Goal: Task Accomplishment & Management: Manage account settings

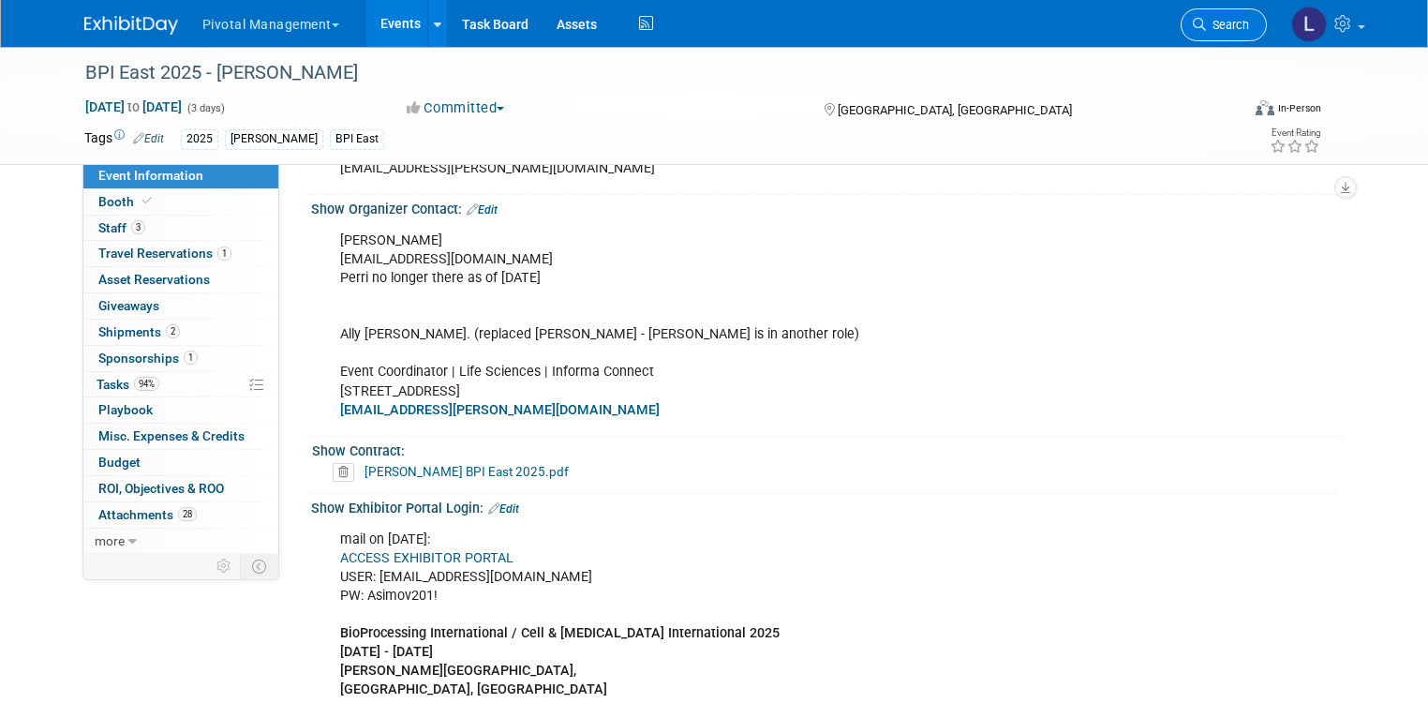
click at [1242, 22] on span "Search" at bounding box center [1227, 25] width 43 height 14
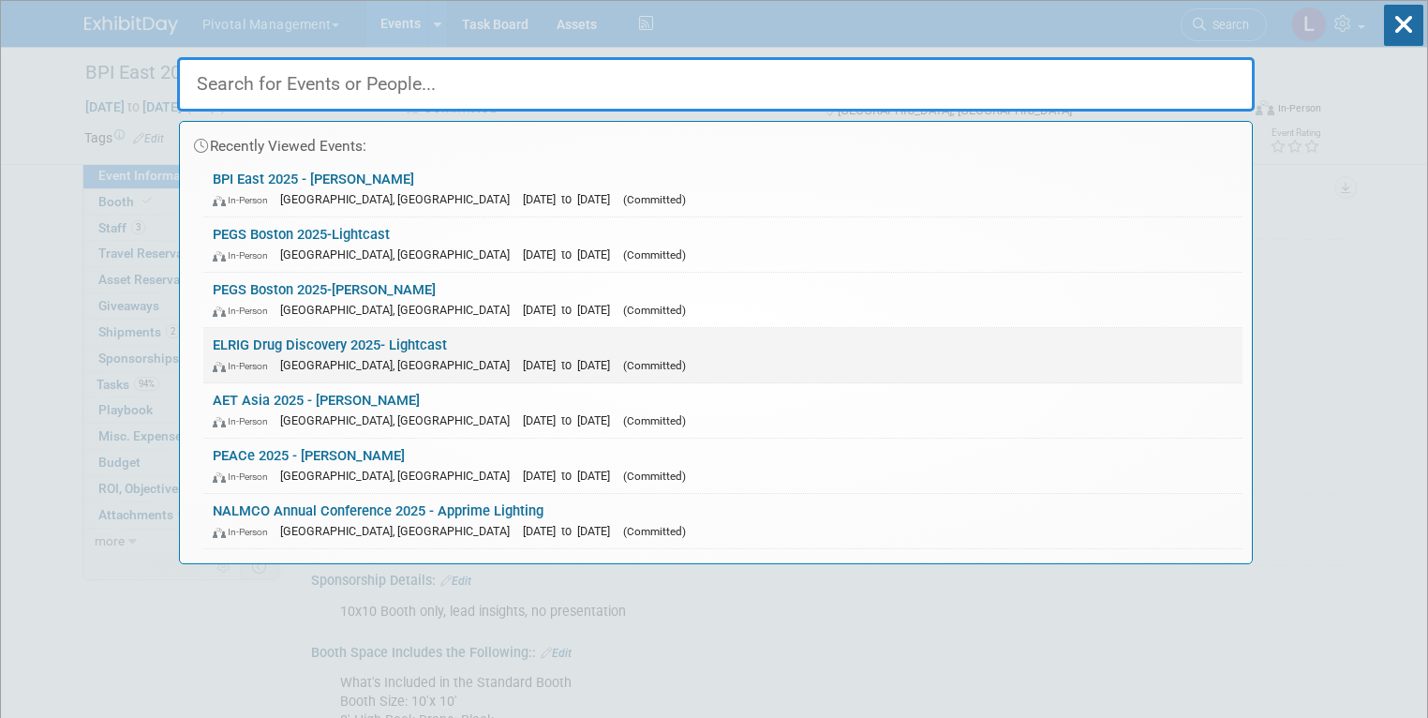
click at [368, 368] on span "[GEOGRAPHIC_DATA], [GEOGRAPHIC_DATA]" at bounding box center [399, 365] width 239 height 14
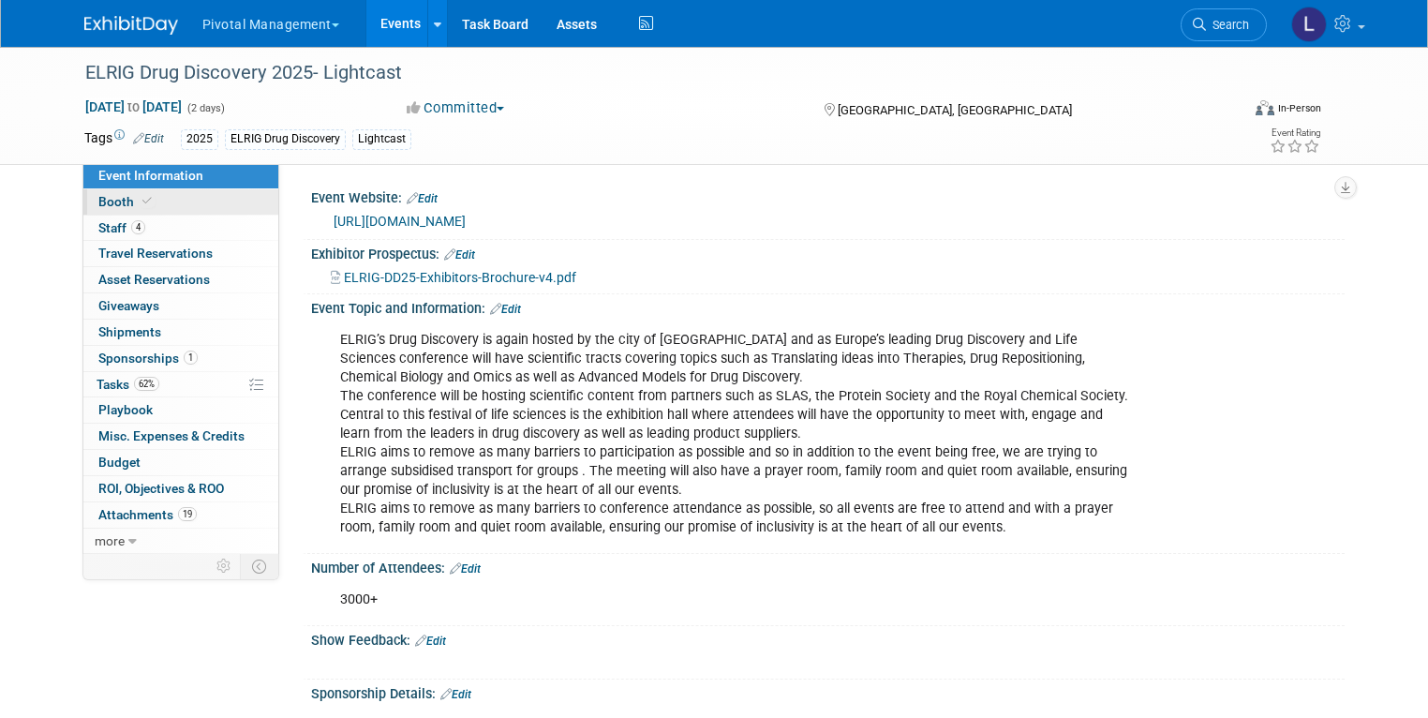
click at [102, 208] on span "Booth" at bounding box center [126, 201] width 57 height 15
select select "Yes"
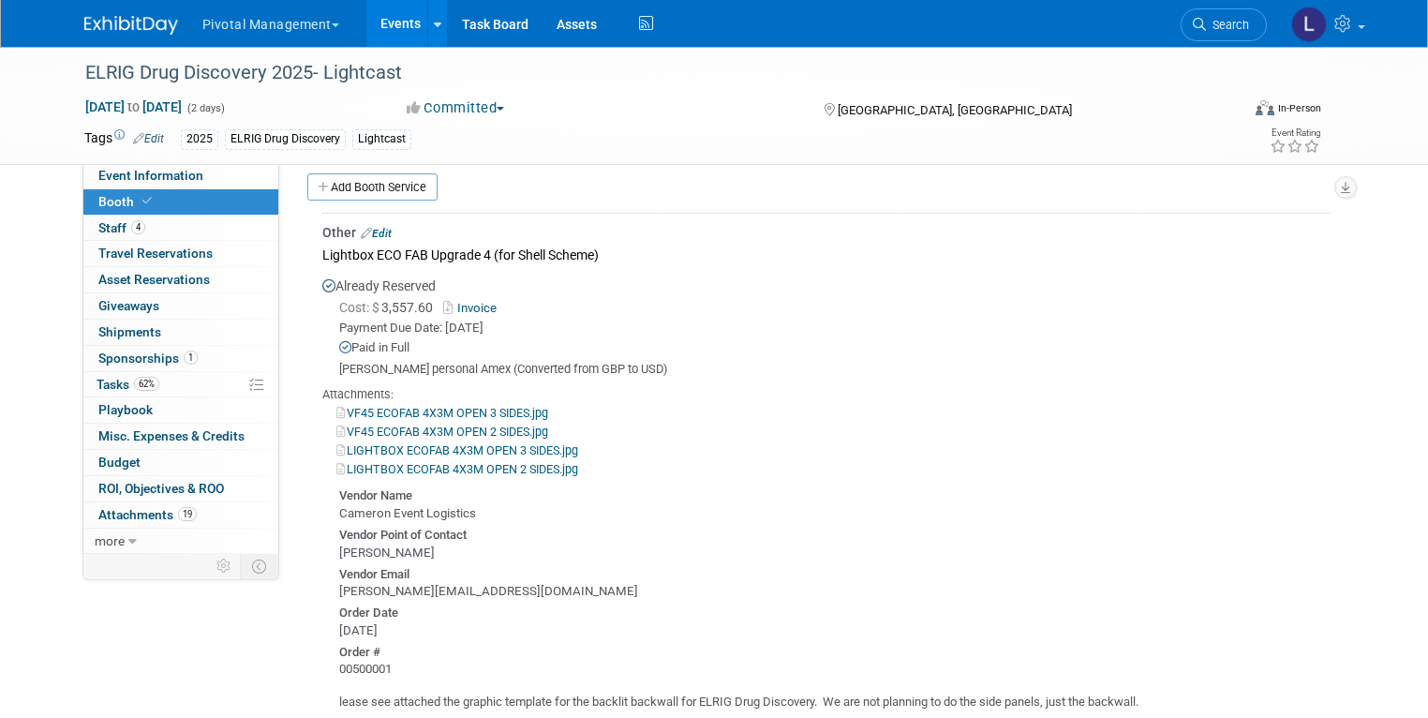
scroll to position [1518, 0]
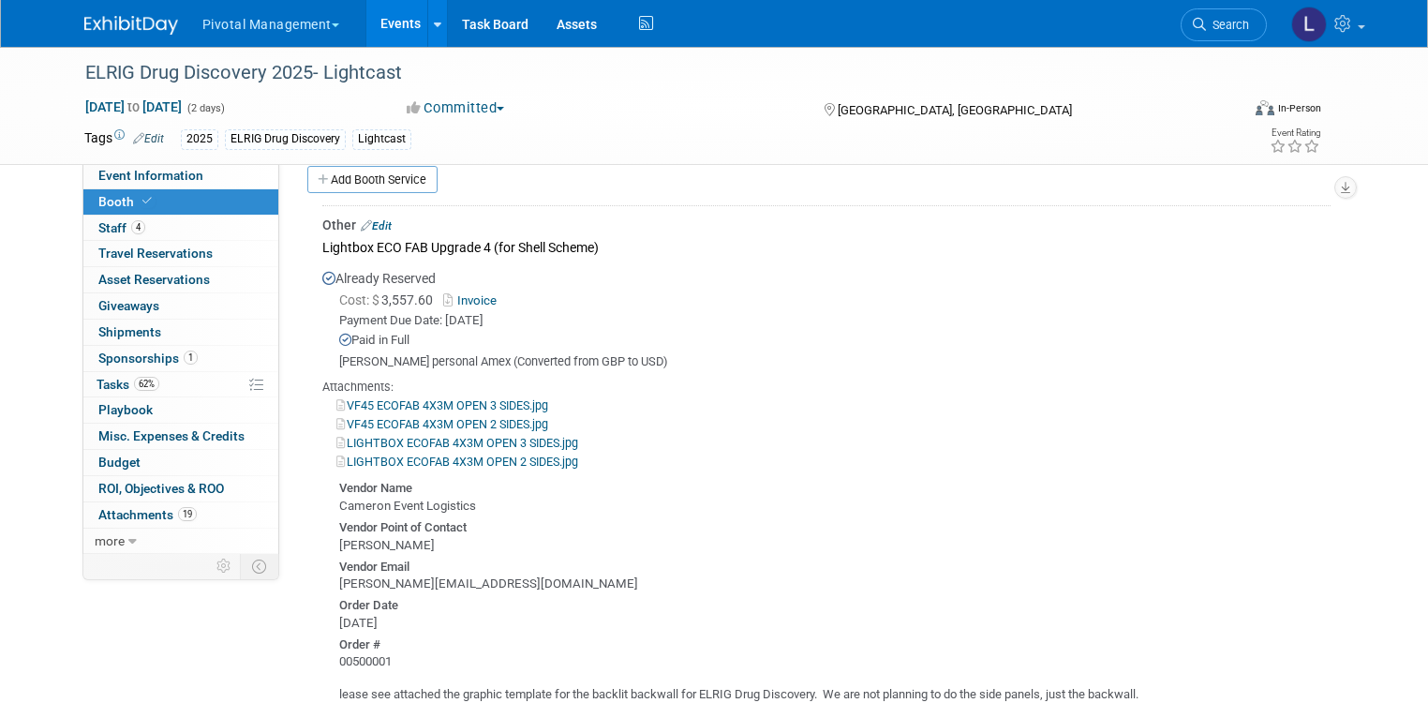
click at [375, 219] on link "Edit" at bounding box center [376, 225] width 31 height 13
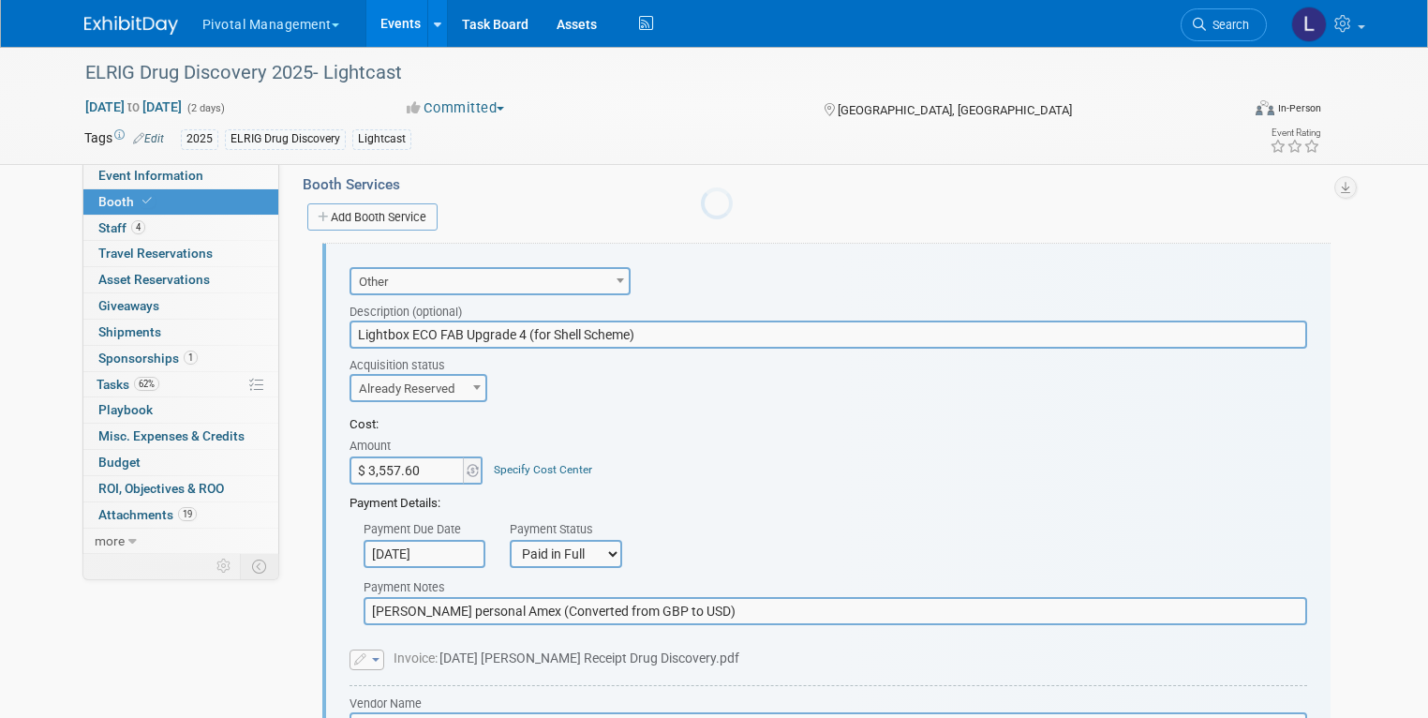
scroll to position [0, 0]
click at [710, 320] on input "Lightbox ECO FAB Upgrade 4 (for Shell Scheme)" at bounding box center [827, 334] width 957 height 28
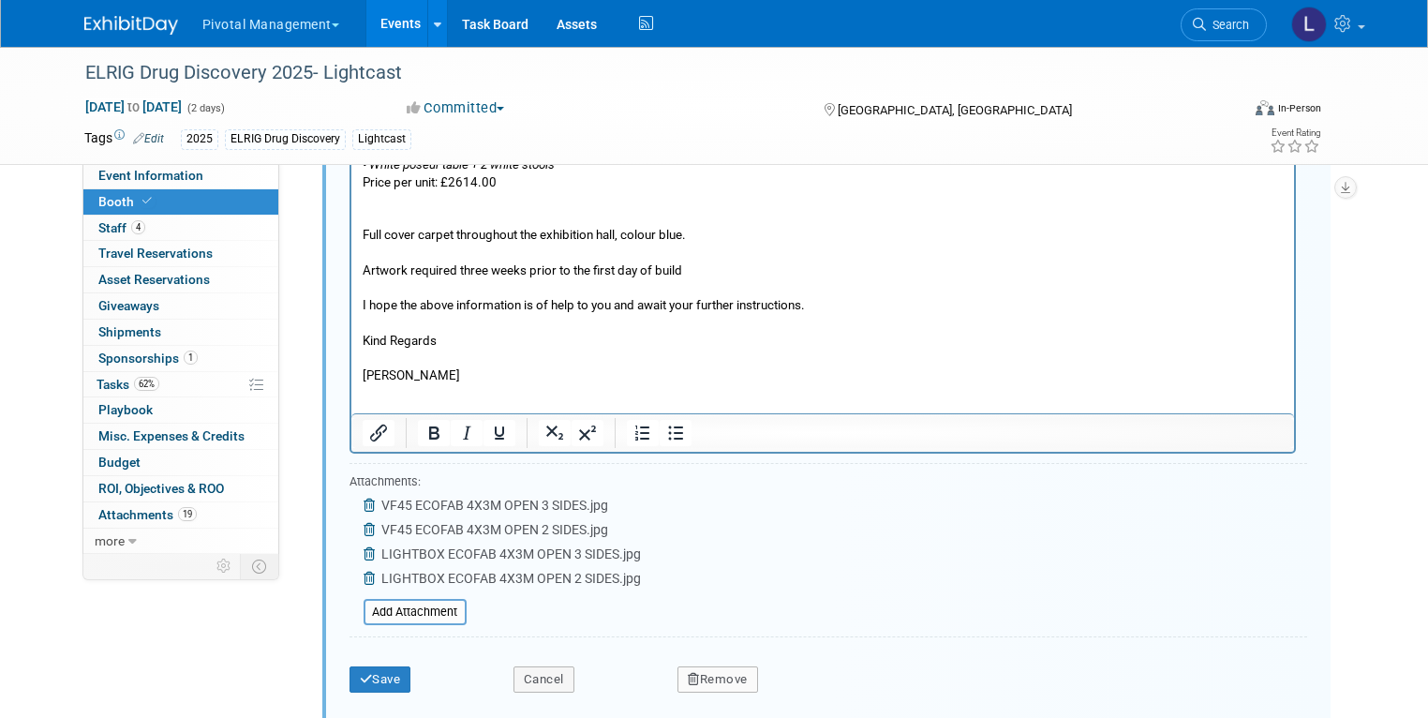
scroll to position [3498, 0]
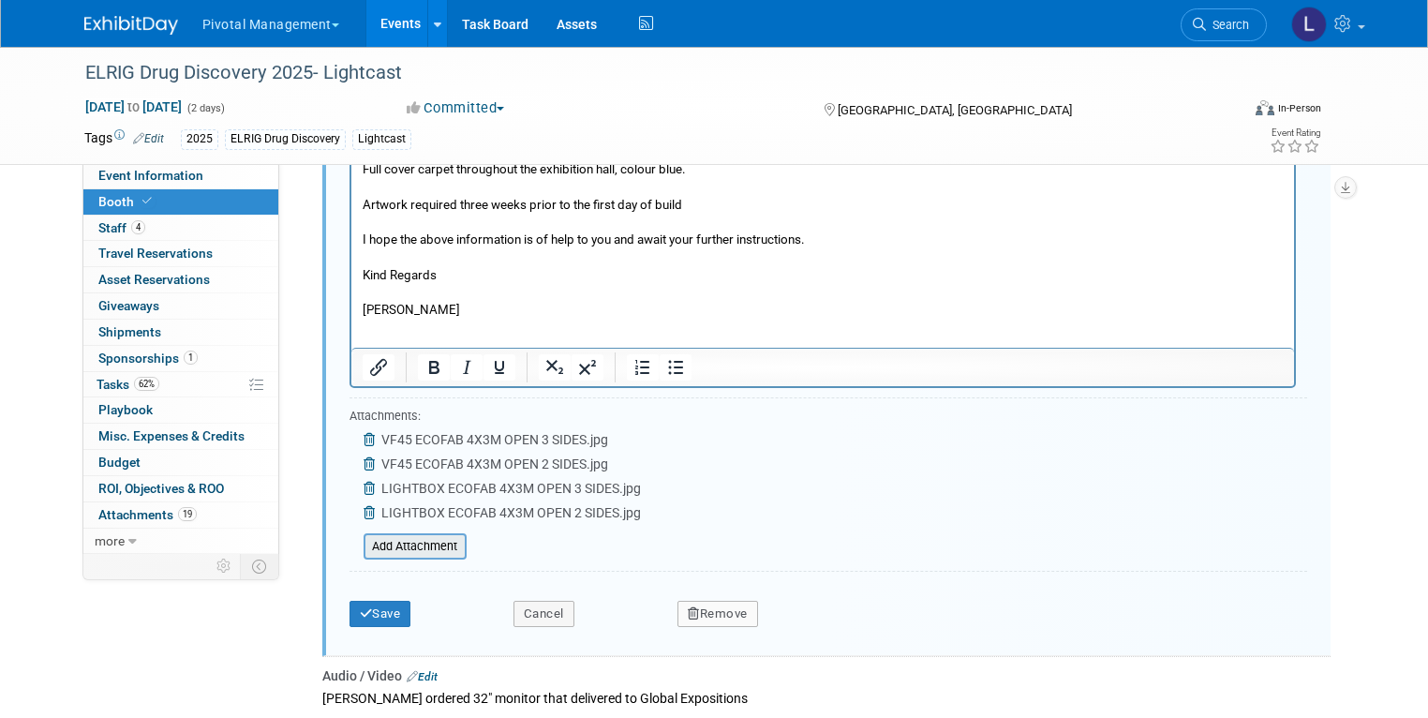
type input "Lightbox ECO FAB Upgrade 4 (for Shell Scheme)- REFUNDED"
click at [423, 533] on div "Add Attachment" at bounding box center [414, 546] width 103 height 26
click at [425, 535] on input "file" at bounding box center [353, 546] width 223 height 22
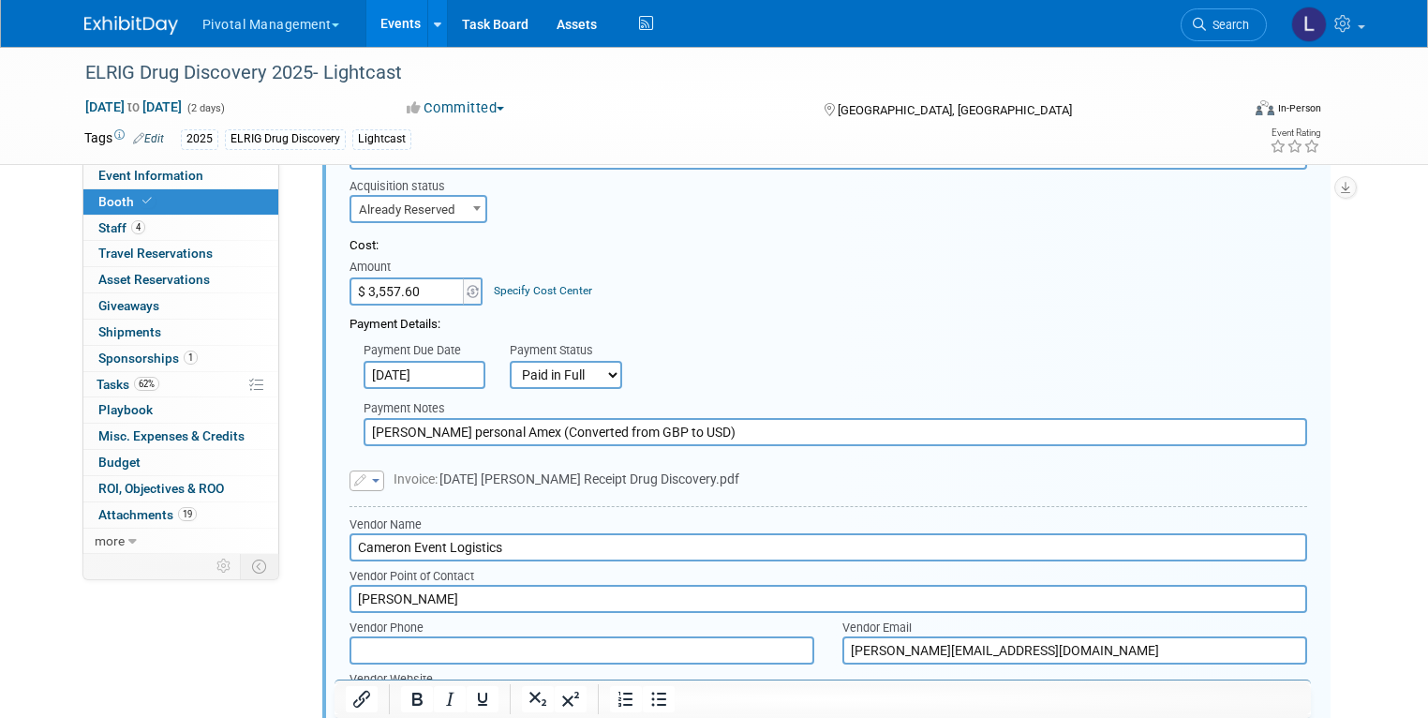
scroll to position [1551, 0]
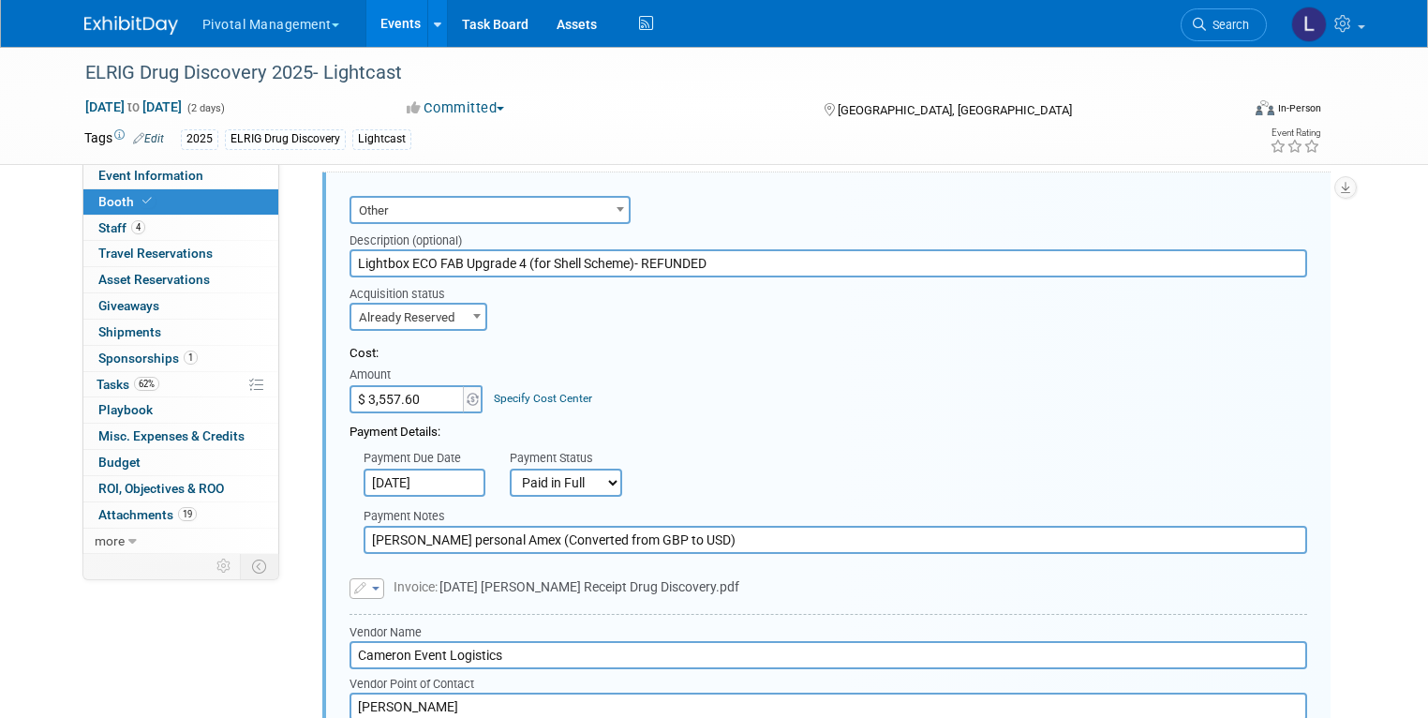
click at [424, 385] on input "$ 3,557.60" at bounding box center [407, 399] width 117 height 28
type input "$ 0.00"
click at [993, 368] on div "Cost: Amount $ 0.00 Specify Cost Center Cost Center -- Not Specified --" at bounding box center [827, 379] width 957 height 68
click at [592, 468] on select "Not Paid Yet Partially Paid Paid in Full" at bounding box center [566, 482] width 112 height 28
select select "0"
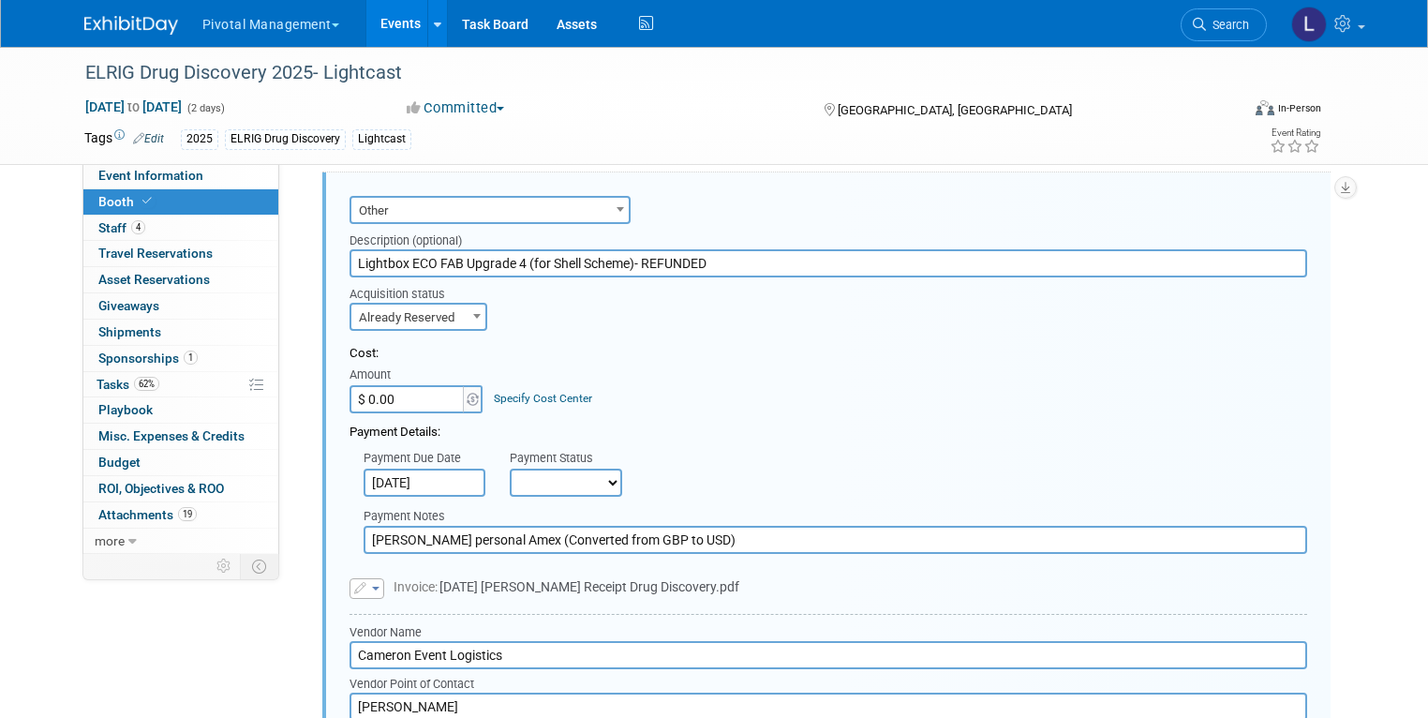
click at [510, 468] on select "Not Paid Yet Partially Paid Paid in Full" at bounding box center [566, 482] width 112 height 28
click at [363, 526] on input "Scott's personal Amex (Converted from GBP to USD)" at bounding box center [834, 540] width 943 height 28
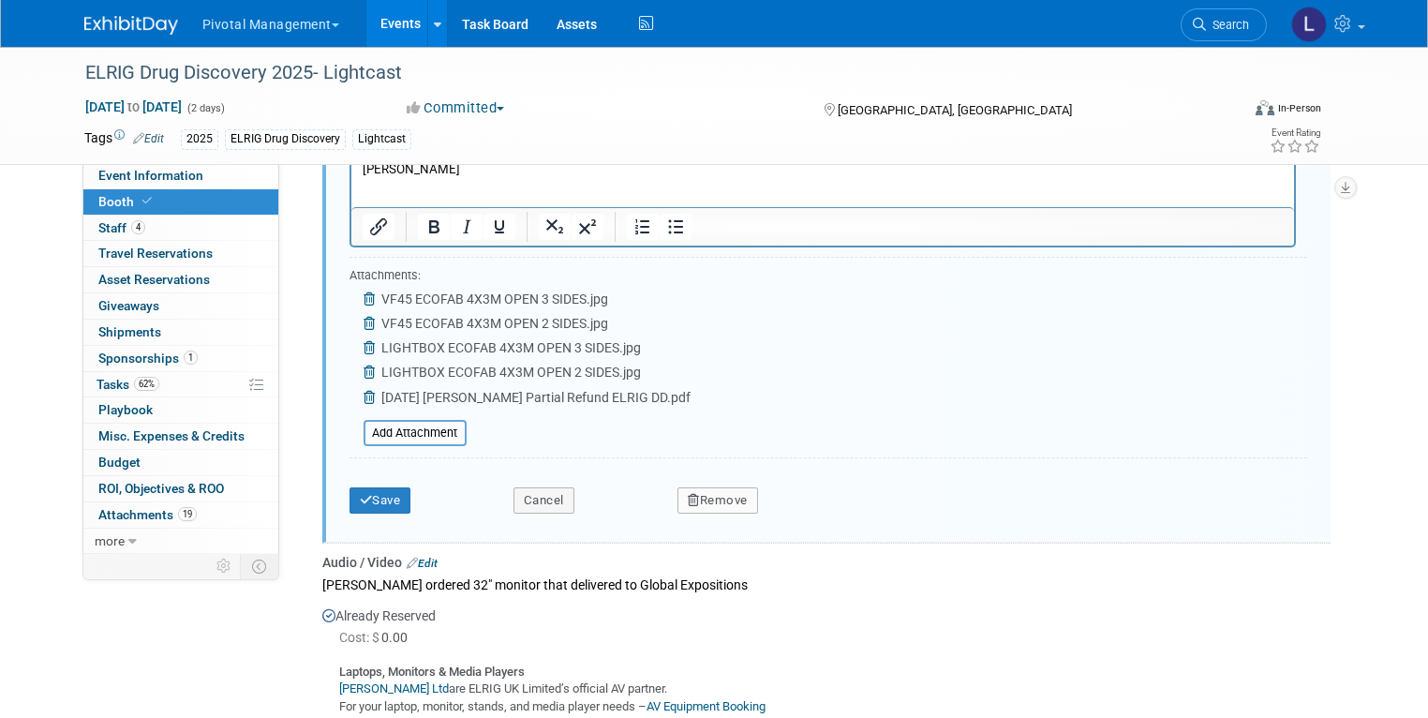
scroll to position [3647, 0]
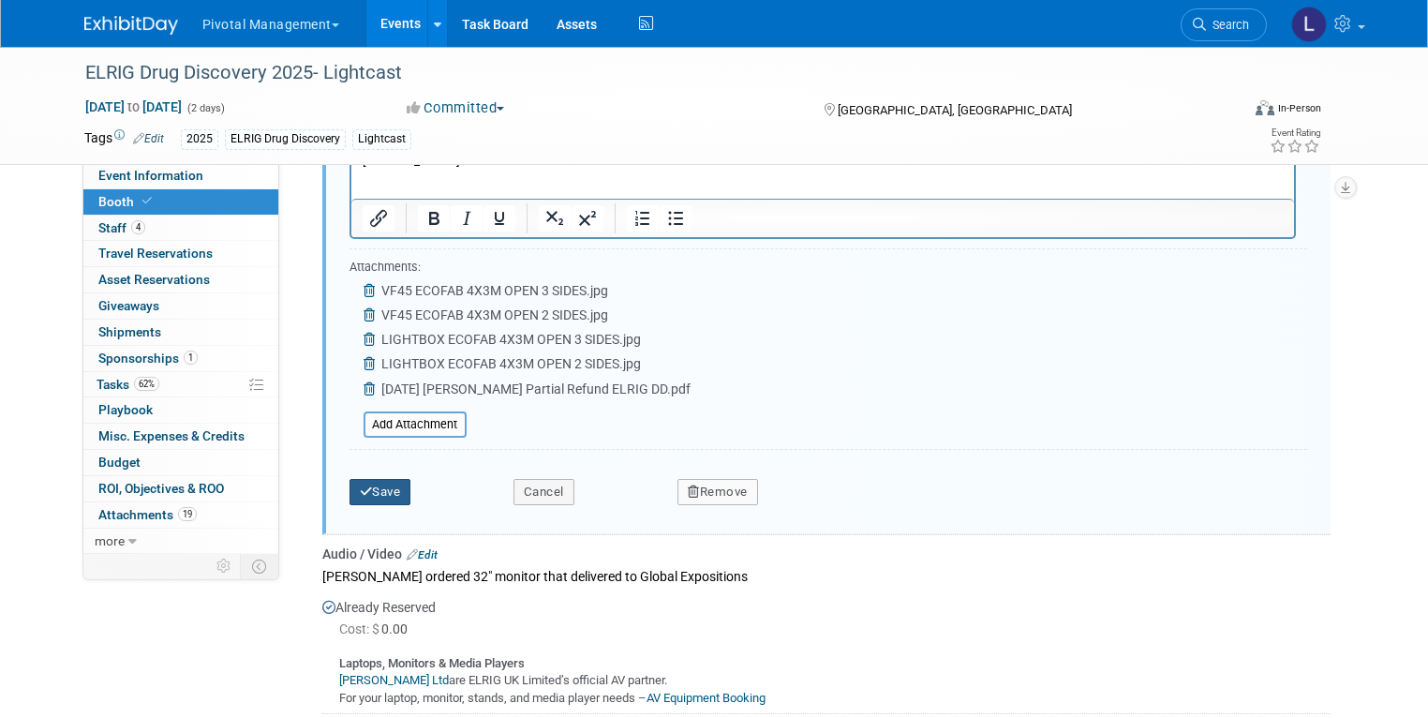
type input "9/8/25- REFUNDED Scott's personal Amex (Converted from GBP to USD)"
click at [351, 479] on button "Save" at bounding box center [380, 492] width 62 height 26
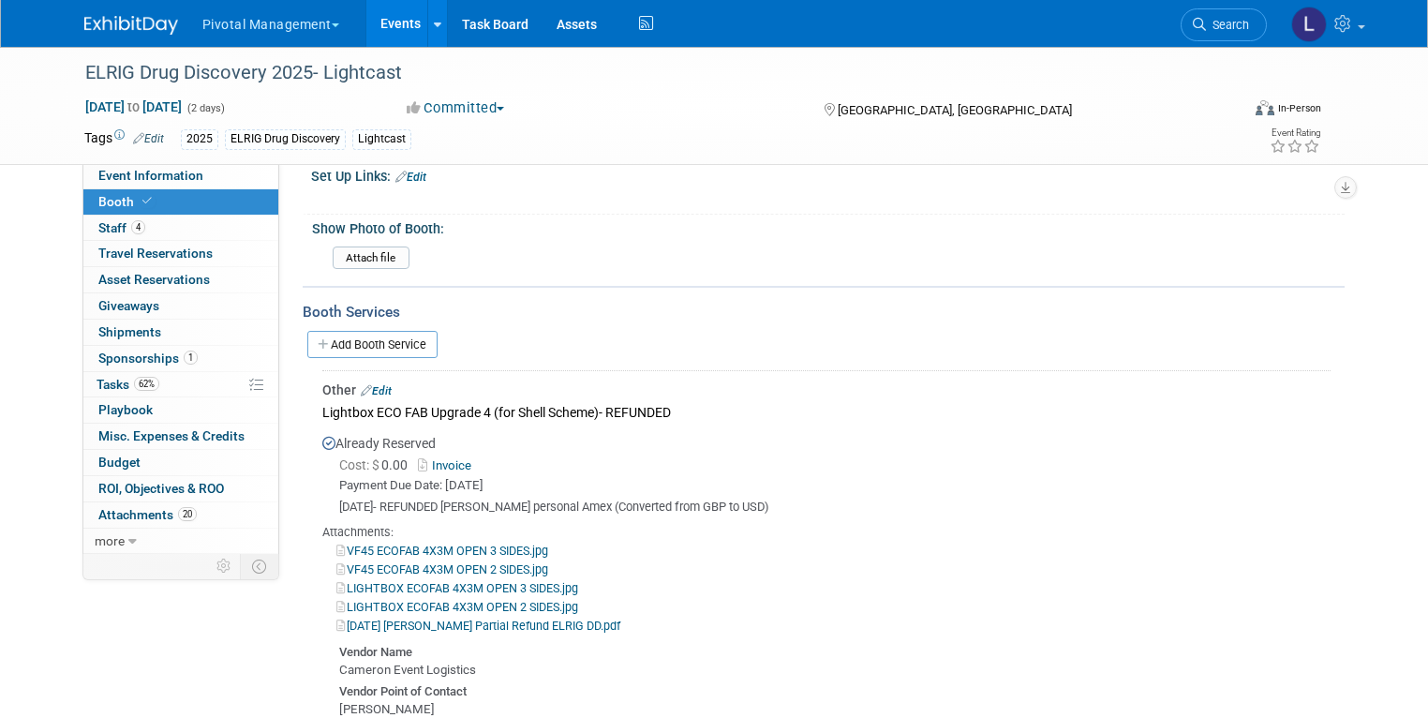
scroll to position [1338, 0]
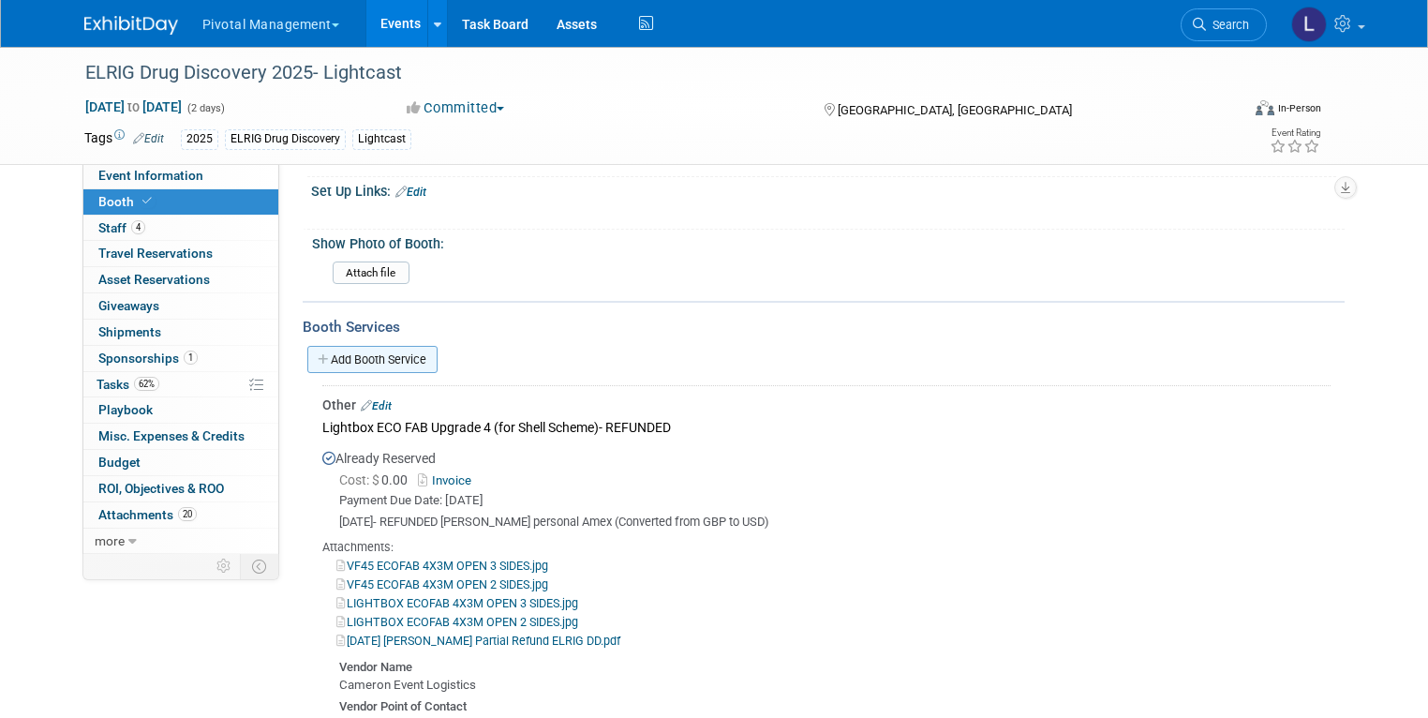
click at [364, 346] on link "Add Booth Service" at bounding box center [372, 359] width 130 height 27
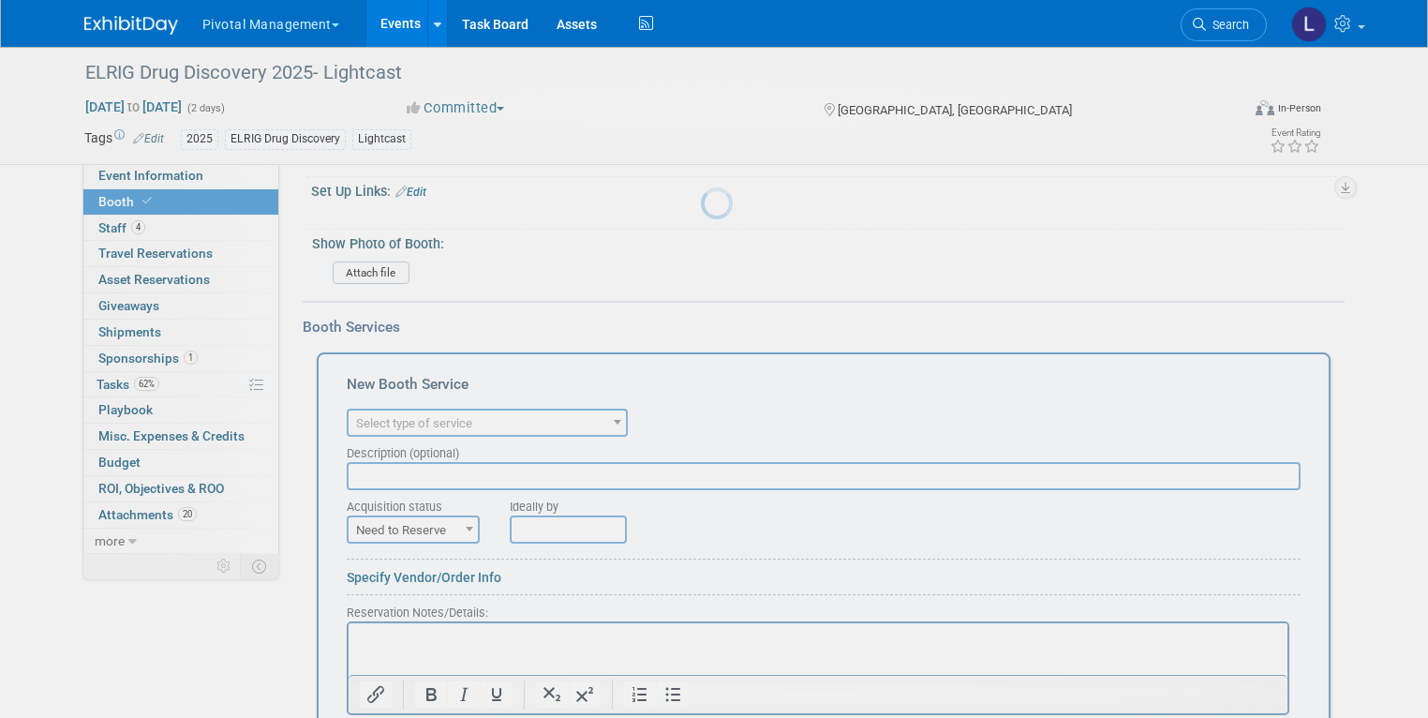
scroll to position [0, 0]
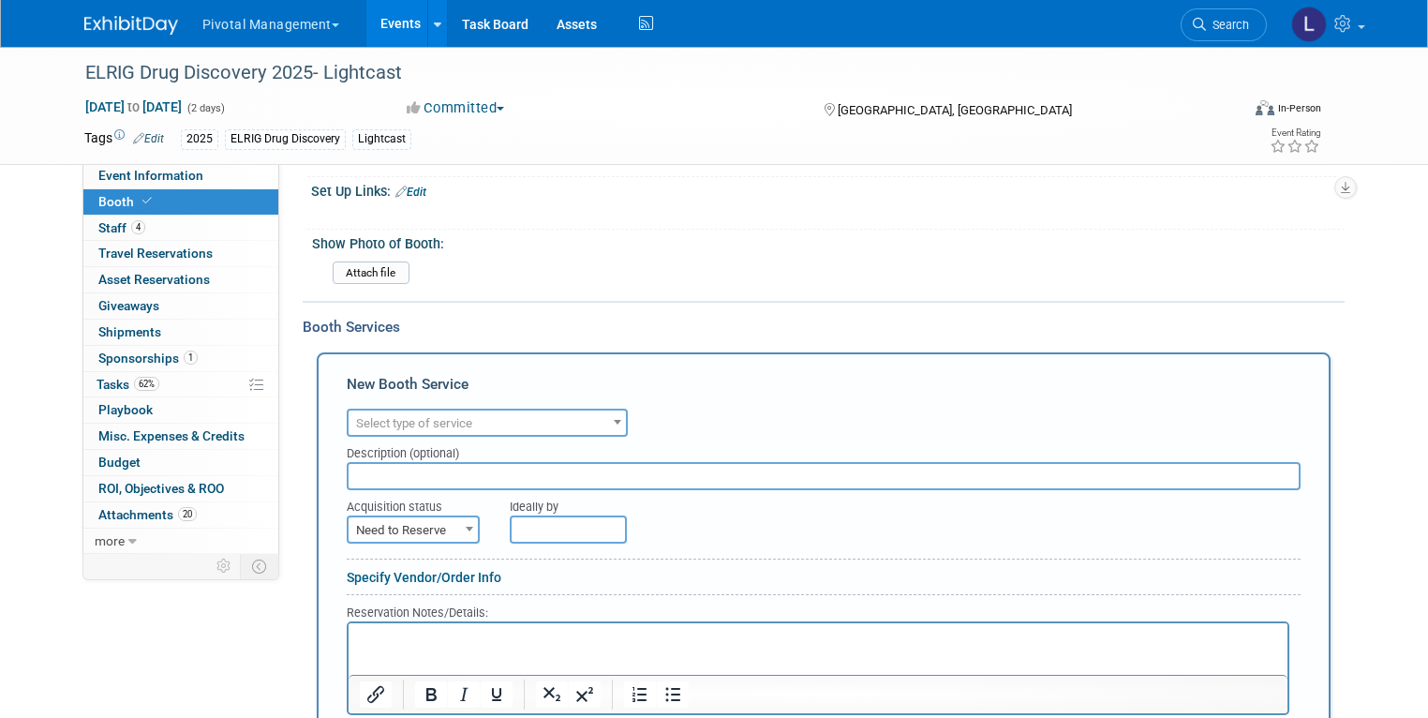
click at [517, 410] on span "Select type of service" at bounding box center [486, 423] width 277 height 26
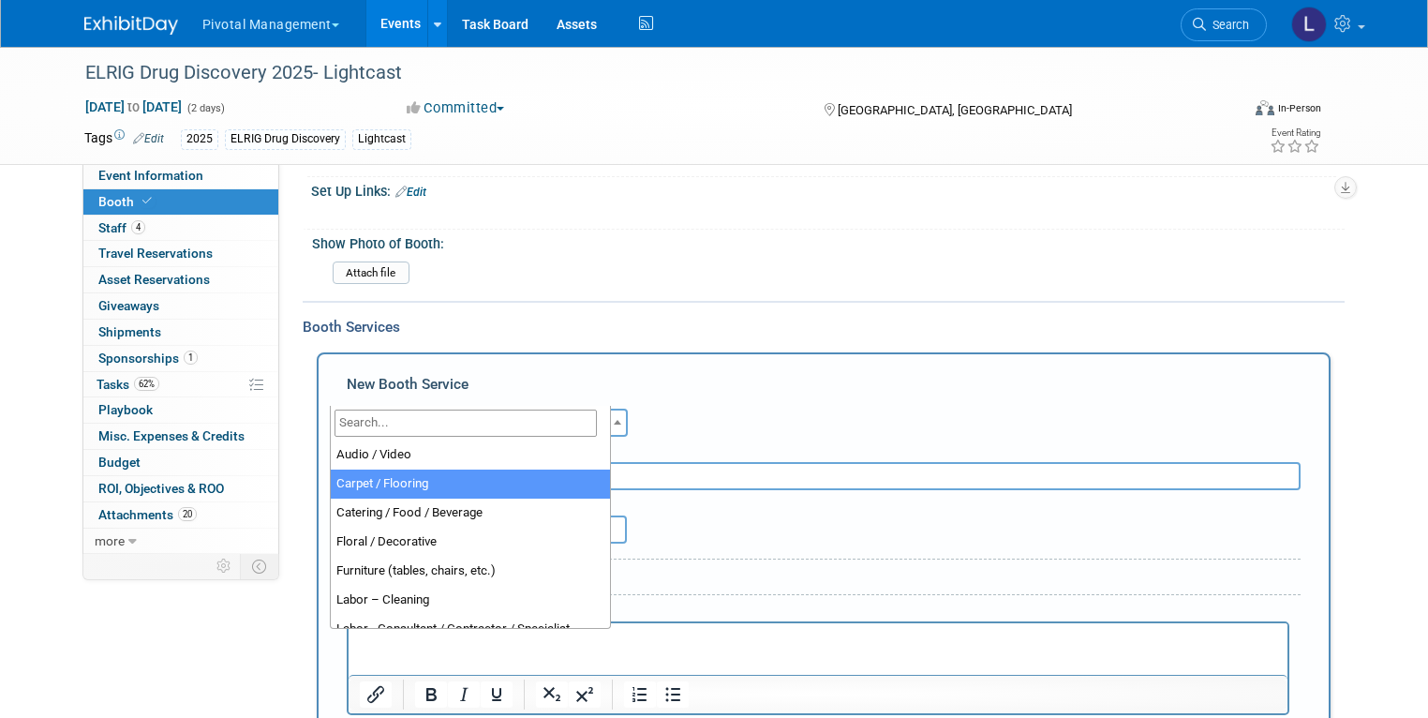
select select "4"
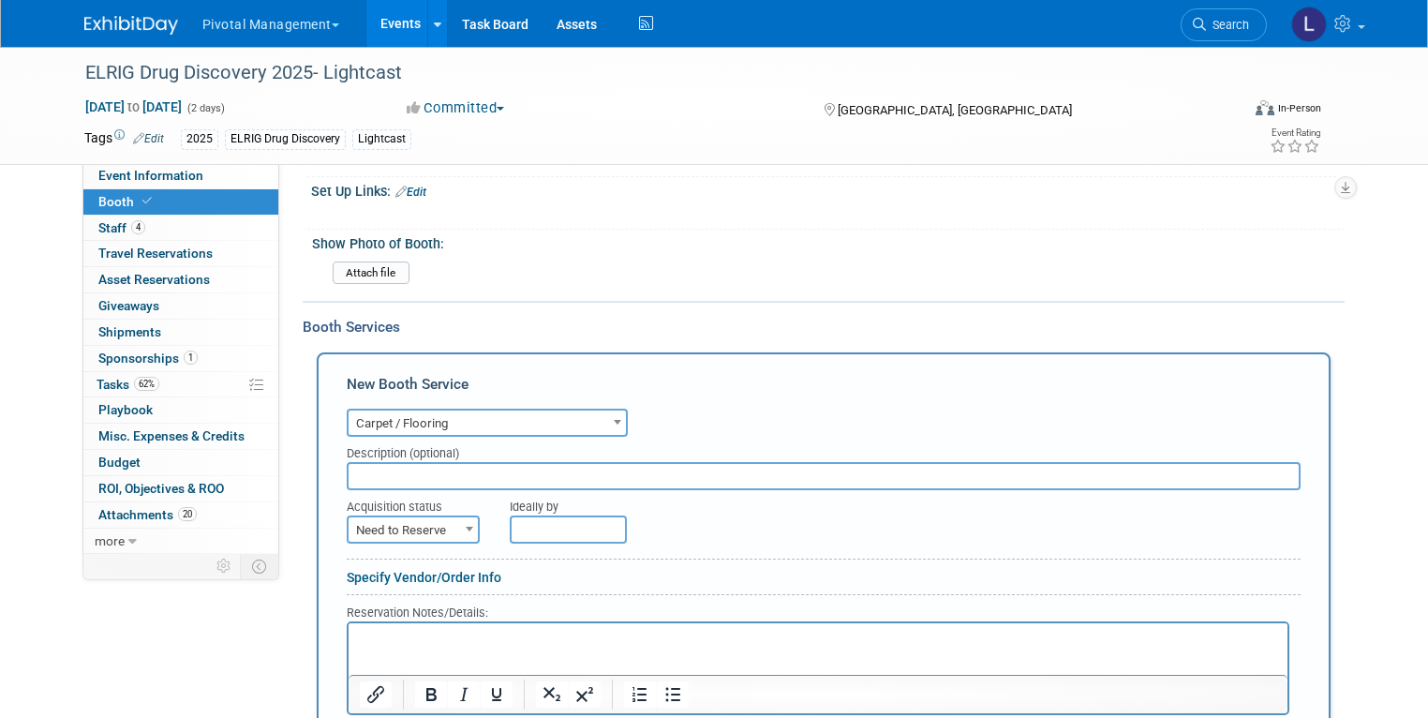
click at [369, 462] on input "text" at bounding box center [824, 476] width 954 height 28
type input "Grey carpet"
click at [398, 517] on span "Need to Reserve" at bounding box center [412, 530] width 129 height 26
select select "2"
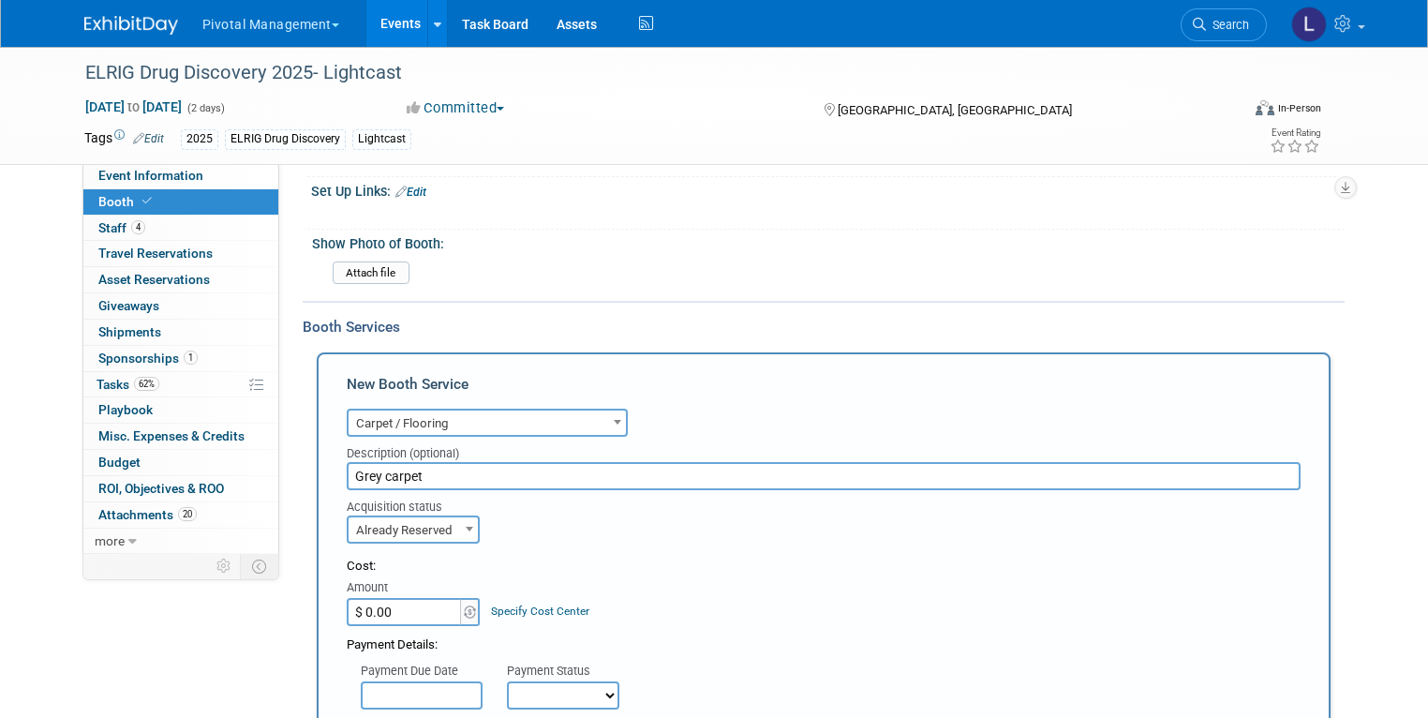
click at [394, 598] on input "$ 0.00" at bounding box center [405, 612] width 117 height 28
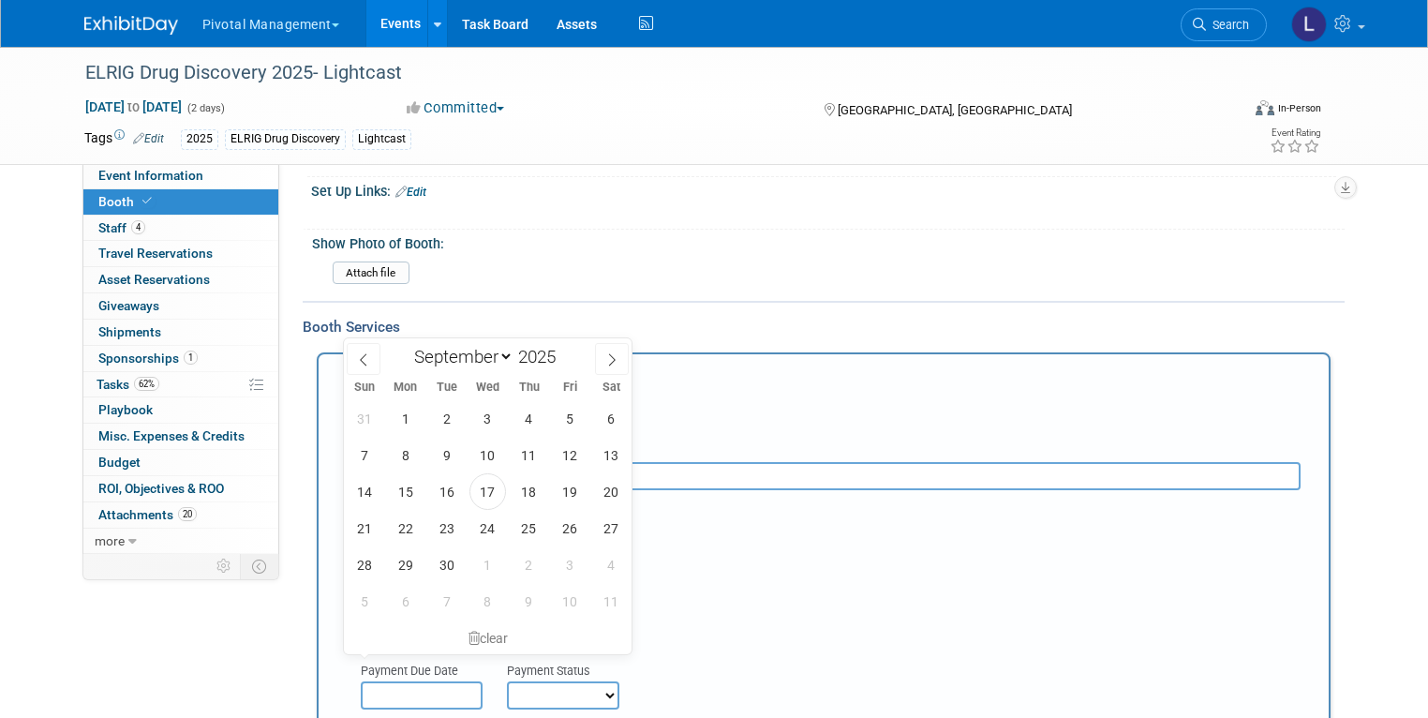
click at [417, 681] on input "text" at bounding box center [422, 695] width 122 height 28
click at [363, 365] on icon at bounding box center [363, 359] width 13 height 13
select select "6"
click at [488, 425] on span "2" at bounding box center [487, 418] width 37 height 37
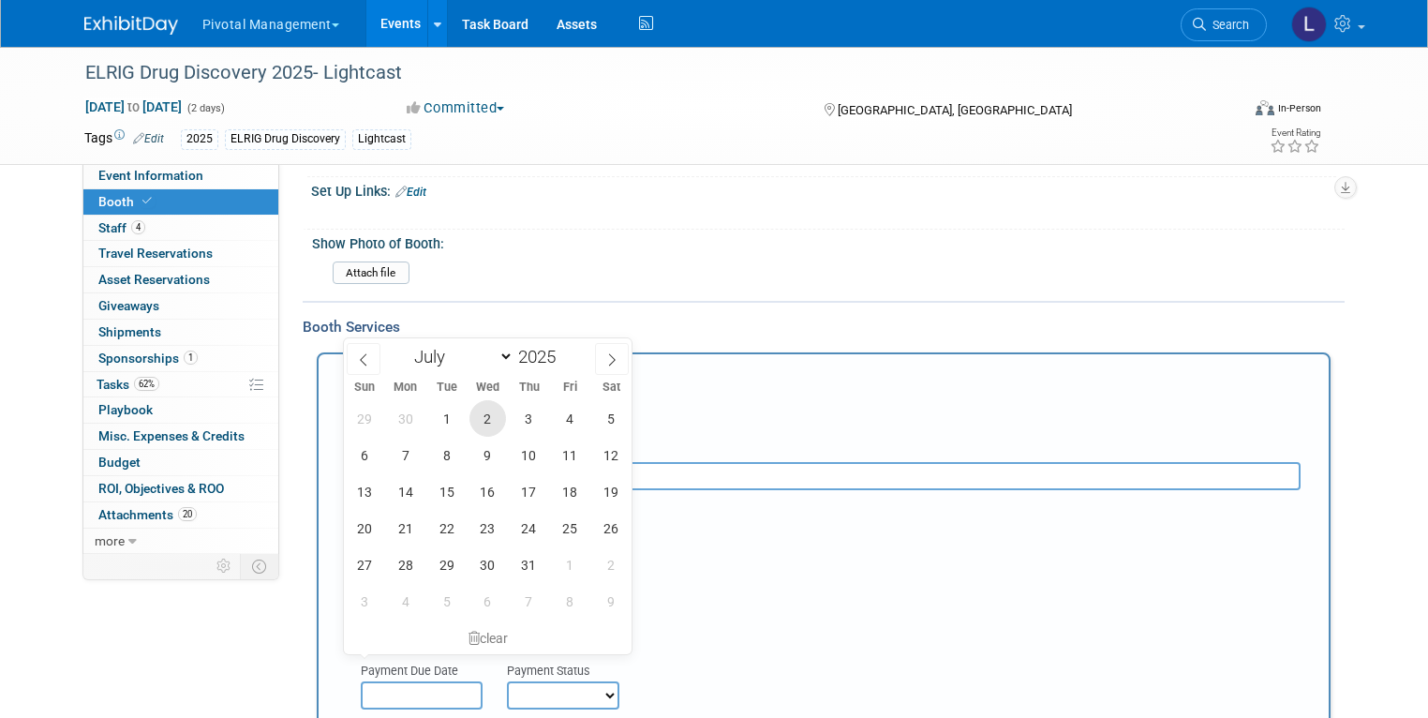
type input "Jul 2, 2025"
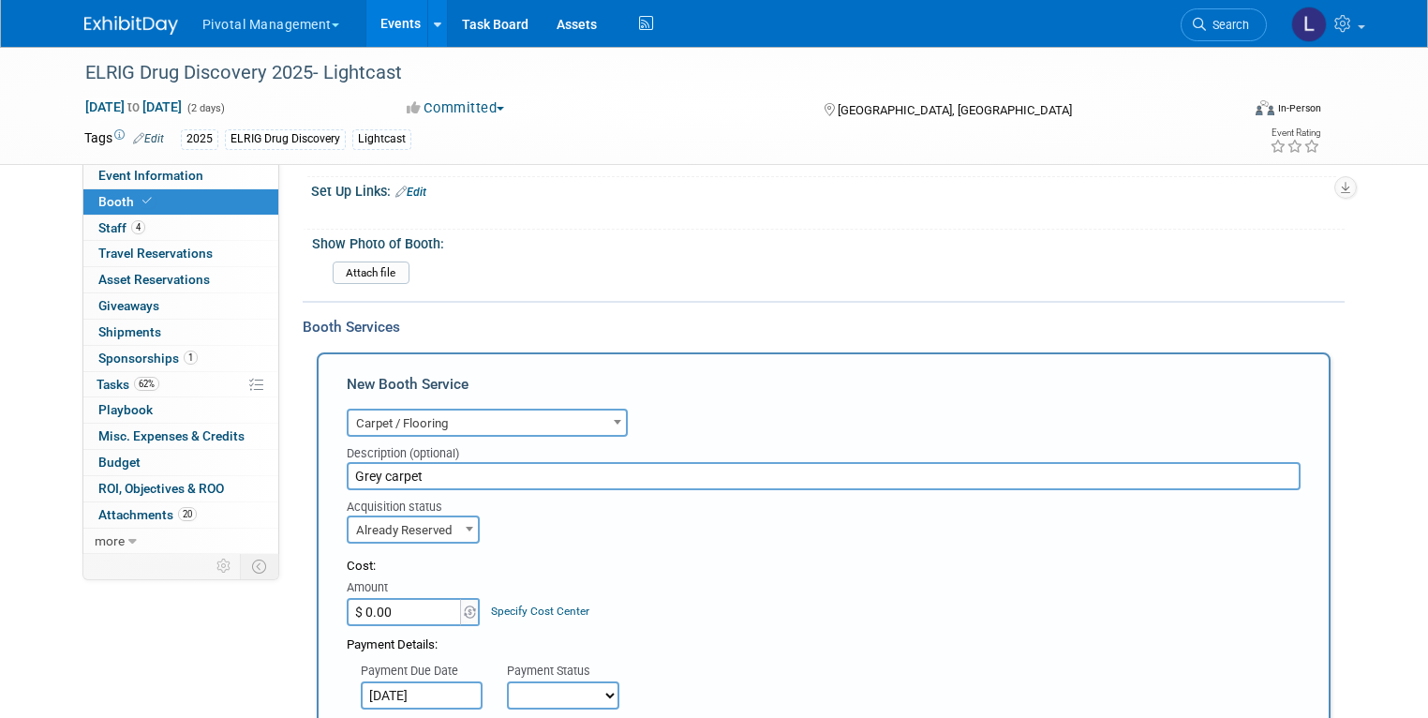
click at [564, 681] on select "Not Paid Yet Partially Paid Paid in Full" at bounding box center [563, 695] width 112 height 28
select select "1"
click at [507, 681] on select "Not Paid Yet Partially Paid Paid in Full" at bounding box center [563, 695] width 112 height 28
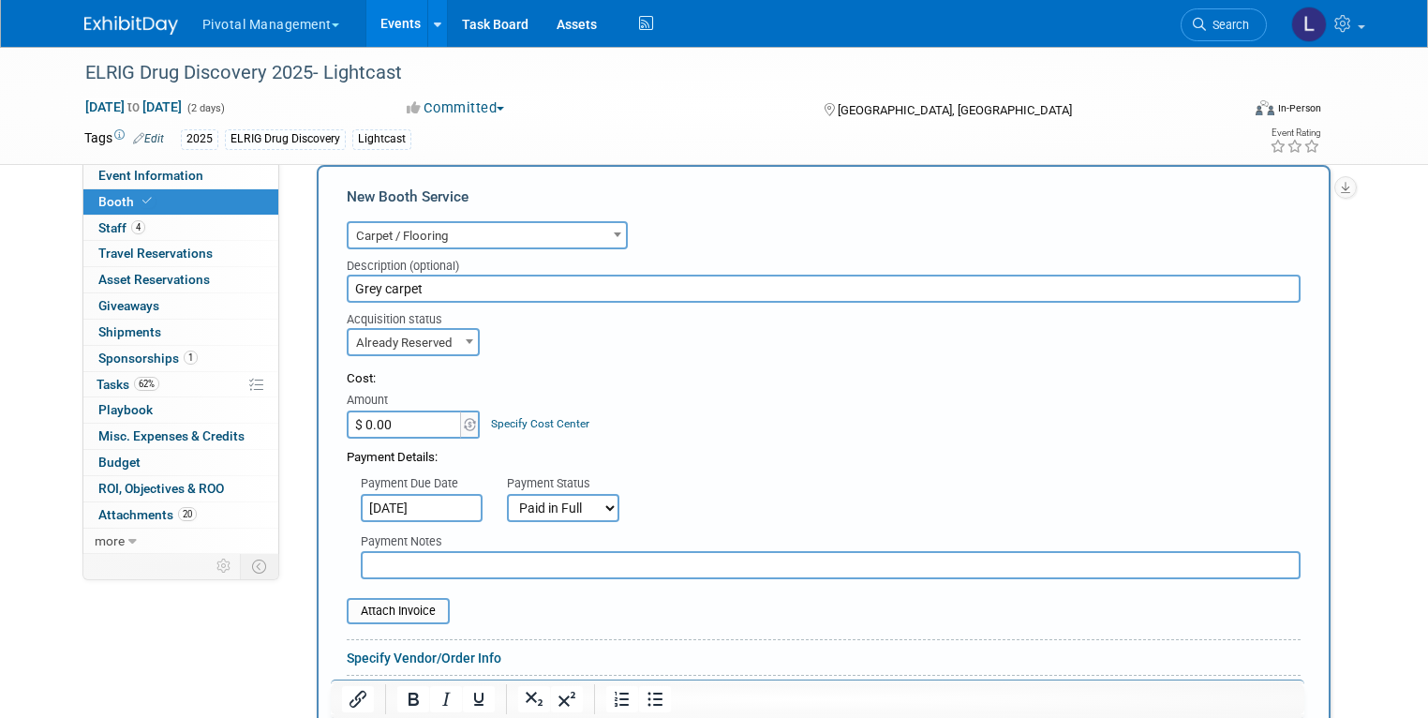
scroll to position [1518, 0]
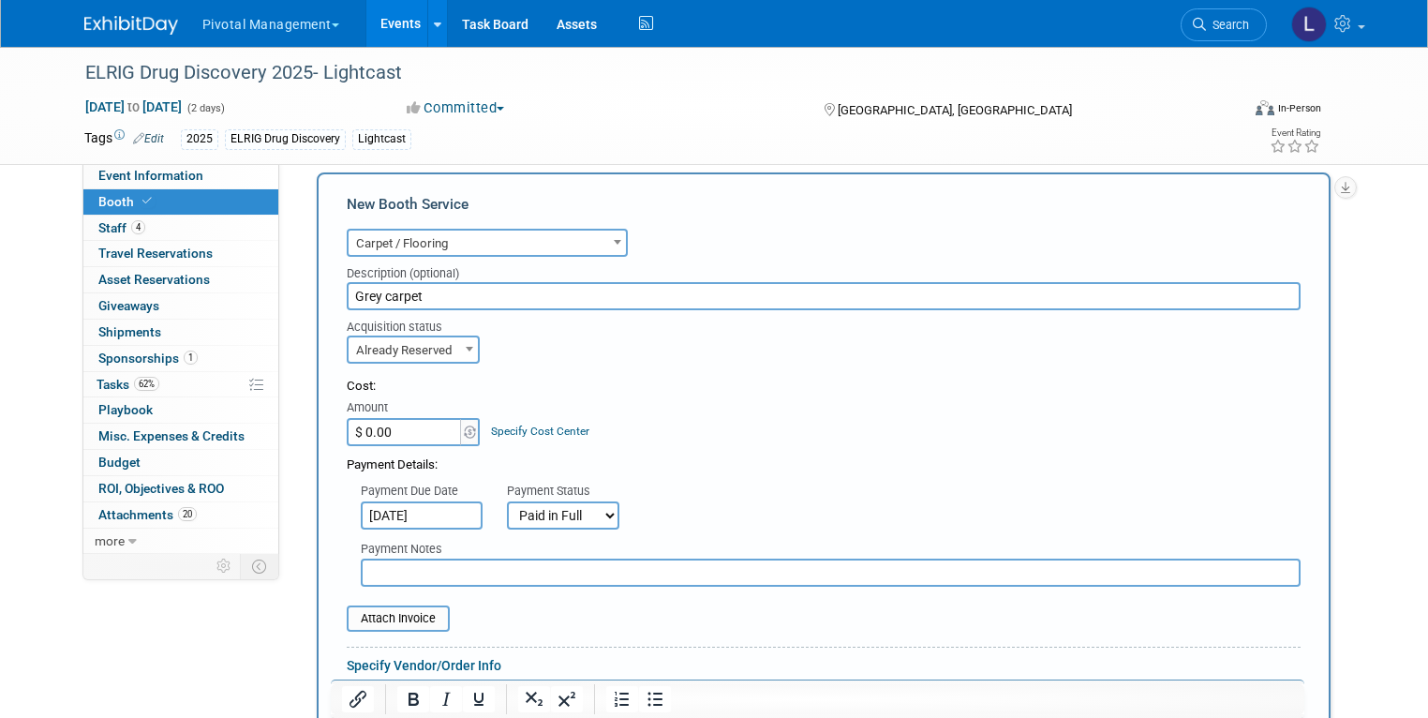
click at [417, 418] on input "$ 0.00" at bounding box center [405, 432] width 117 height 28
click at [464, 425] on img at bounding box center [470, 431] width 12 height 13
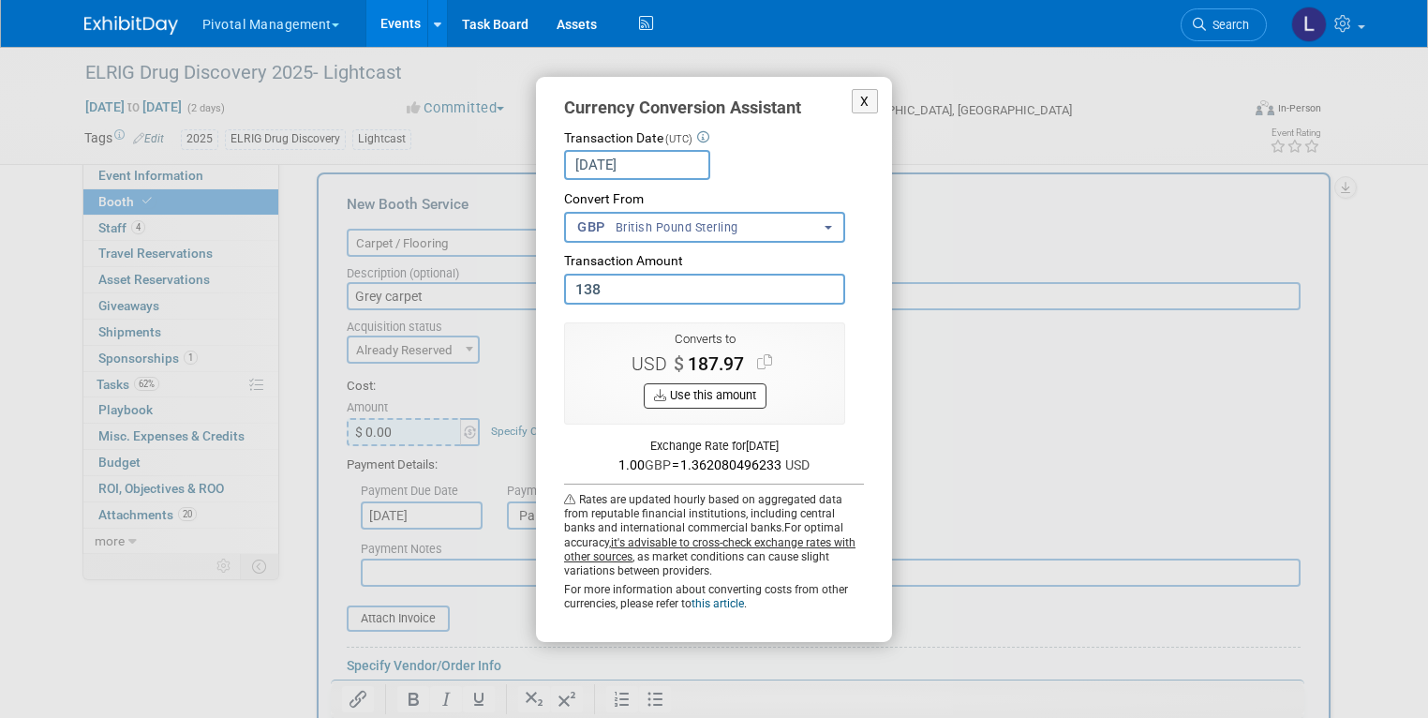
type input "138.00"
click at [762, 395] on button "Use this amount" at bounding box center [705, 395] width 123 height 25
type input "$ 187.97"
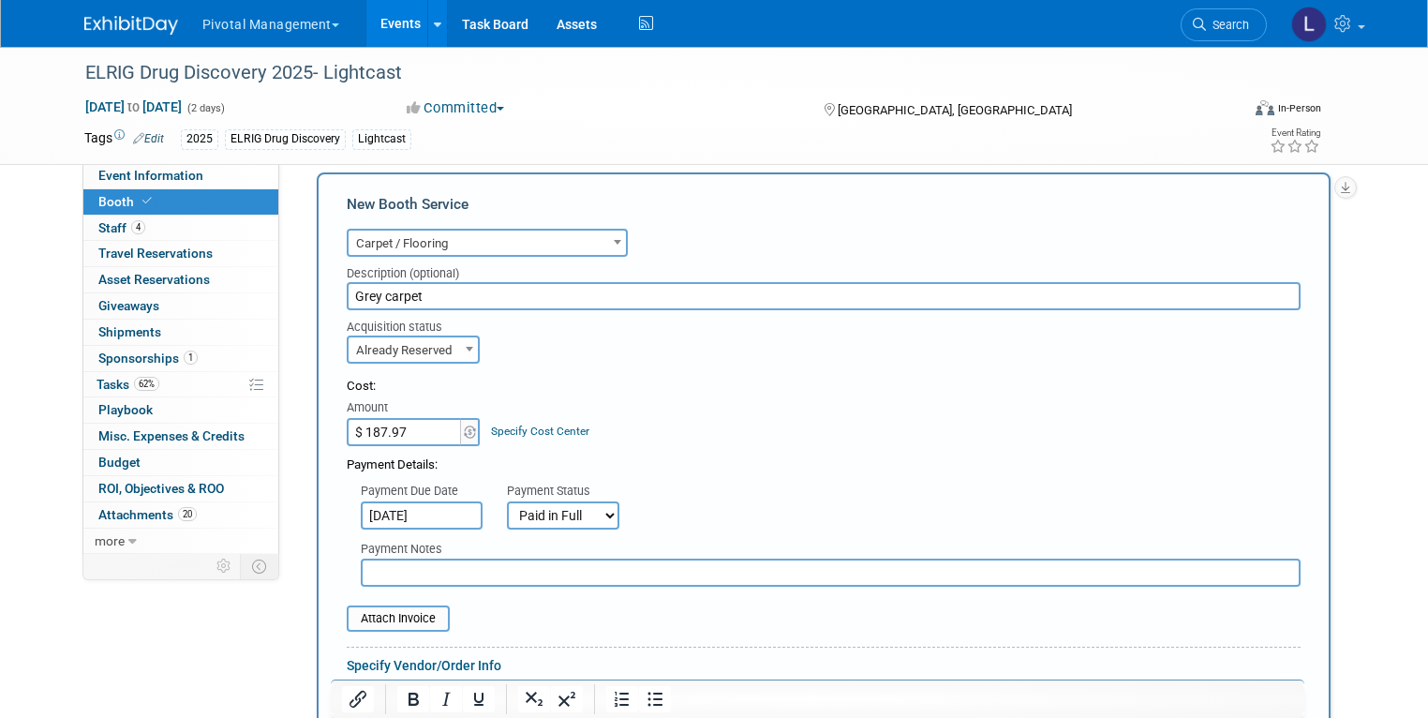
click at [415, 558] on input "text" at bounding box center [831, 572] width 940 height 28
type input "N"
type input "G"
type input "Scott Amex- converted from GBP not including VAT"
click at [401, 607] on input "file" at bounding box center [336, 618] width 223 height 22
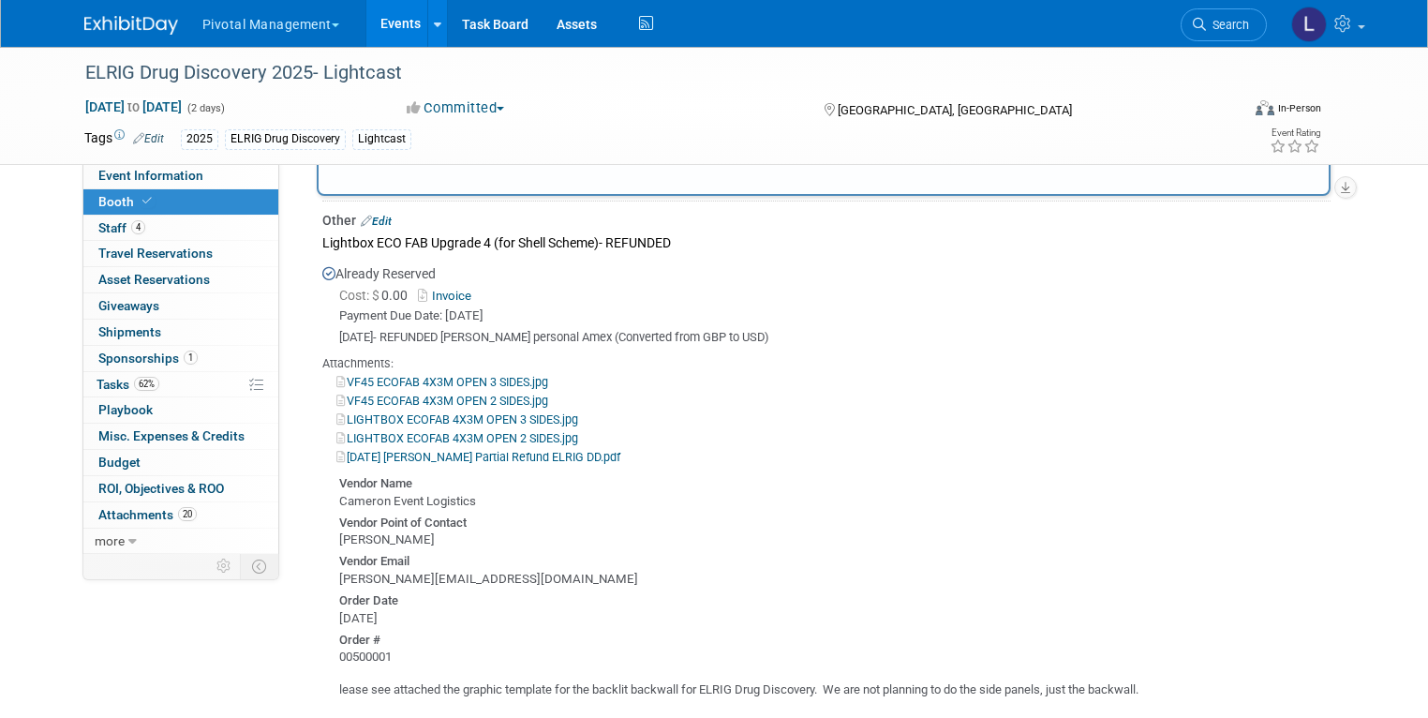
scroll to position [2057, 0]
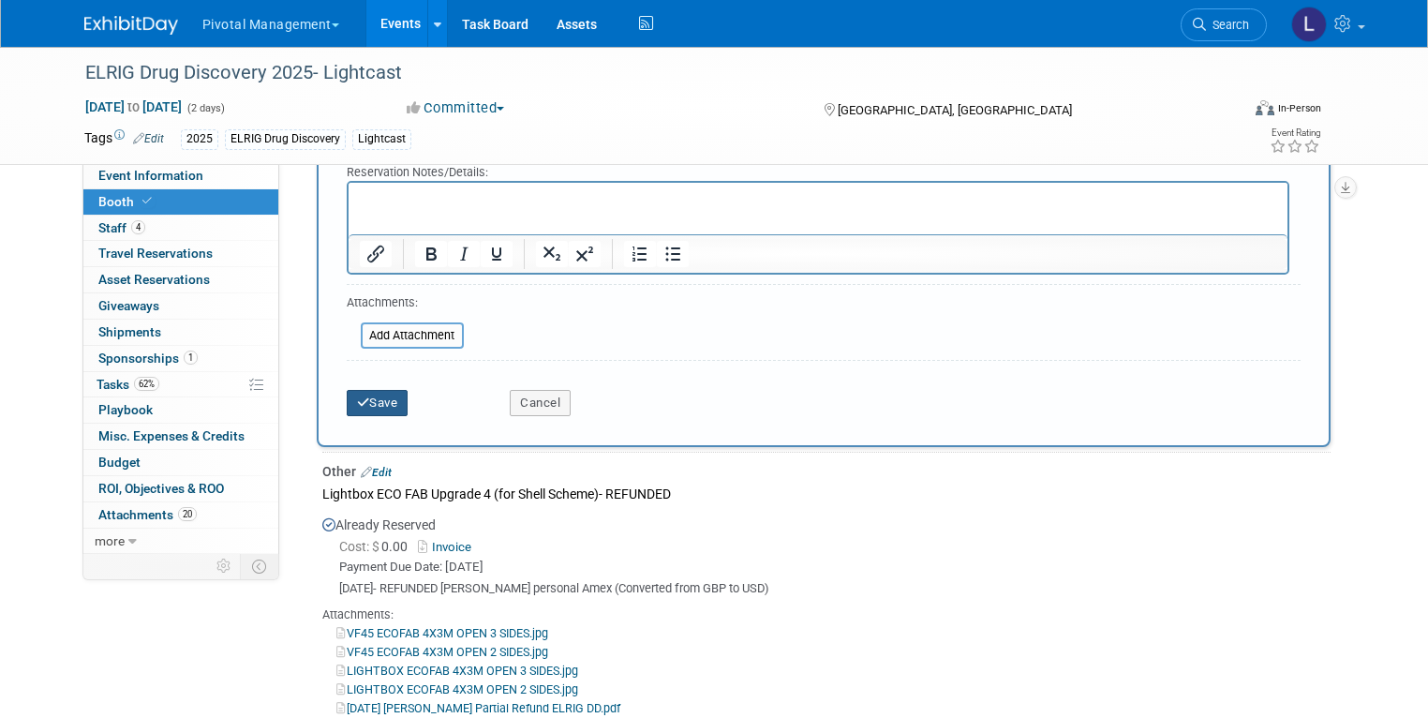
click at [358, 390] on button "Save" at bounding box center [378, 403] width 62 height 26
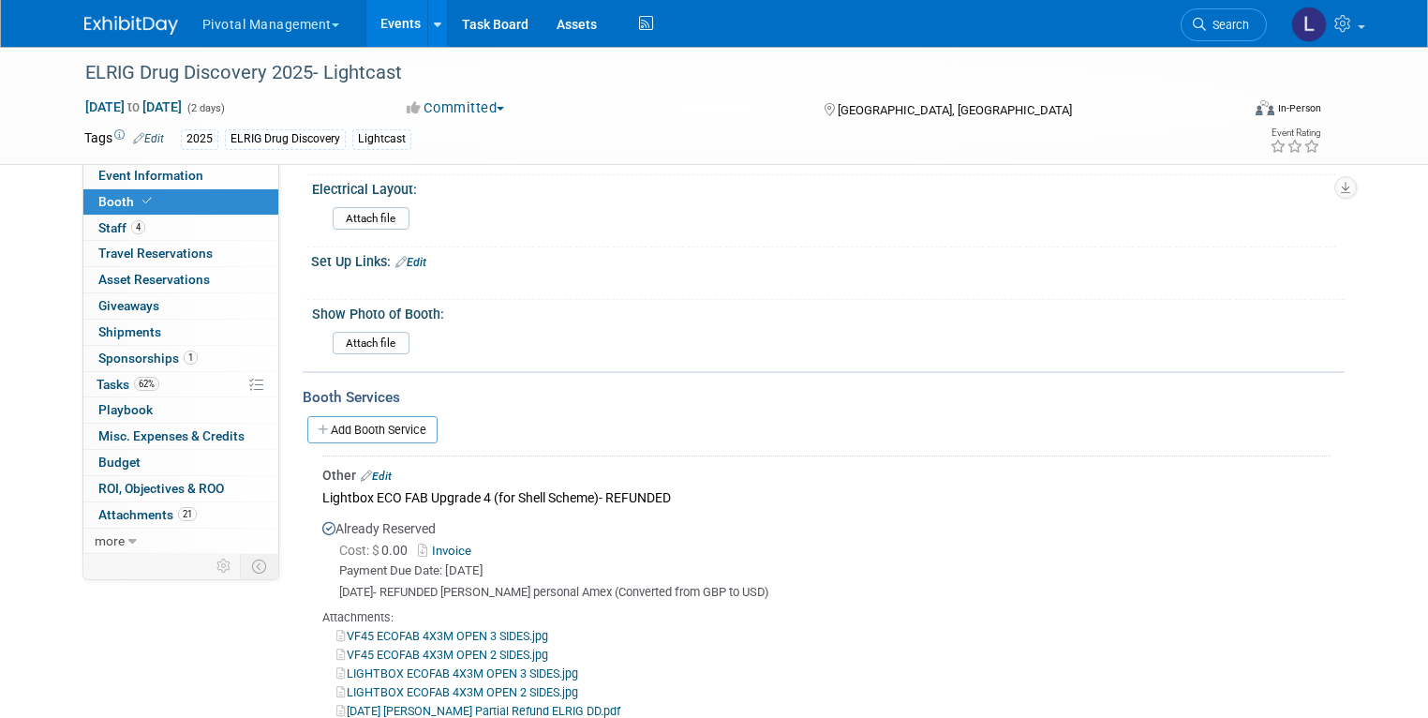
scroll to position [1191, 0]
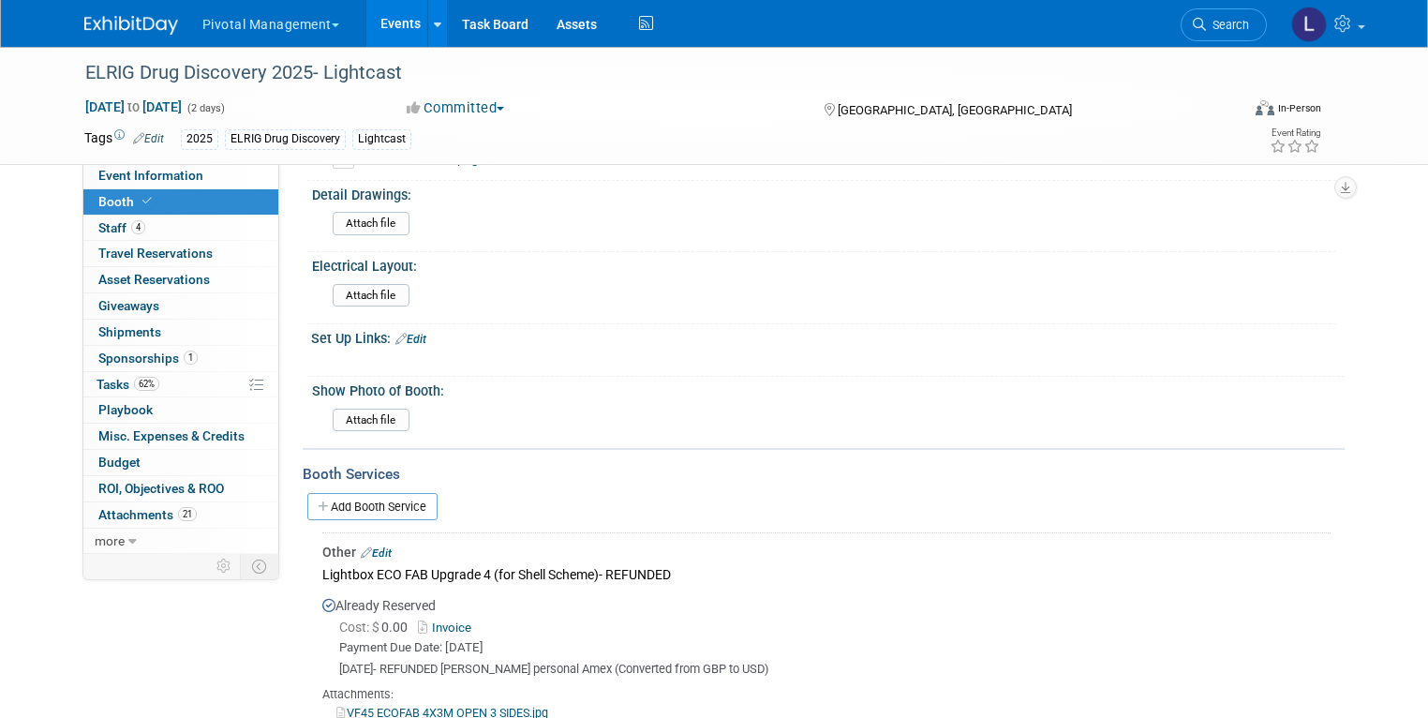
click at [375, 490] on div "Add Booth Service" at bounding box center [824, 505] width 1042 height 43
click at [376, 493] on link "Add Booth Service" at bounding box center [372, 506] width 130 height 27
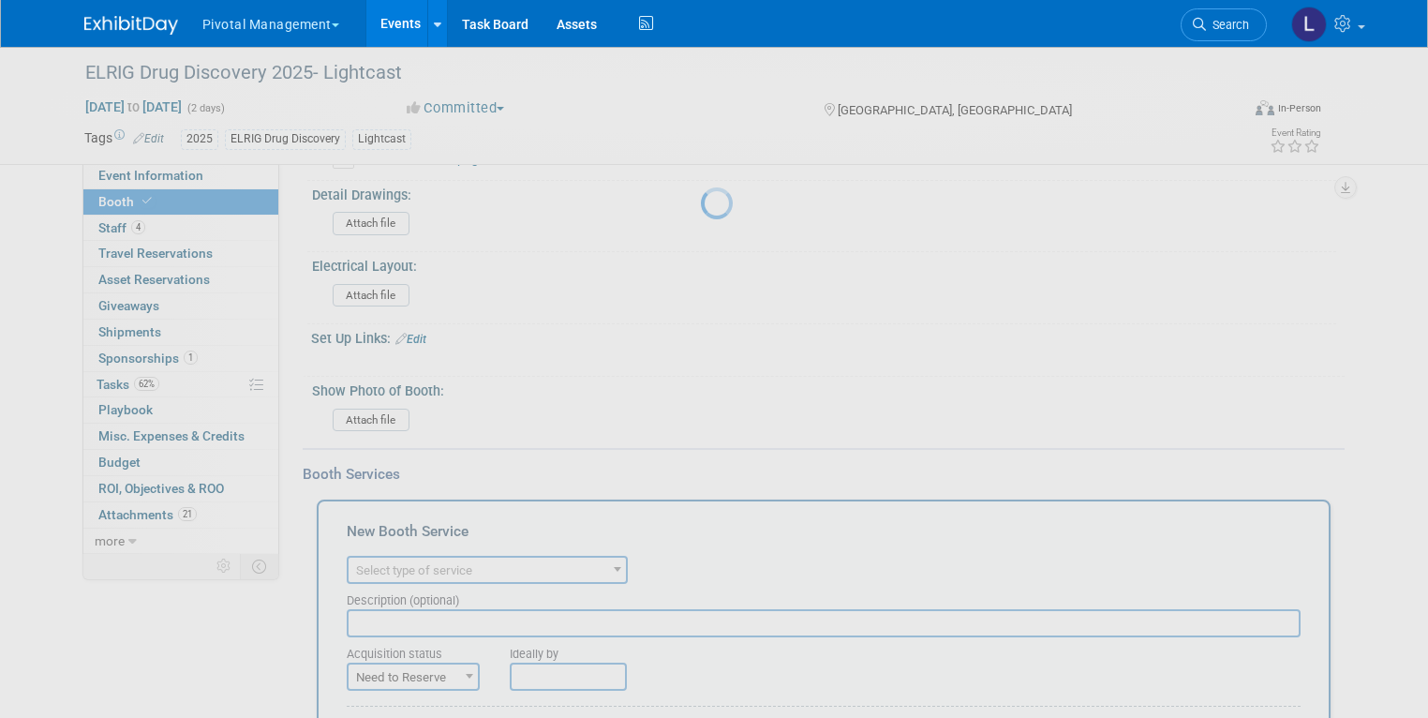
scroll to position [0, 0]
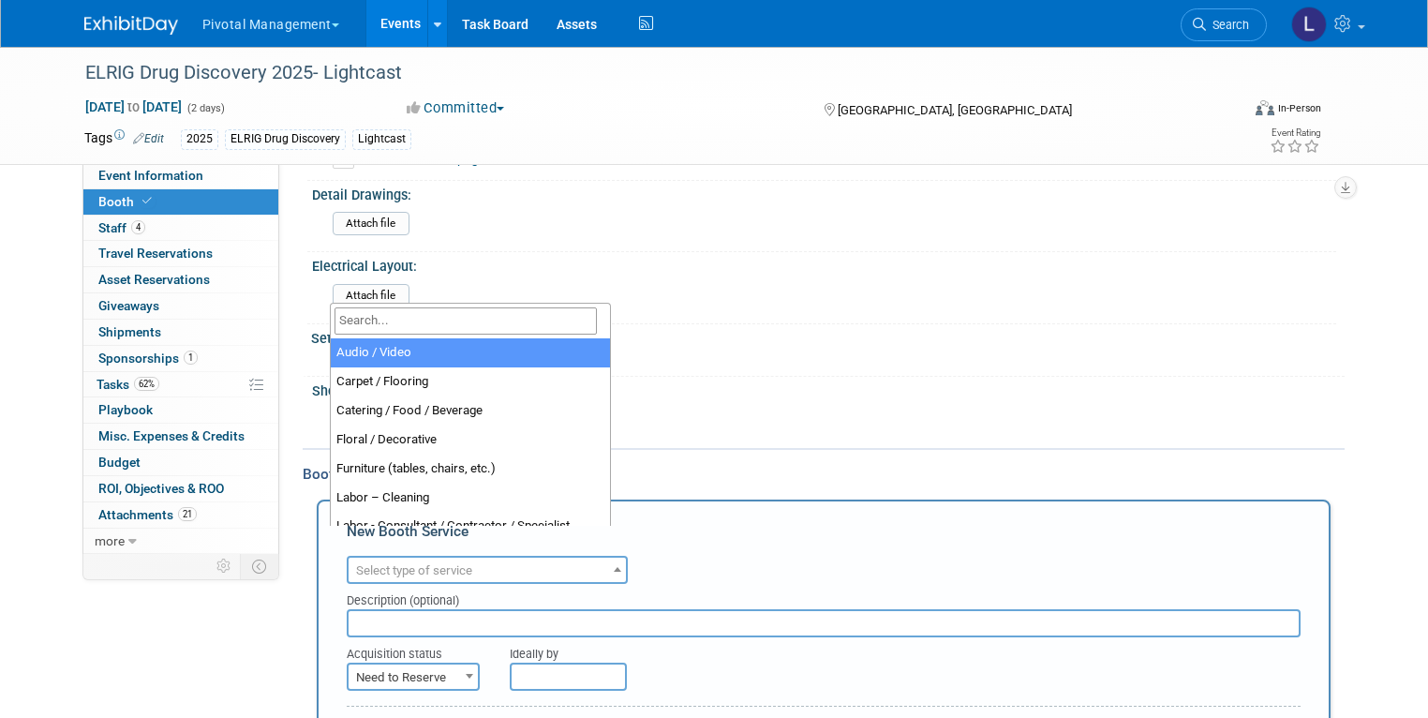
click at [482, 557] on span "Select type of service" at bounding box center [486, 570] width 277 height 26
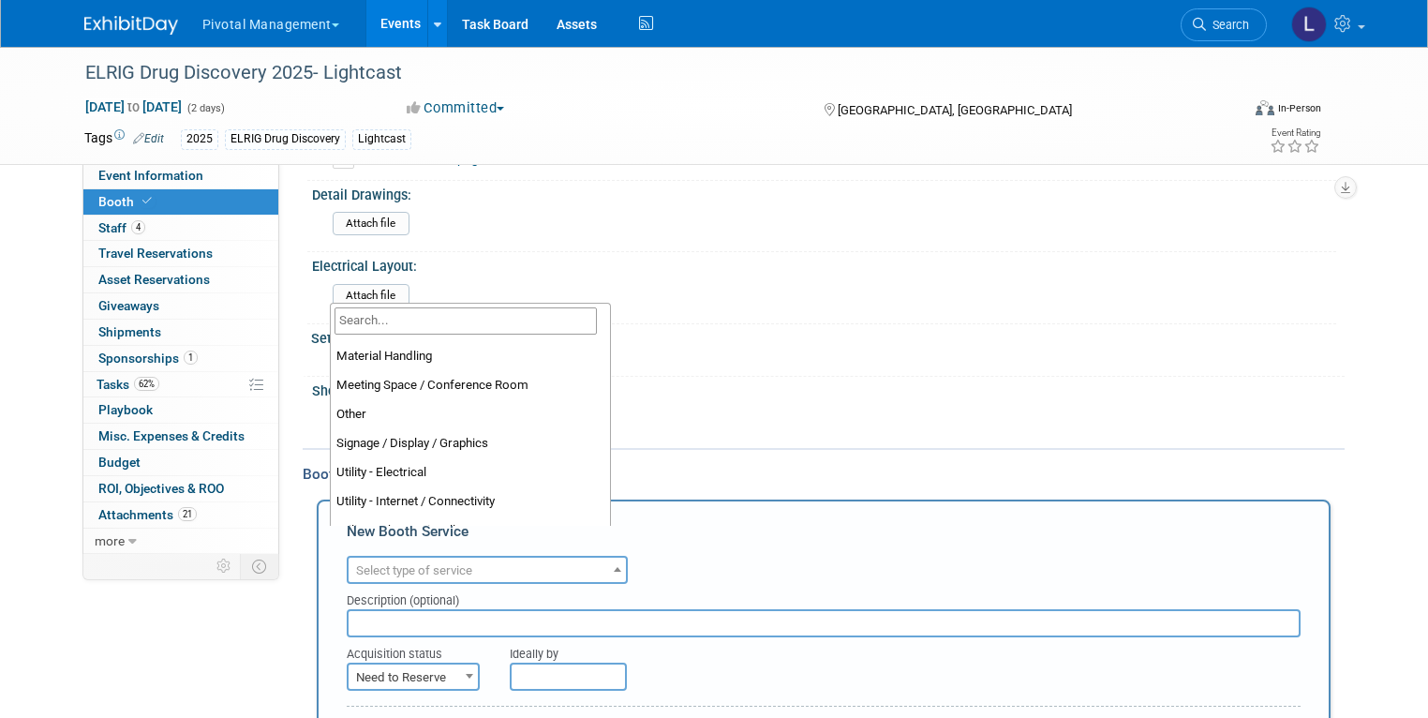
scroll to position [426, 0]
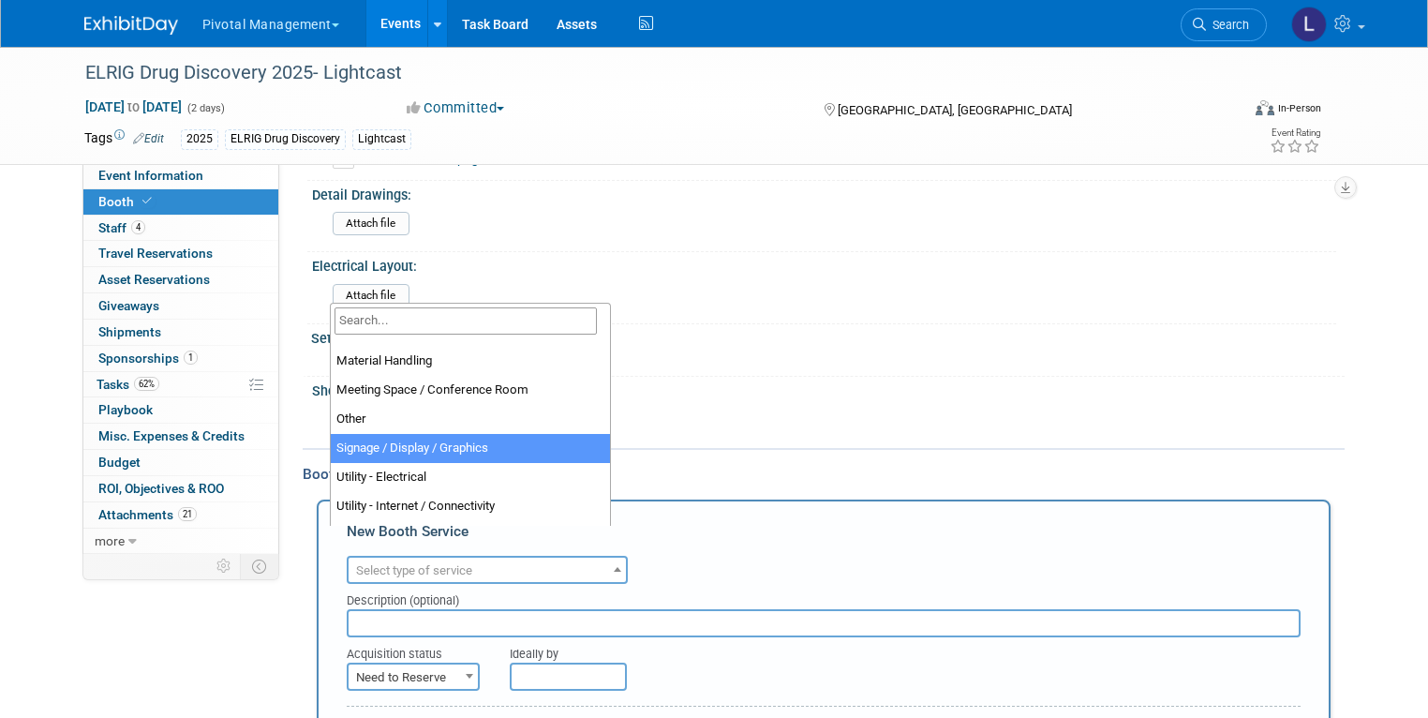
select select "3"
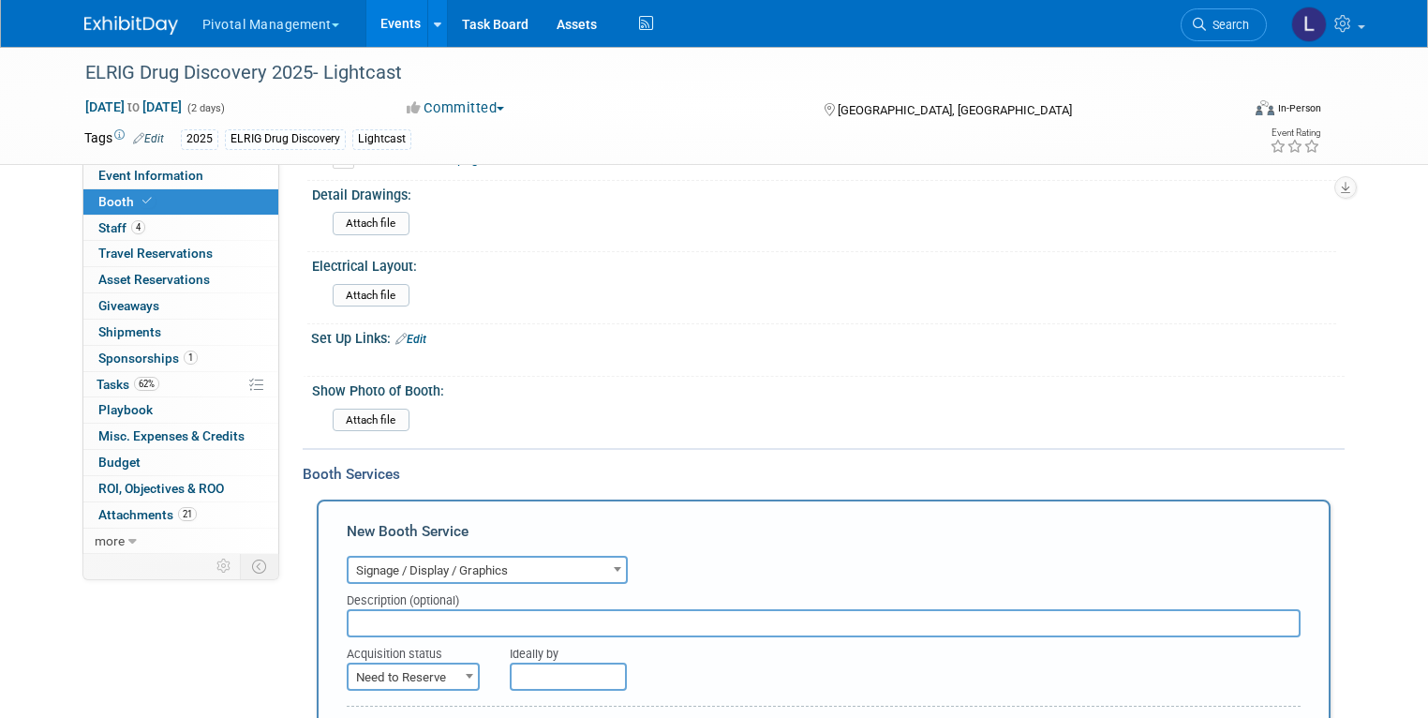
click at [418, 609] on input "text" at bounding box center [824, 623] width 954 height 28
type input "L"
type input "Lightbox Graphics (Backwall)"
click at [399, 664] on span "Need to Reserve" at bounding box center [412, 677] width 129 height 26
select select "2"
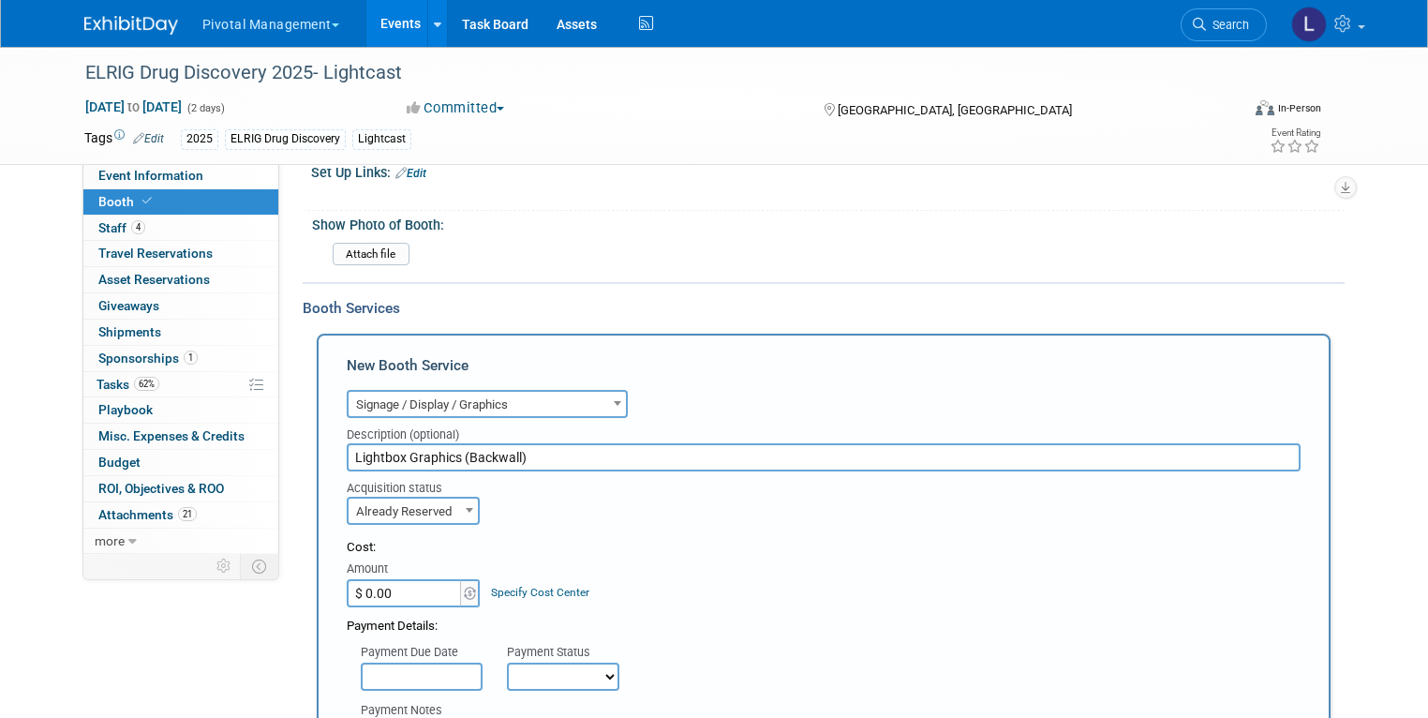
scroll to position [1390, 0]
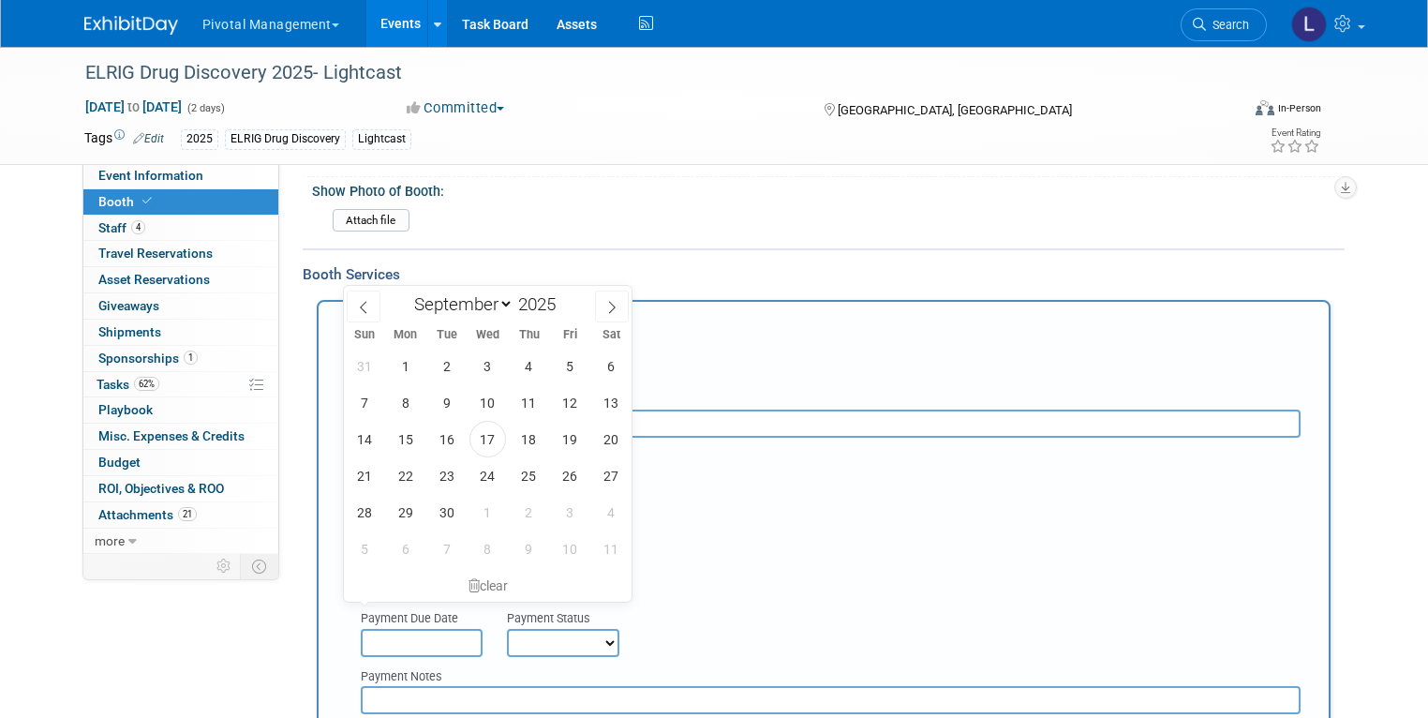
click at [423, 629] on input "text" at bounding box center [422, 643] width 122 height 28
click at [501, 474] on span "24" at bounding box center [487, 475] width 37 height 37
type input "Sep 24, 2025"
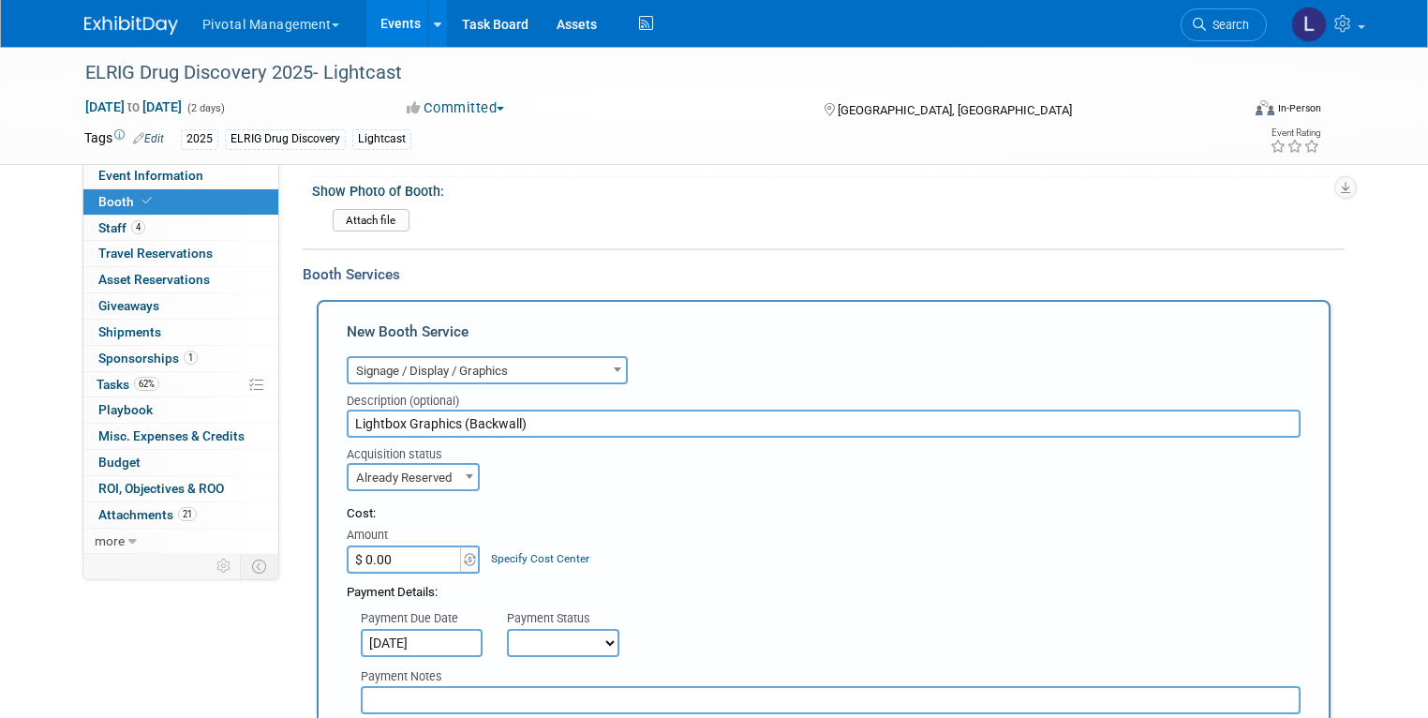
click at [555, 629] on select "Not Paid Yet Partially Paid Paid in Full" at bounding box center [563, 643] width 112 height 28
select select "1"
click at [507, 629] on select "Not Paid Yet Partially Paid Paid in Full" at bounding box center [563, 643] width 112 height 28
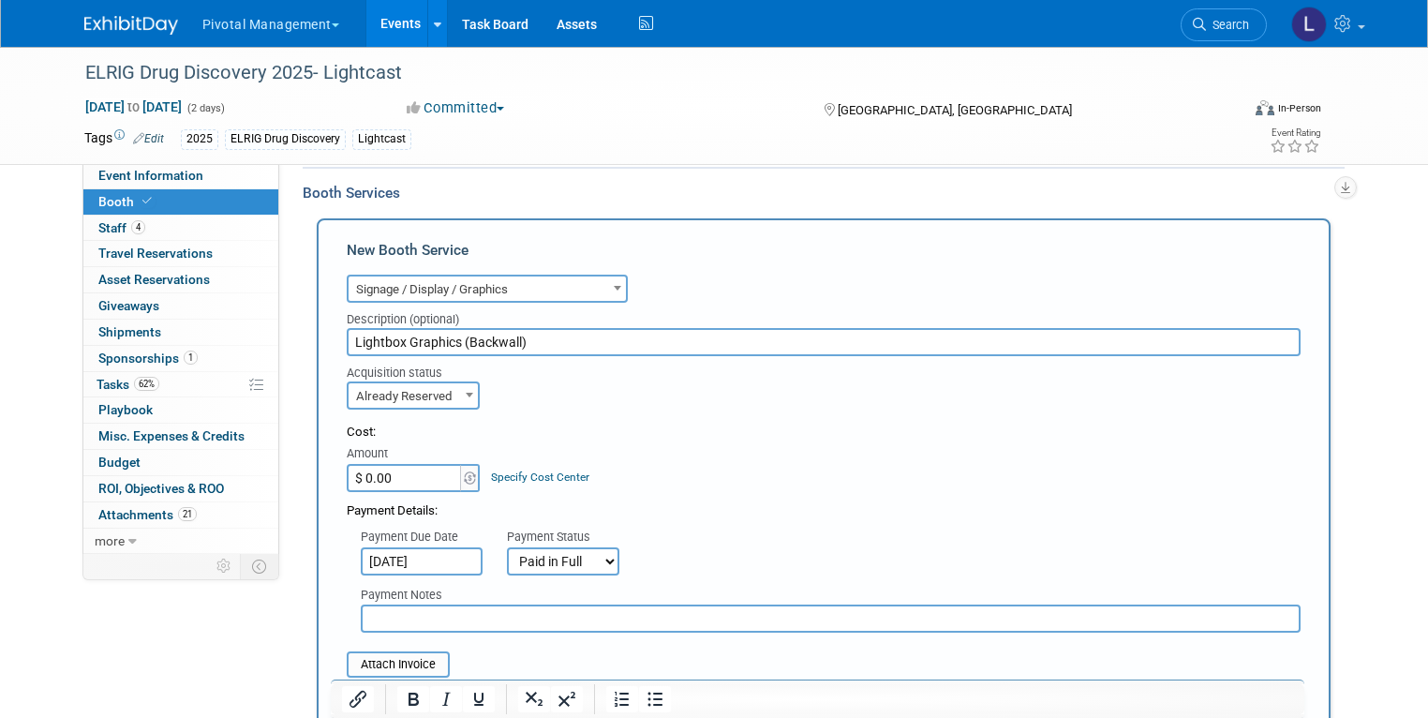
scroll to position [1712, 0]
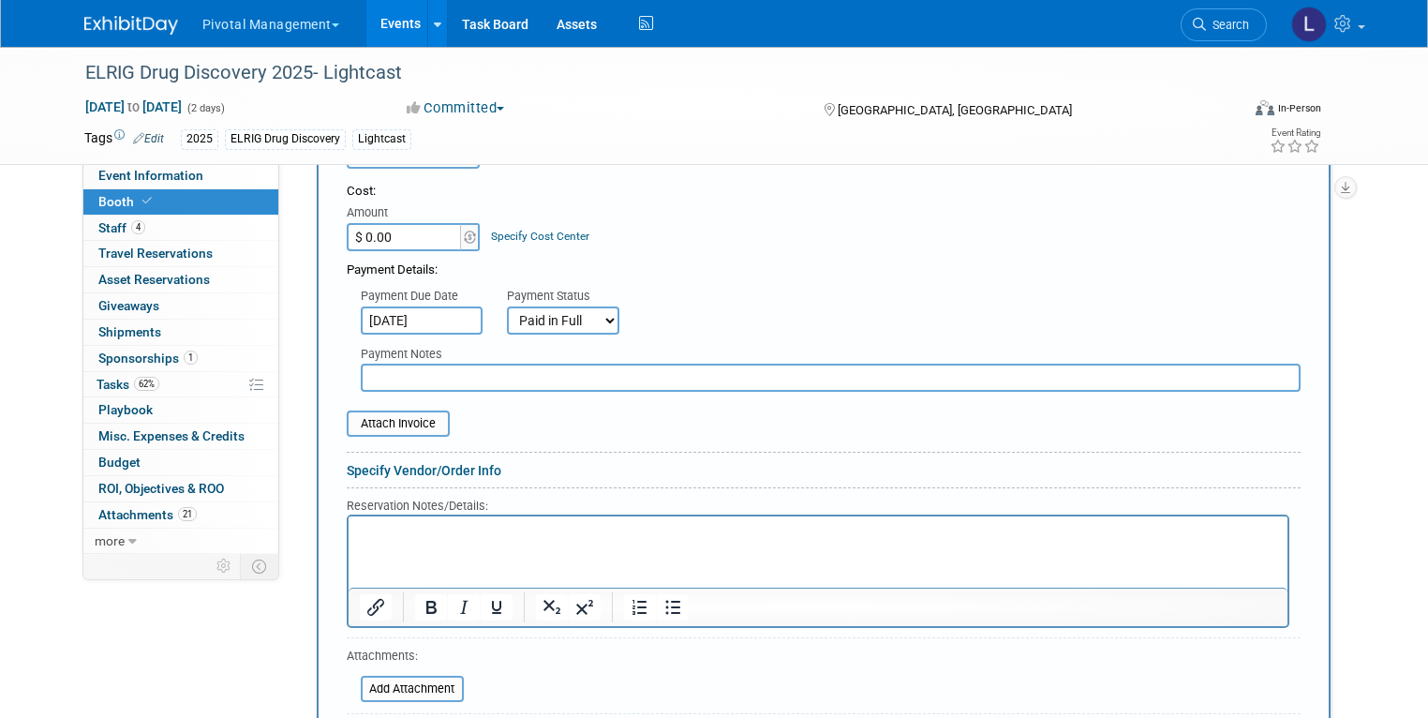
click at [635, 363] on input "text" at bounding box center [831, 377] width 940 height 28
type input "S"
click at [361, 363] on input "Reordered individually" at bounding box center [831, 377] width 940 height 28
click at [597, 363] on input "9/17/25- Reordered individually" at bounding box center [831, 377] width 940 height 28
type input "9/17/25- Reordered individually on Scotts AMEX"
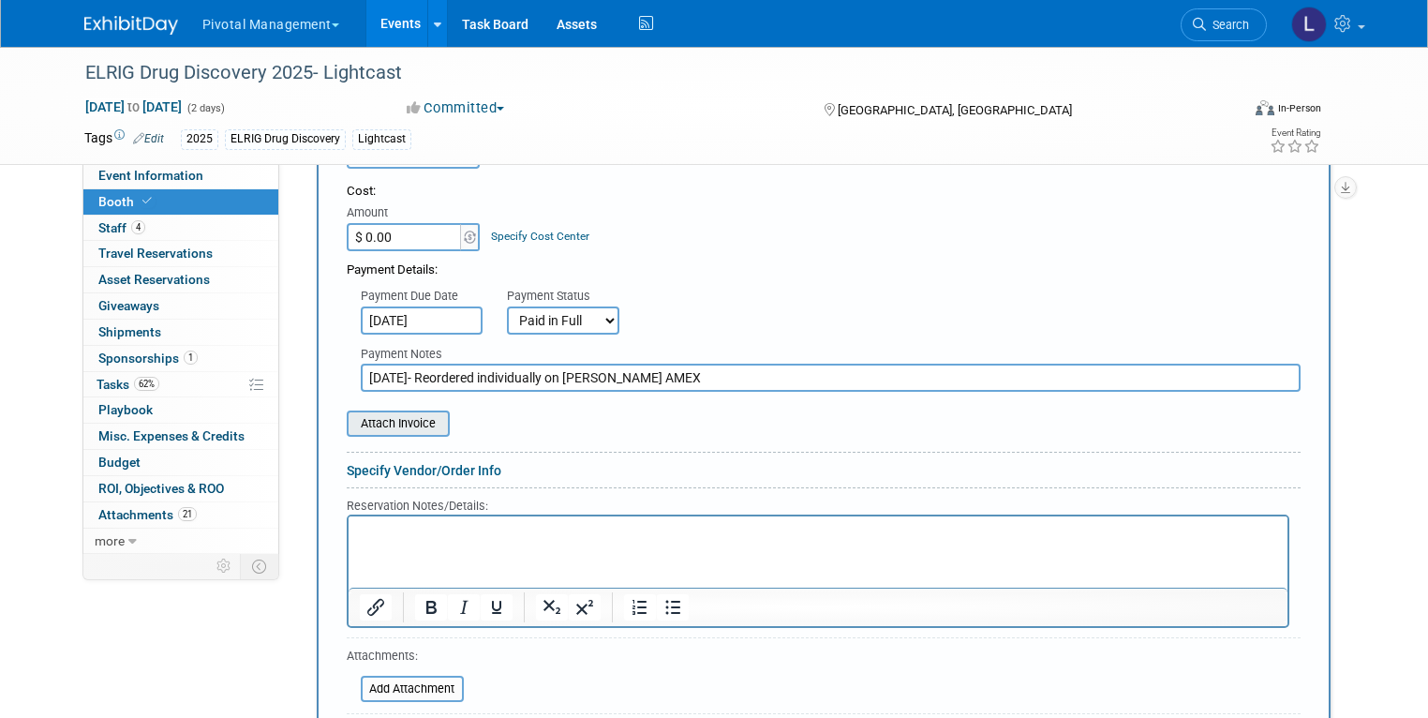
click at [384, 412] on input "file" at bounding box center [336, 423] width 223 height 22
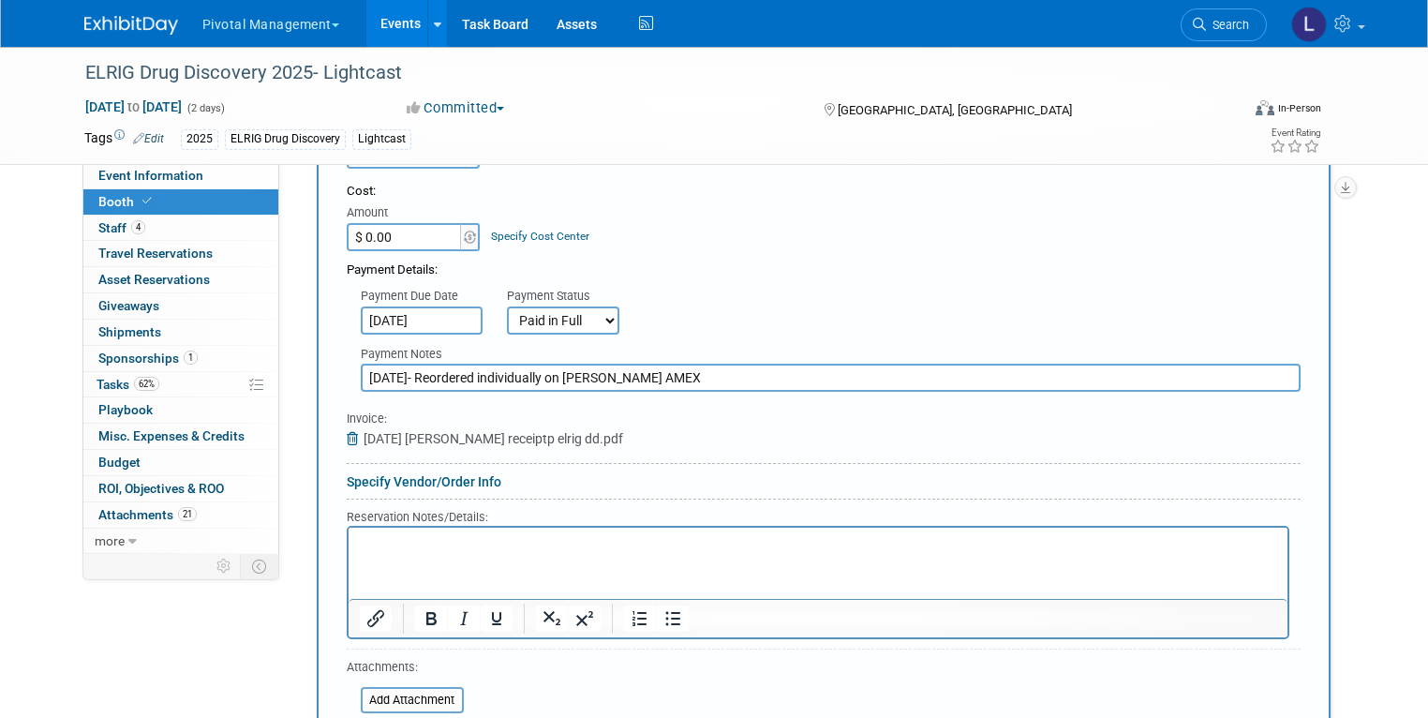
click at [429, 474] on link "Specify Vendor/Order Info" at bounding box center [424, 481] width 155 height 15
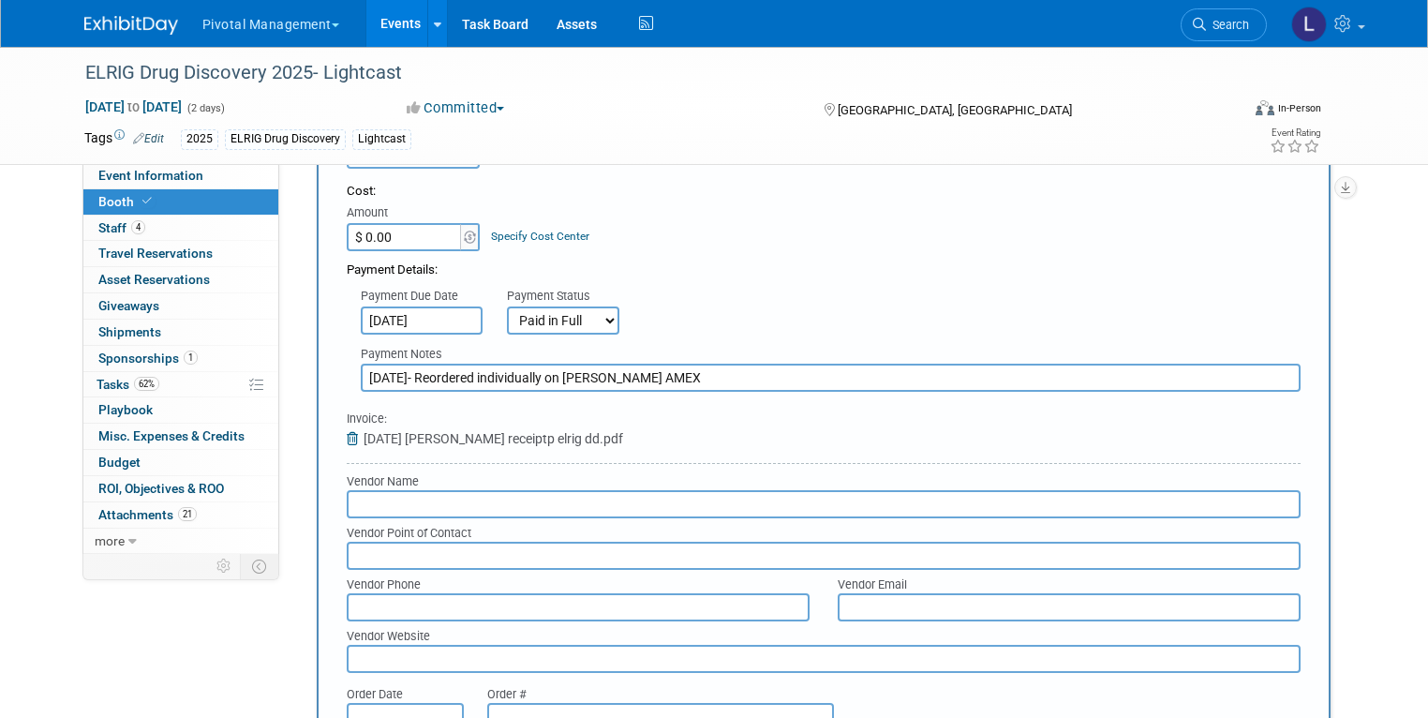
click at [437, 490] on input "text" at bounding box center [824, 504] width 954 height 28
type input "Cameron"
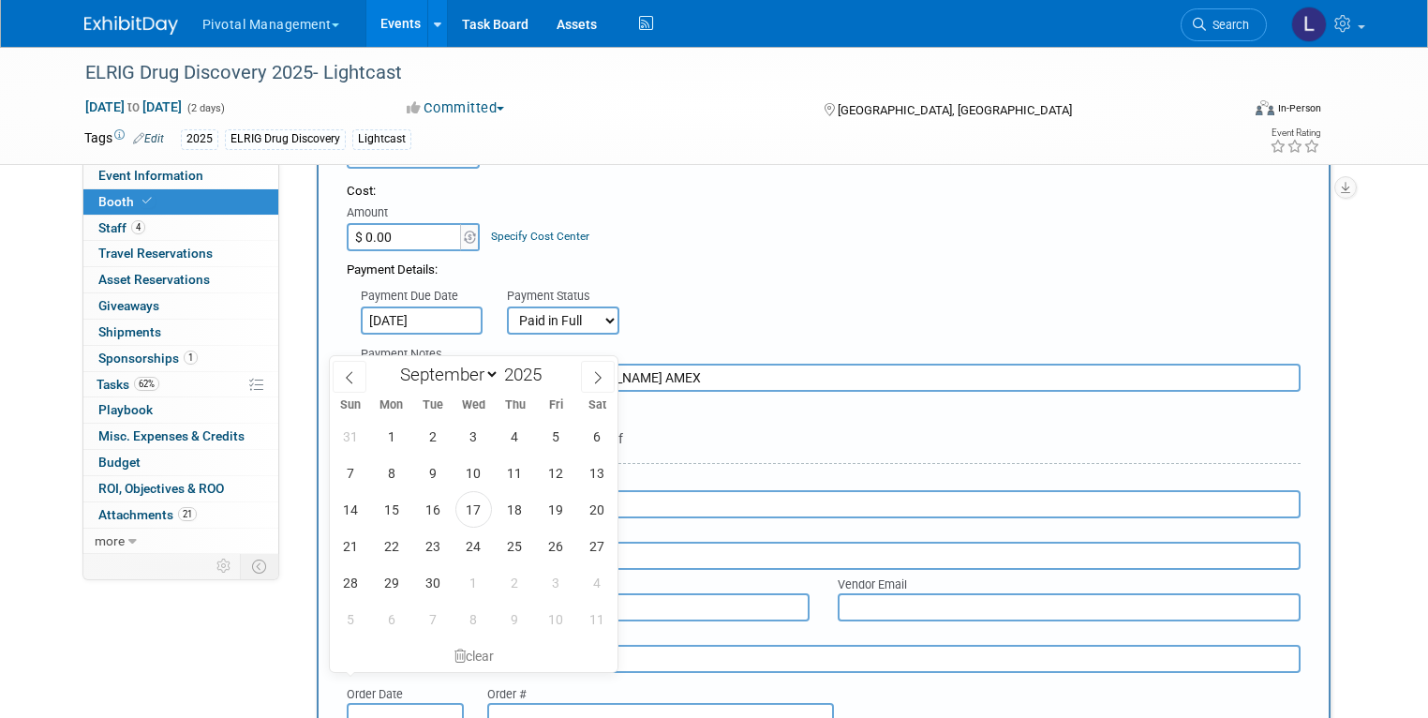
click at [400, 703] on input "text" at bounding box center [405, 717] width 117 height 28
click at [483, 510] on span "17" at bounding box center [473, 509] width 37 height 37
type input "[DATE]"
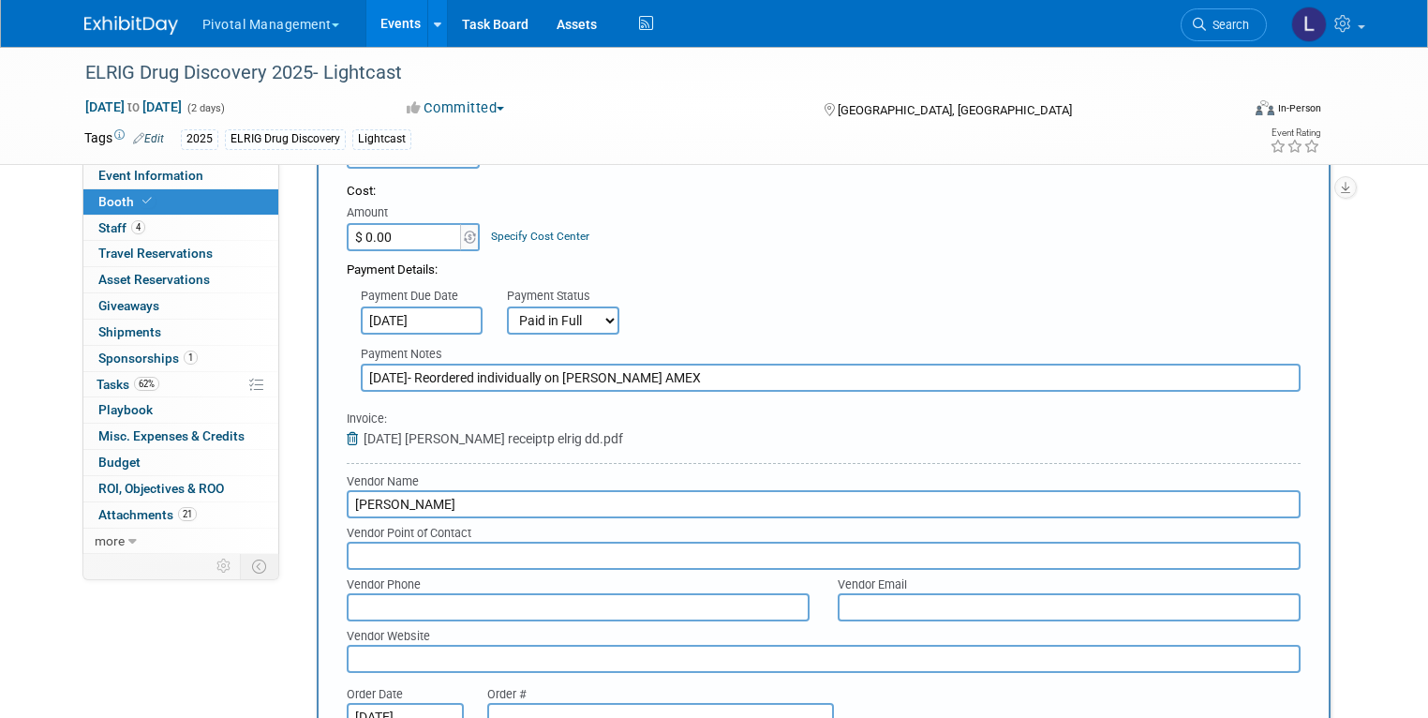
click at [515, 703] on input "text" at bounding box center [660, 717] width 347 height 28
click at [785, 279] on div "Payment Due Date Sep 24, 2025 Payment Status Not Paid Yet Partially Paid Paid i…" at bounding box center [824, 306] width 982 height 55
click at [374, 223] on input "$ 0.00" at bounding box center [405, 237] width 117 height 28
paste input "2,10"
type input "$ 2,100.00"
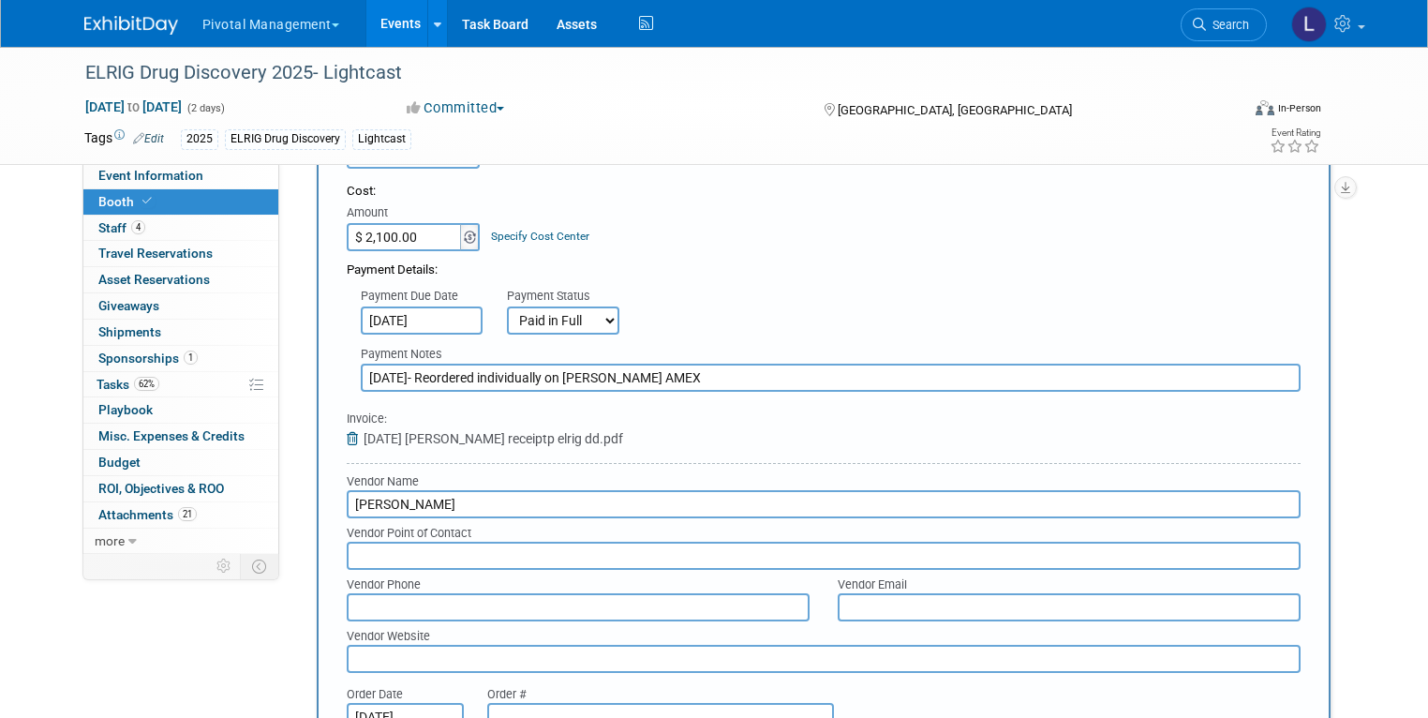
click at [464, 230] on img at bounding box center [470, 236] width 12 height 13
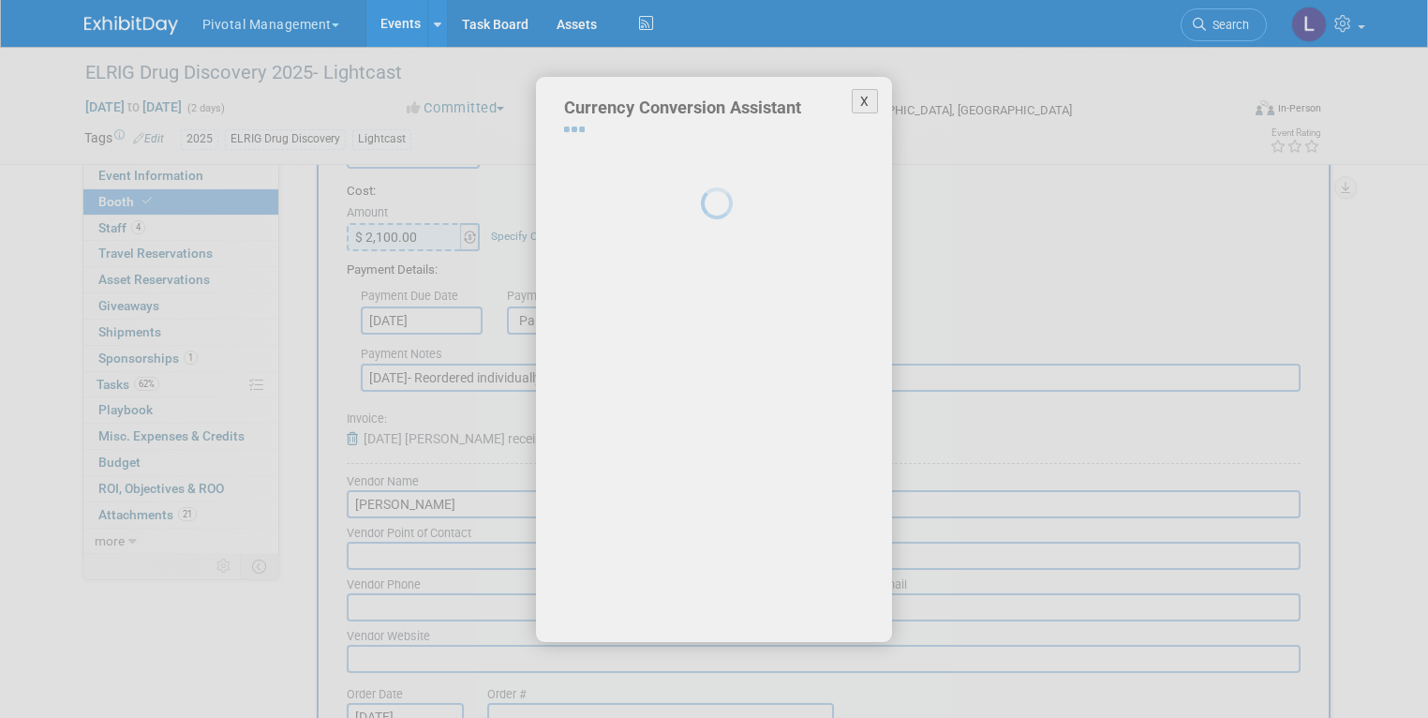
select select "4"
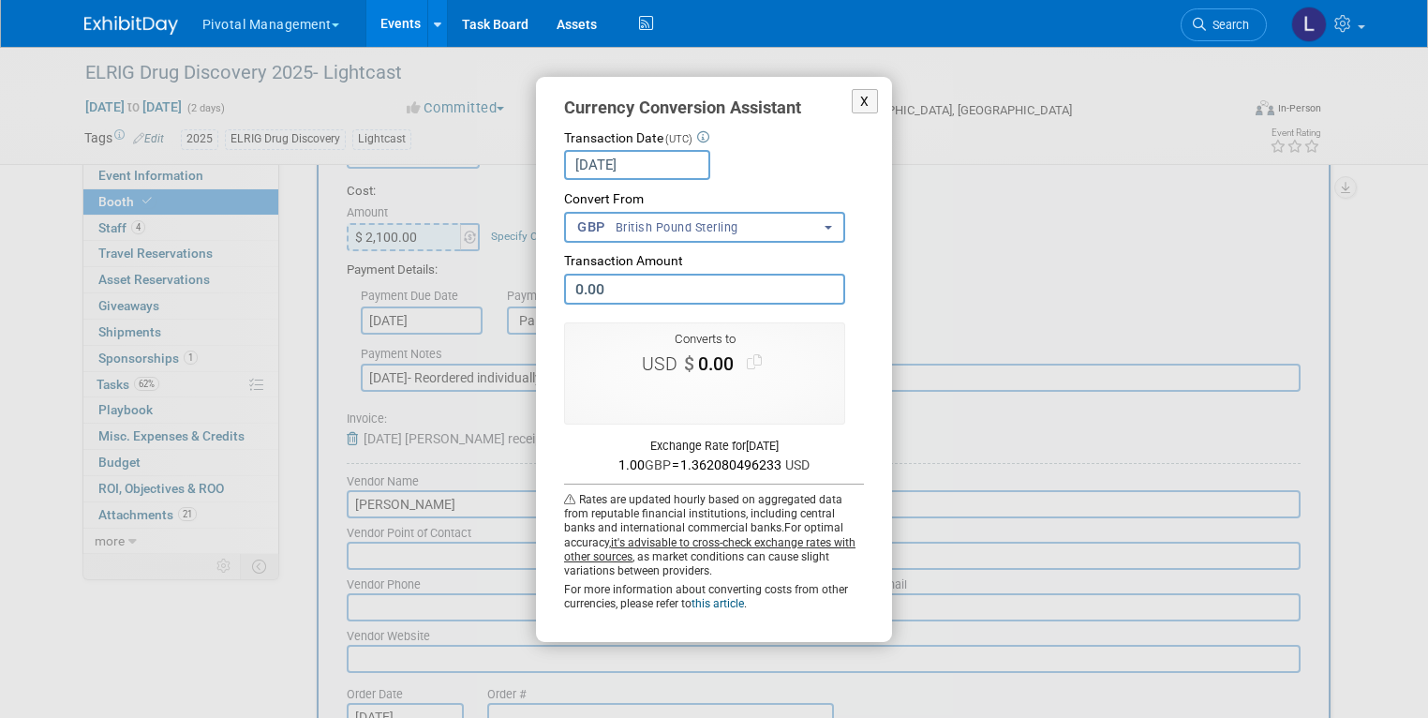
click at [612, 292] on input "0.00" at bounding box center [704, 289] width 281 height 31
drag, startPoint x: 674, startPoint y: 284, endPoint x: 548, endPoint y: 278, distance: 126.6
click at [548, 278] on div "X Currency Conversion Assistant Transaction Date (UTC) Sep 18, 2025 Loading Rat…" at bounding box center [714, 359] width 356 height 565
paste input "2,10"
type input "2,100.00"
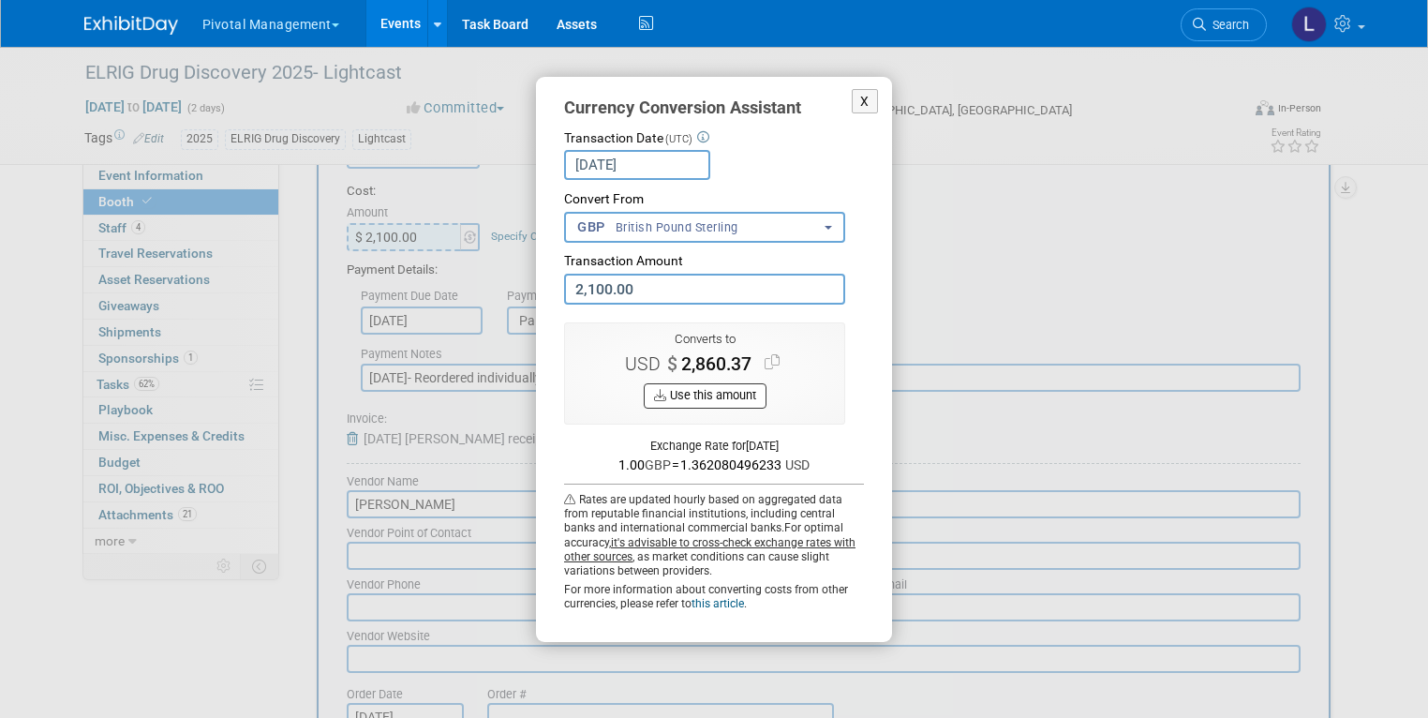
click at [718, 383] on button "Use this amount" at bounding box center [705, 395] width 123 height 25
type input "$ 2,860.37"
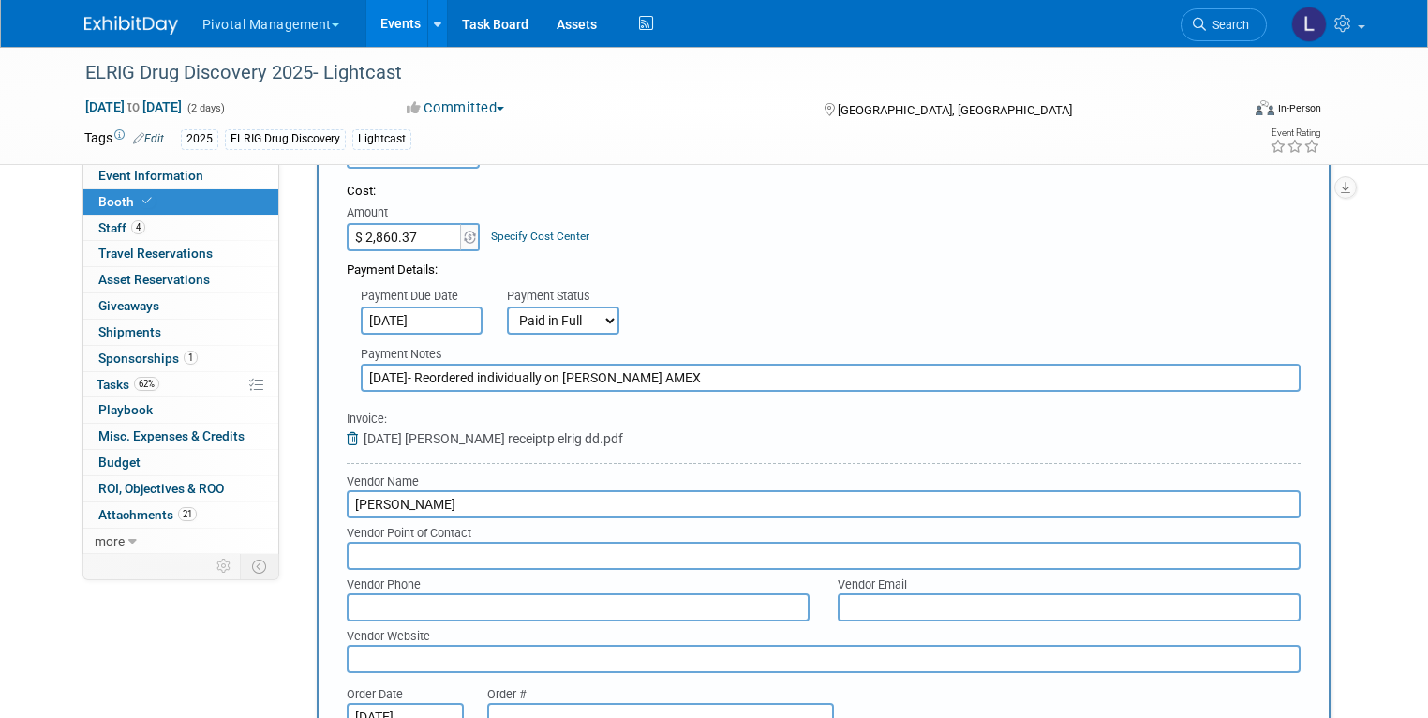
click at [674, 363] on input "9/17/25- Reordered individually on Scotts AMEX" at bounding box center [831, 377] width 940 height 28
drag, startPoint x: 867, startPoint y: 346, endPoint x: 321, endPoint y: 321, distance: 546.7
click at [333, 334] on div "Payment Notes 9/17/25- Reordered individually on Scotts AMEX- Converted from GB…" at bounding box center [824, 363] width 982 height 58
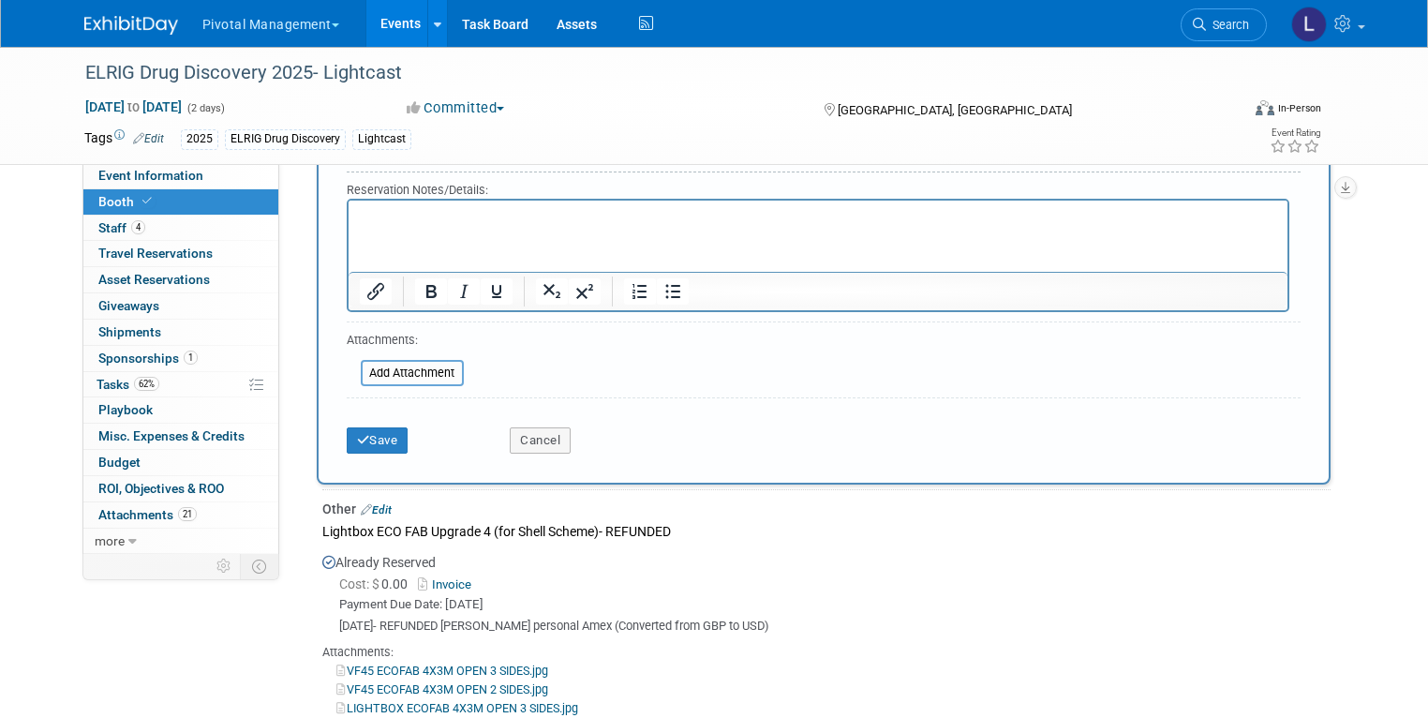
scroll to position [2277, 0]
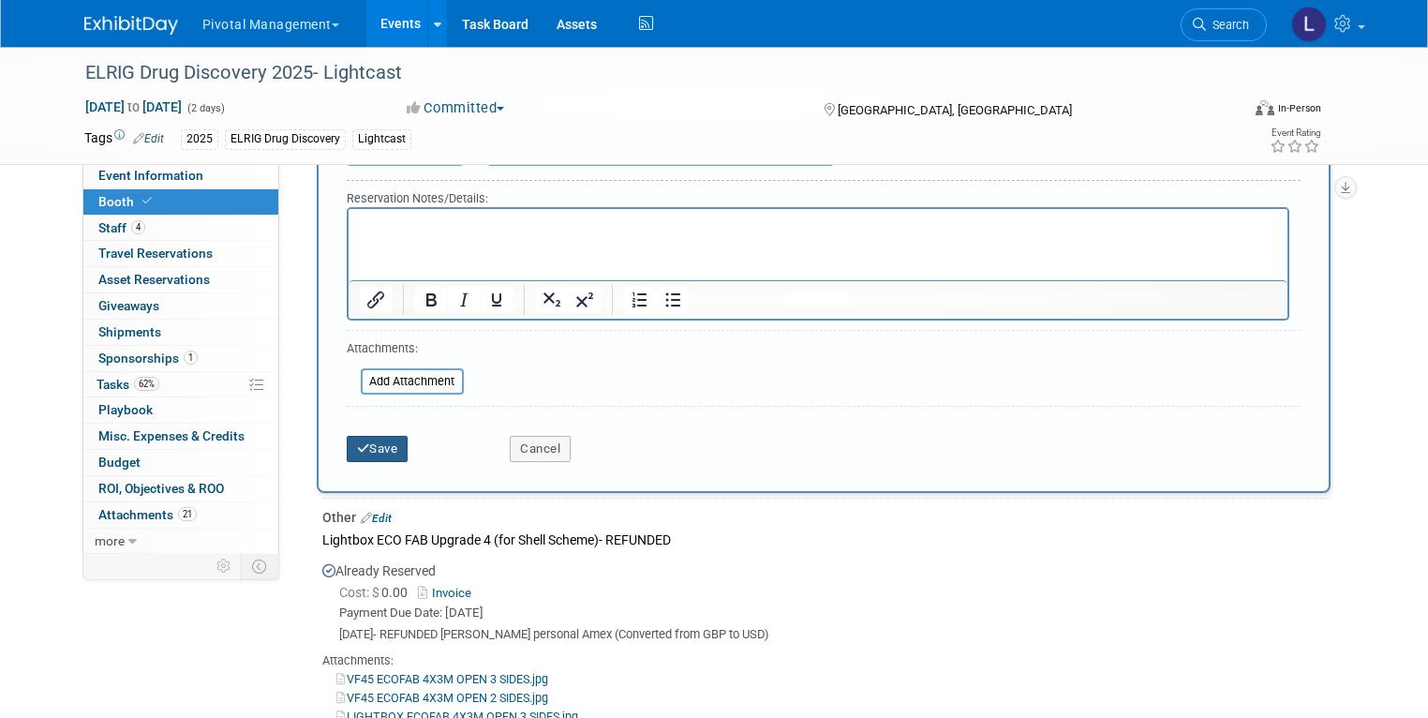
type input "9/17/25- Reordered individually on Scotts AMEX- Converted from GBP, exclusive V…"
click at [351, 436] on button "Save" at bounding box center [378, 449] width 62 height 26
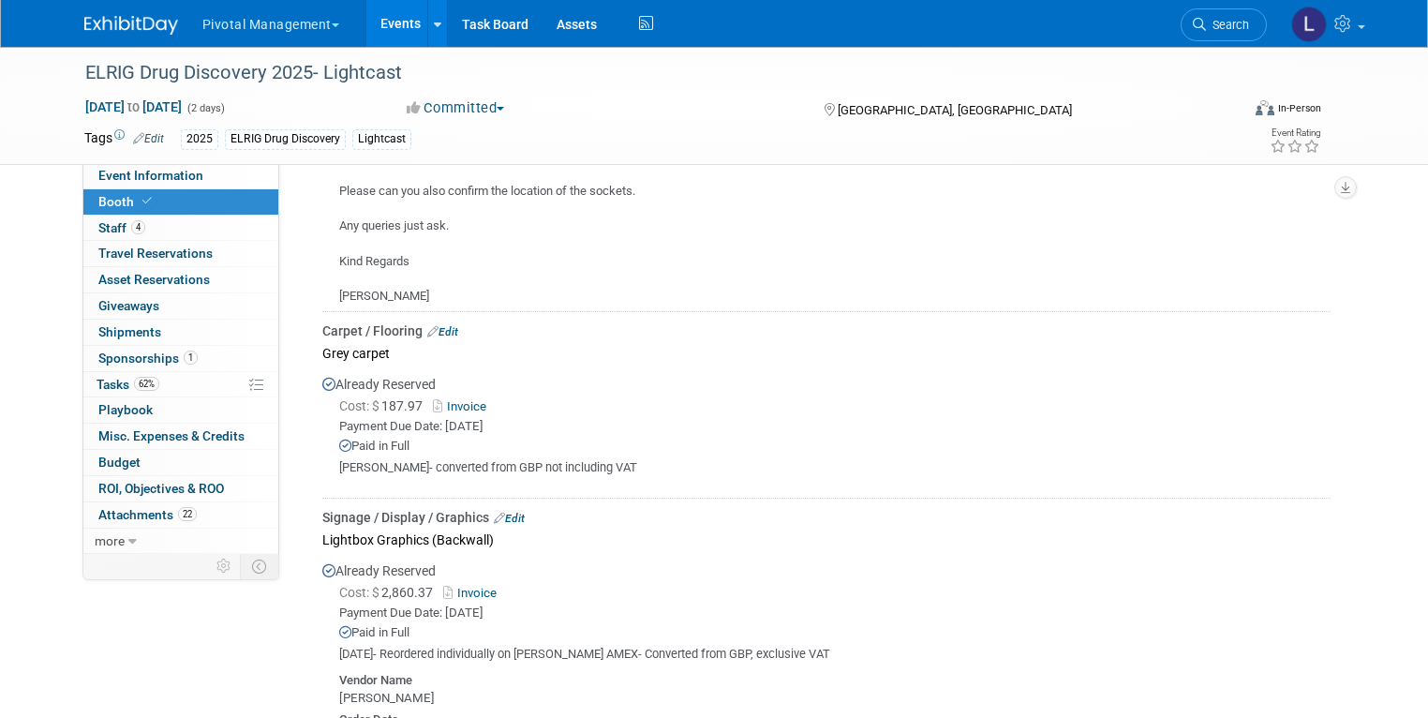
scroll to position [6208, 0]
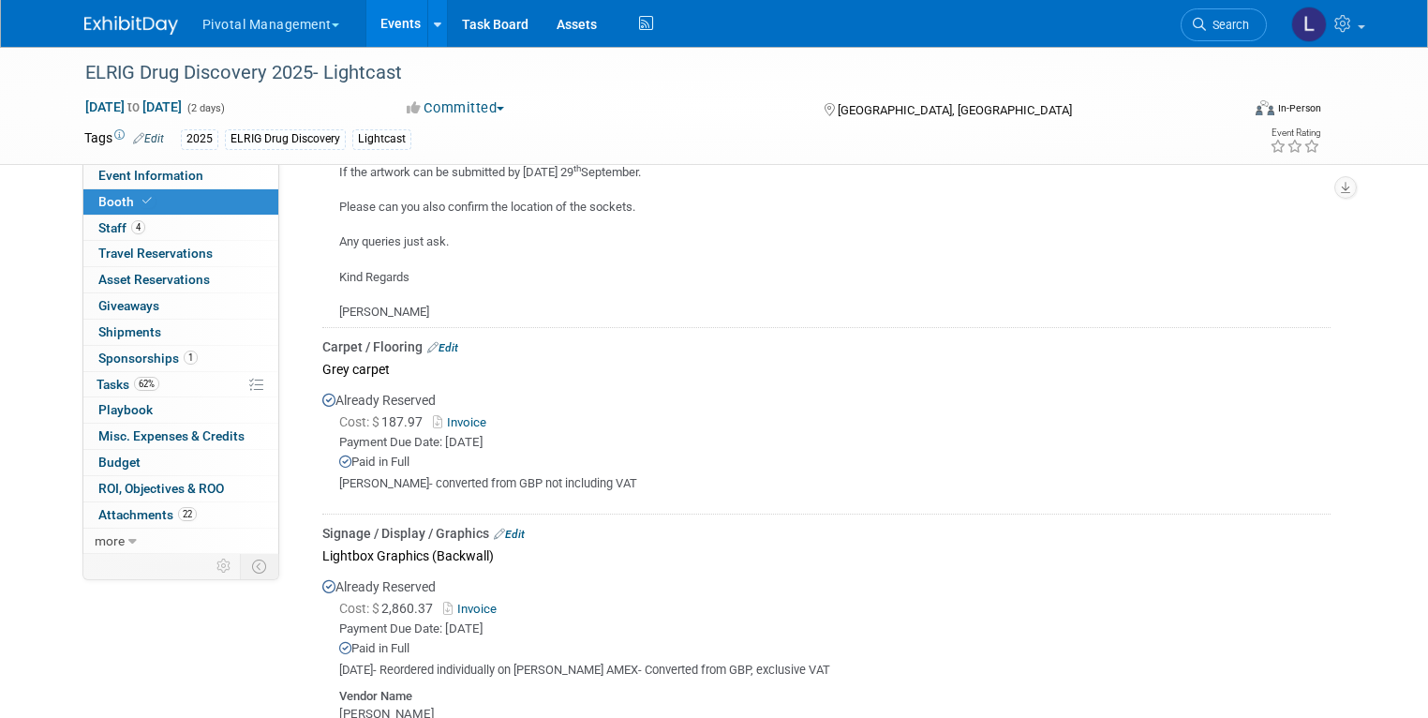
click at [442, 341] on link "Edit" at bounding box center [442, 347] width 31 height 13
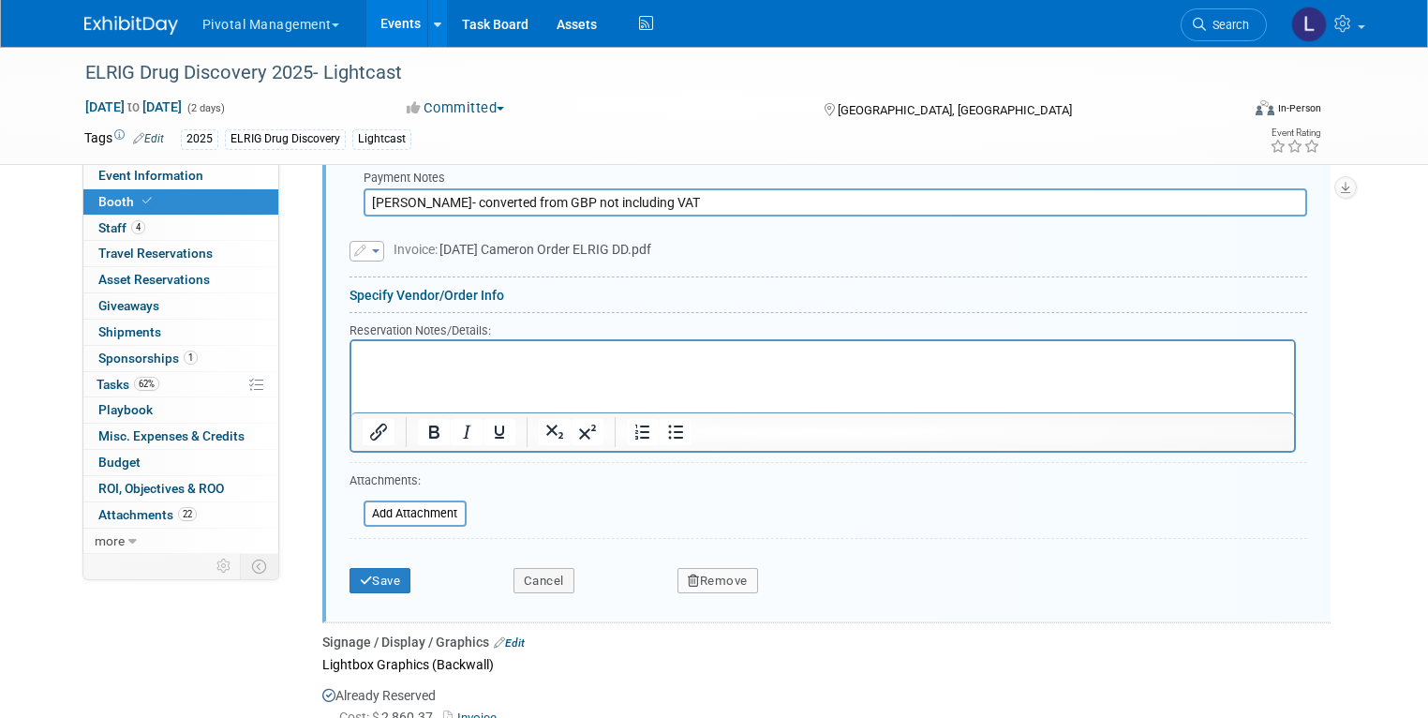
scroll to position [6711, 0]
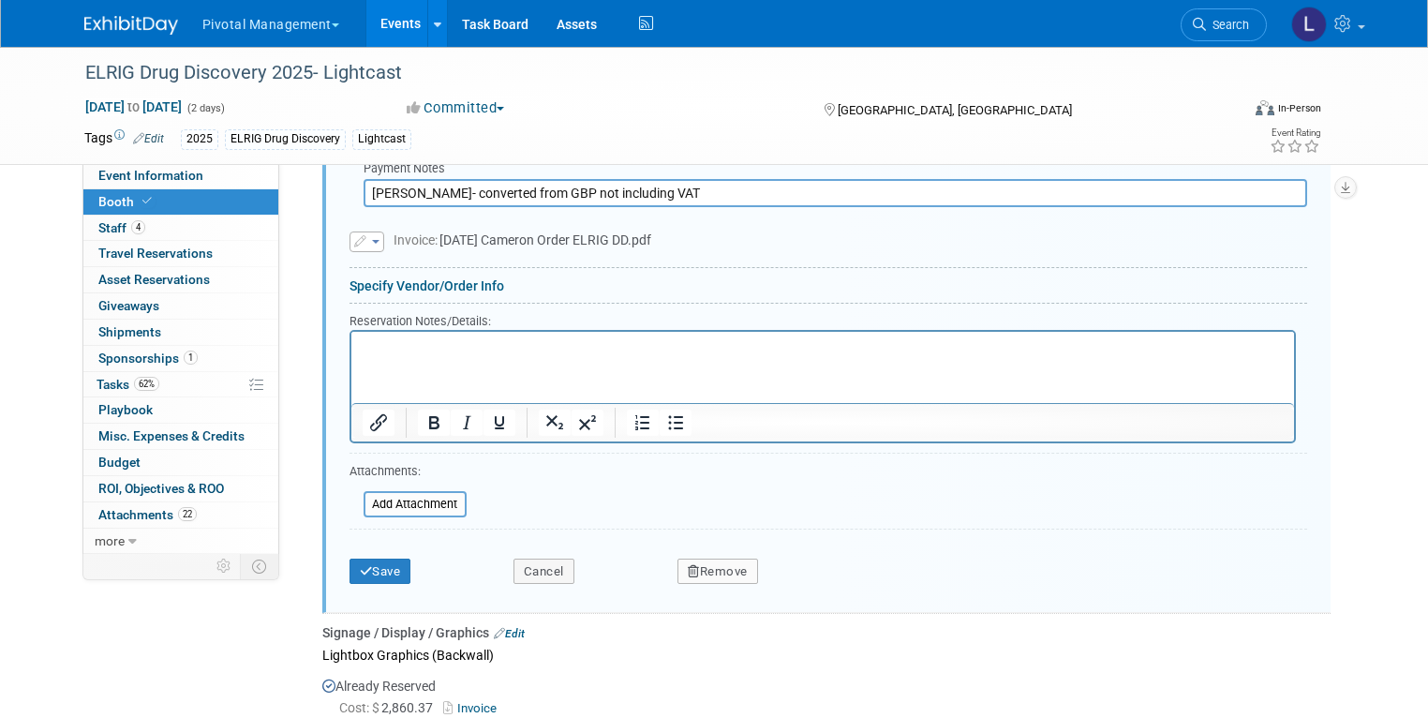
click at [719, 558] on button "Remove" at bounding box center [717, 571] width 81 height 26
click at [808, 571] on link "Yes" at bounding box center [820, 586] width 54 height 30
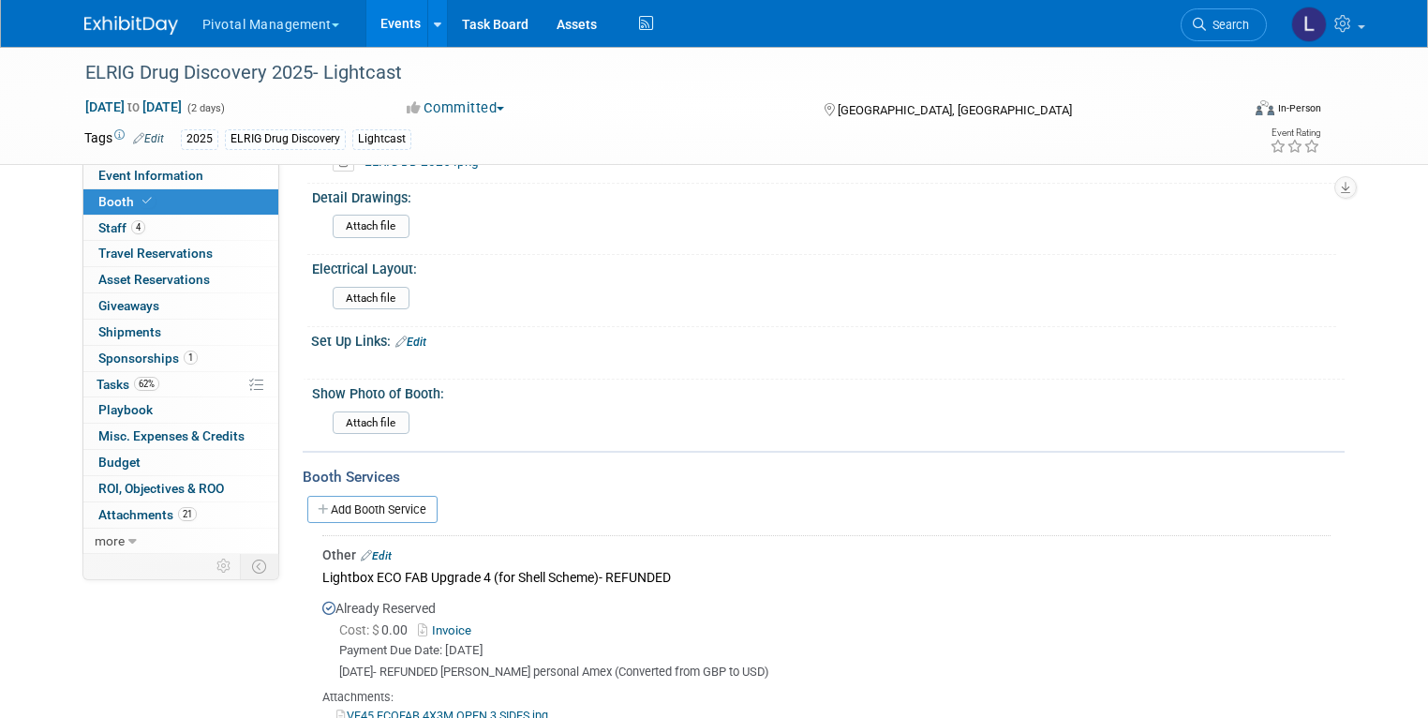
scroll to position [1180, 0]
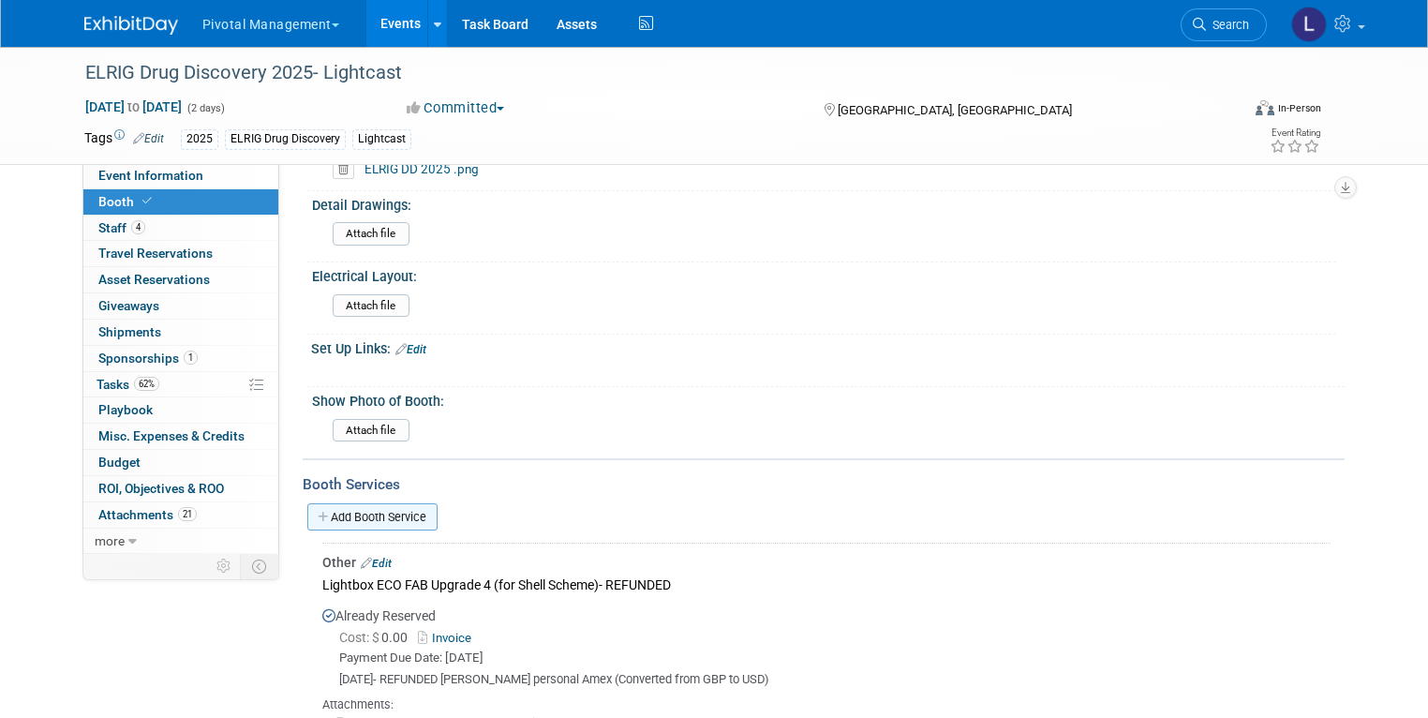
click at [383, 503] on link "Add Booth Service" at bounding box center [372, 516] width 130 height 27
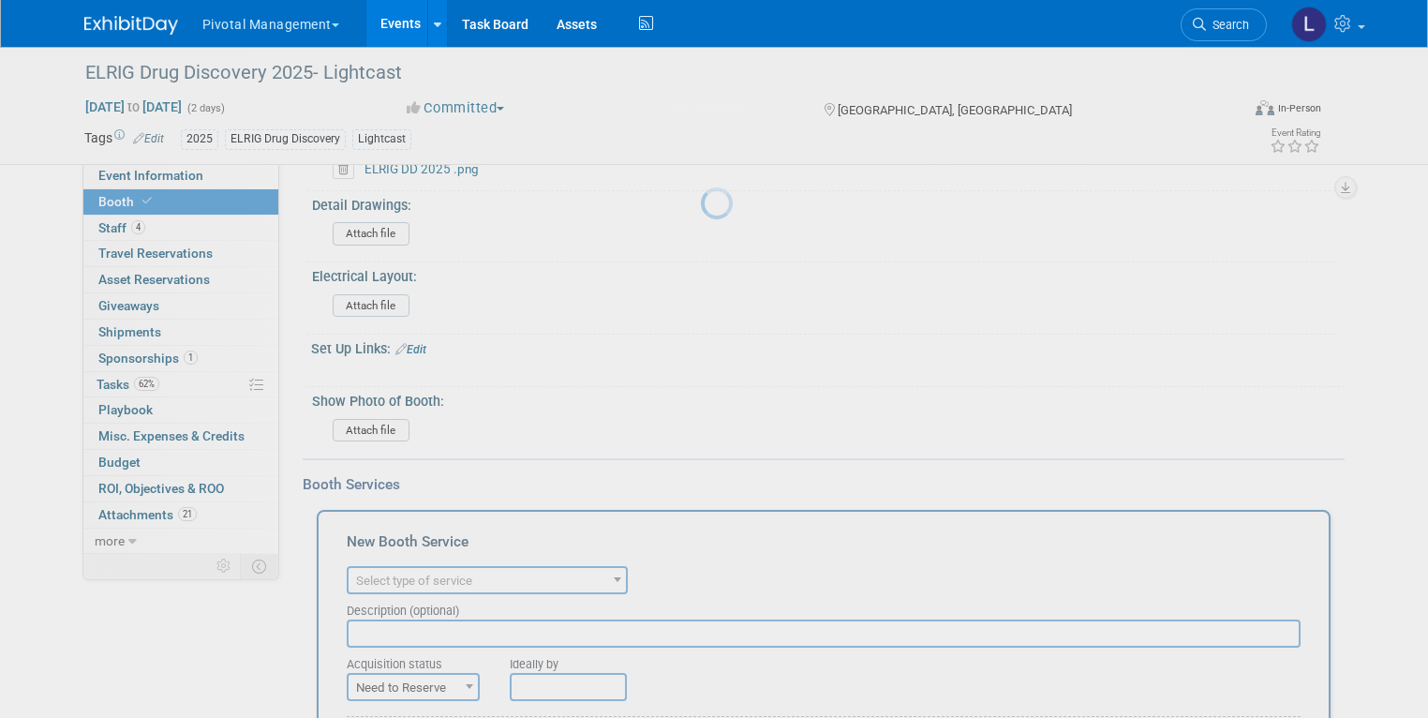
scroll to position [0, 0]
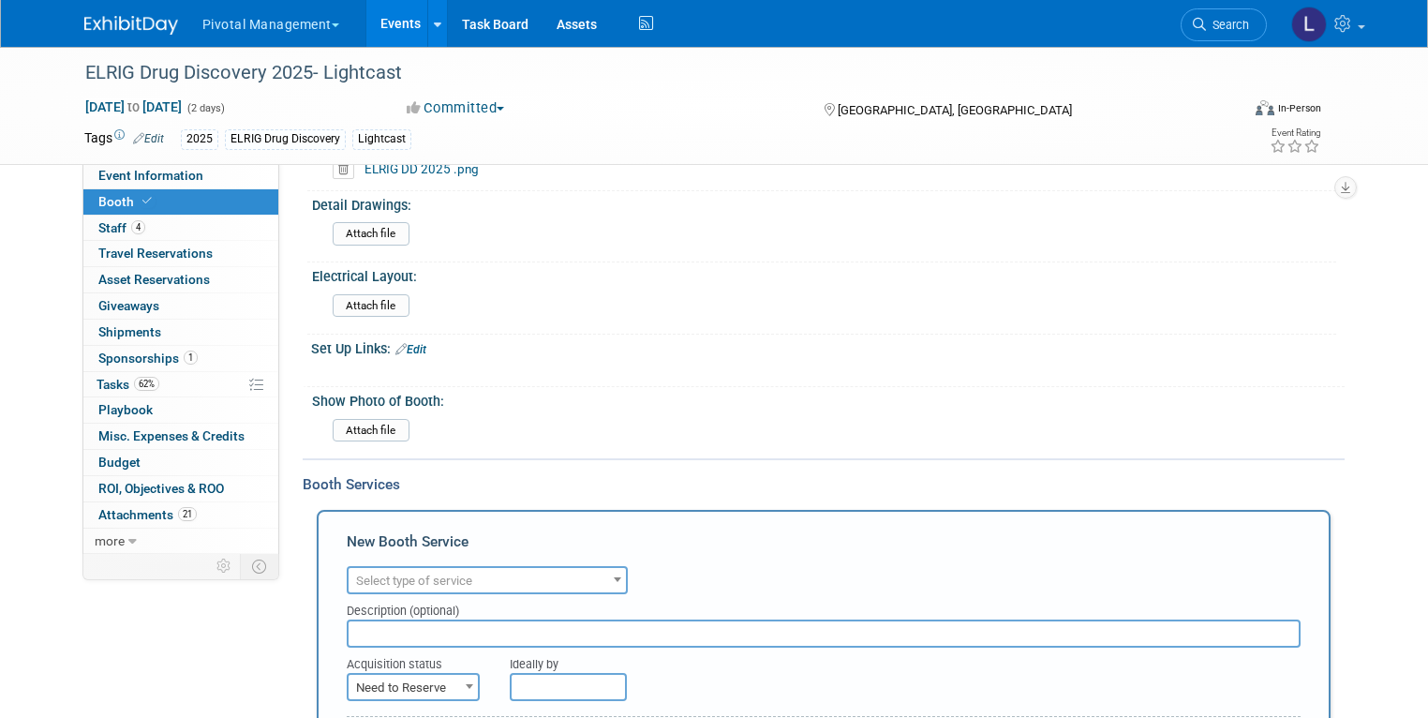
click at [614, 577] on b at bounding box center [617, 579] width 7 height 5
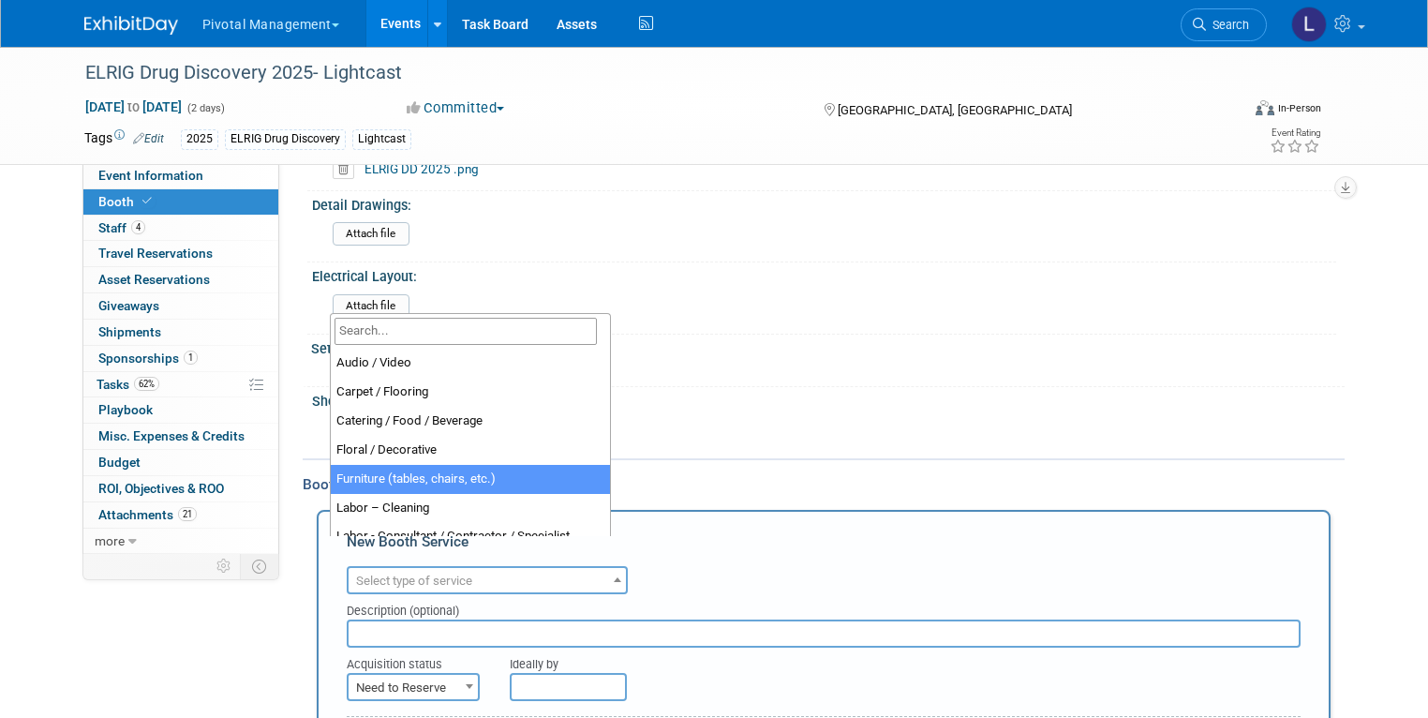
select select "6"
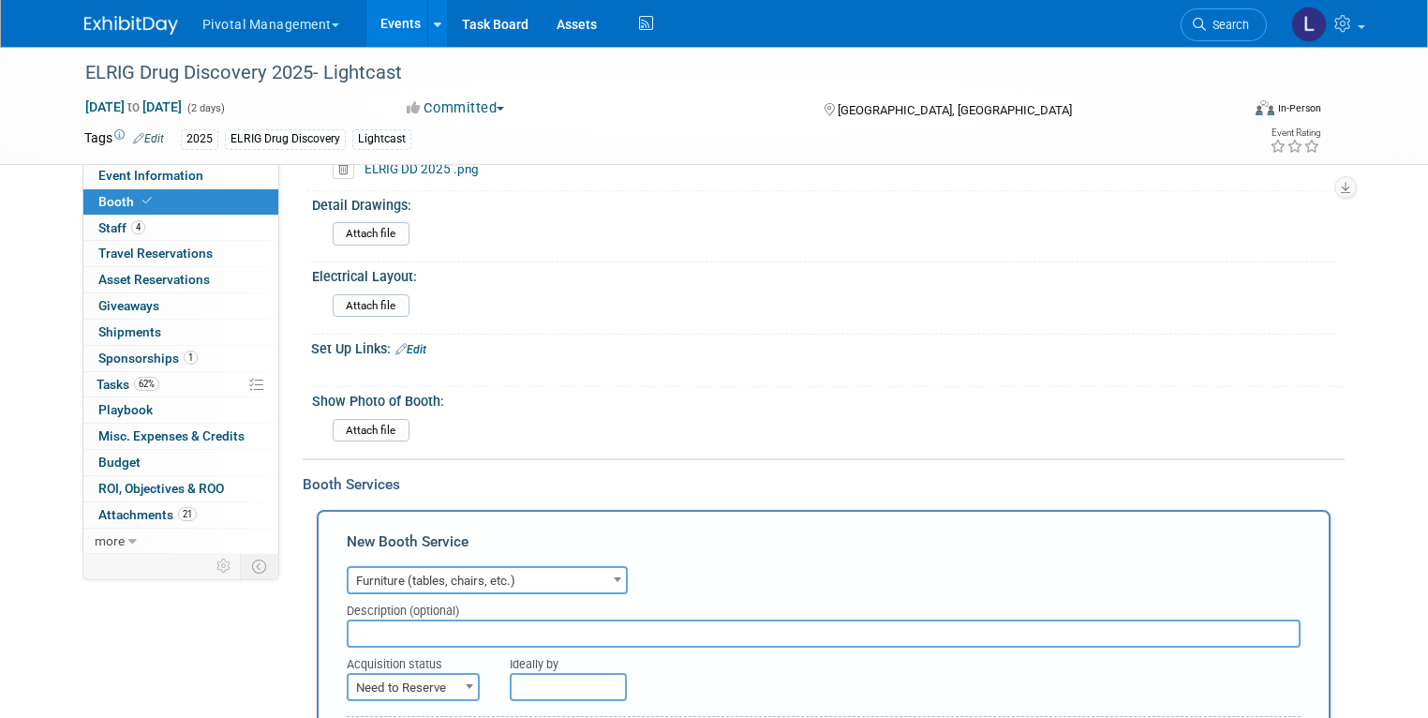
click at [378, 619] on input "text" at bounding box center [824, 633] width 954 height 28
click at [347, 619] on input "(1) white bar table and (2) sto" at bounding box center [824, 633] width 954 height 28
paste input "9/17/25- Reordered individually on Scotts AMEX- Converted from GBP, exclusive V…"
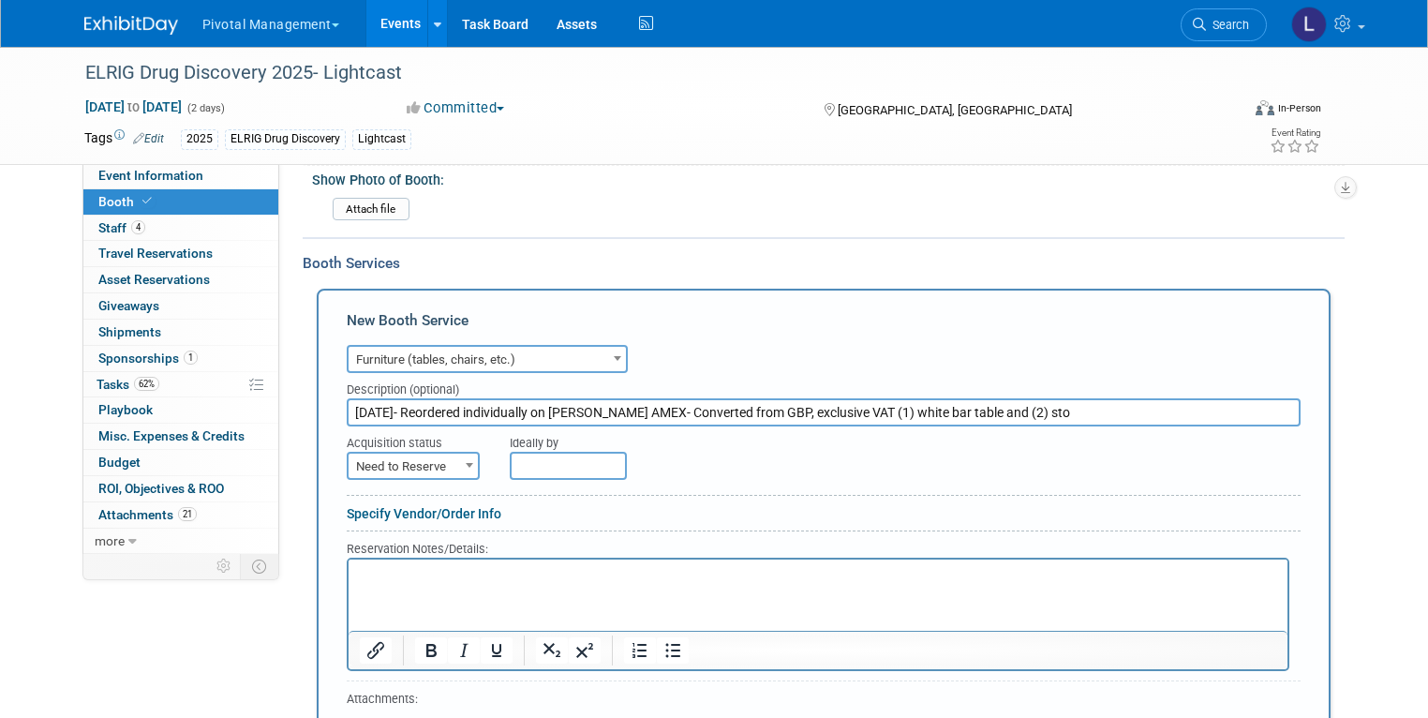
scroll to position [1544, 0]
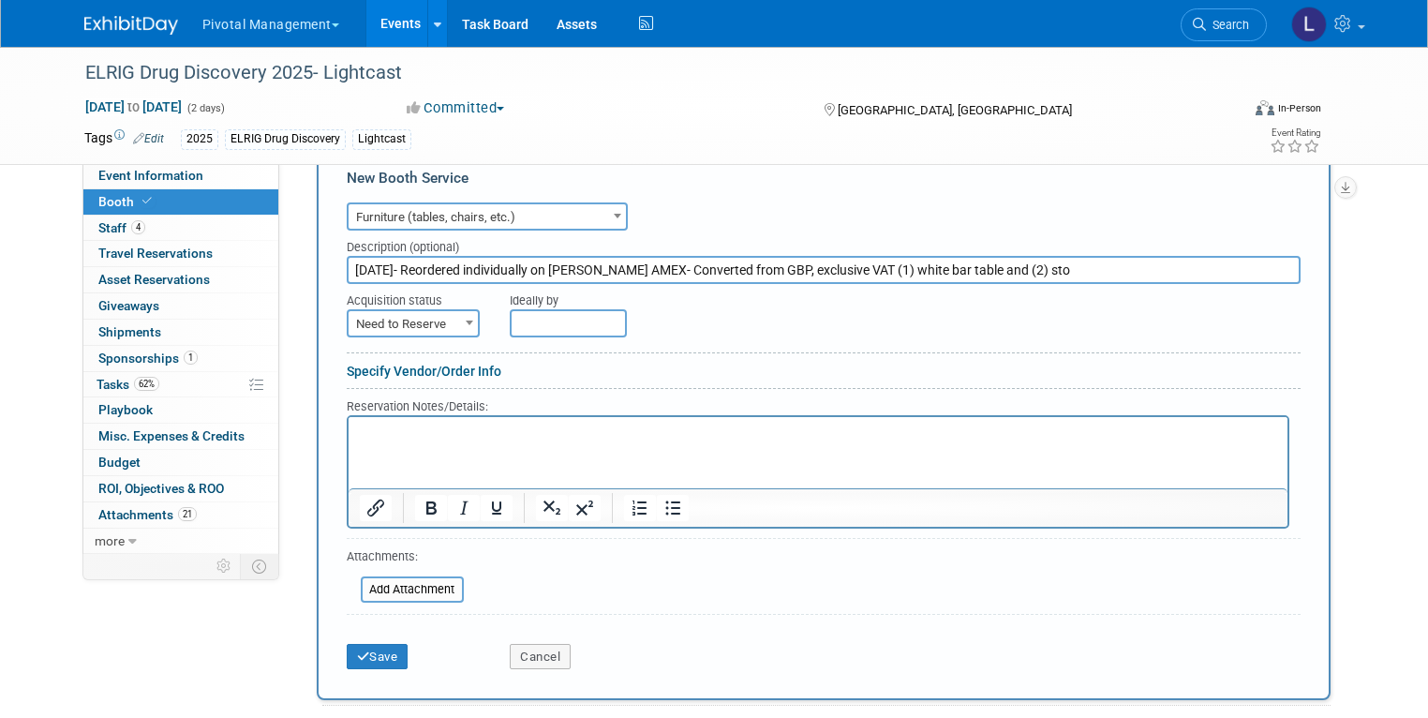
type input "9/17/25- Reordered individually on Scotts AMEX- Converted from GBP, exclusive V…"
click at [460, 363] on link "Specify Vendor/Order Info" at bounding box center [424, 370] width 155 height 15
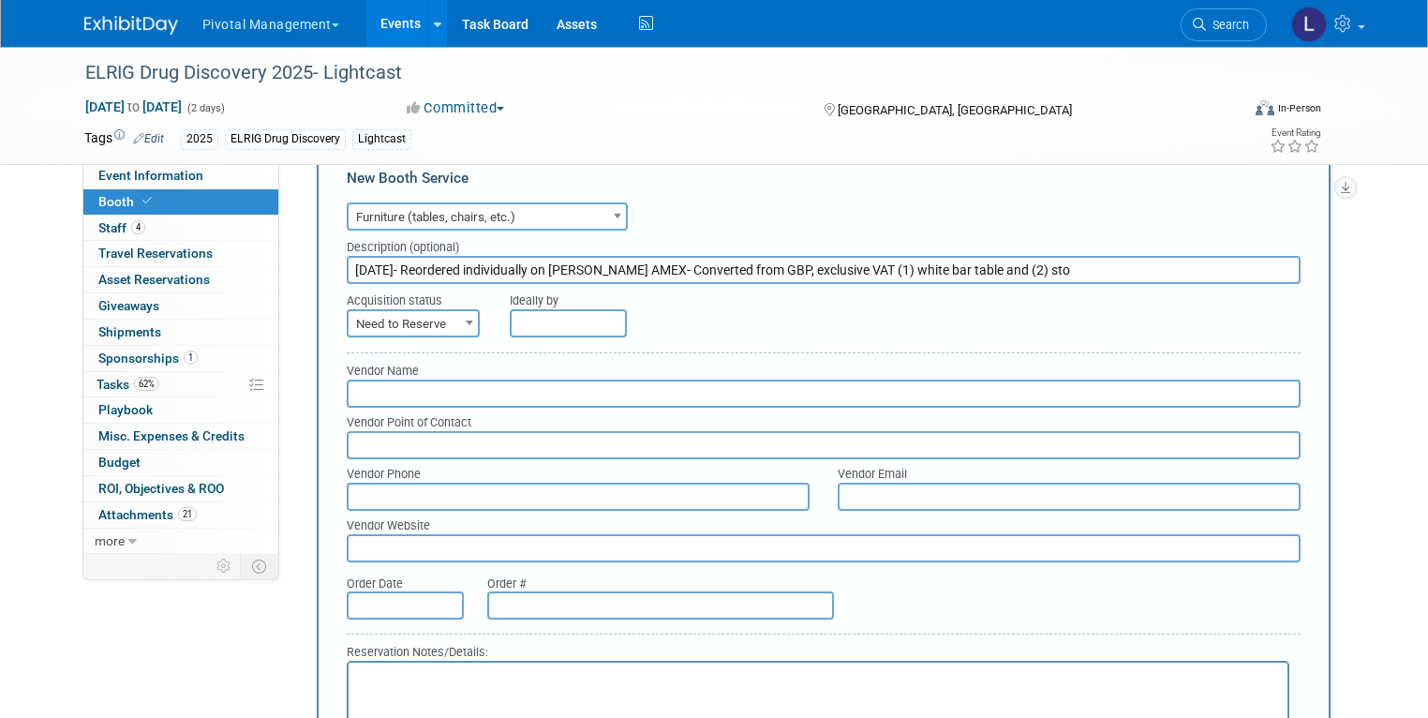
click at [440, 379] on input "text" at bounding box center [824, 393] width 954 height 28
type input "Cameron"
click at [379, 591] on input "text" at bounding box center [405, 605] width 117 height 28
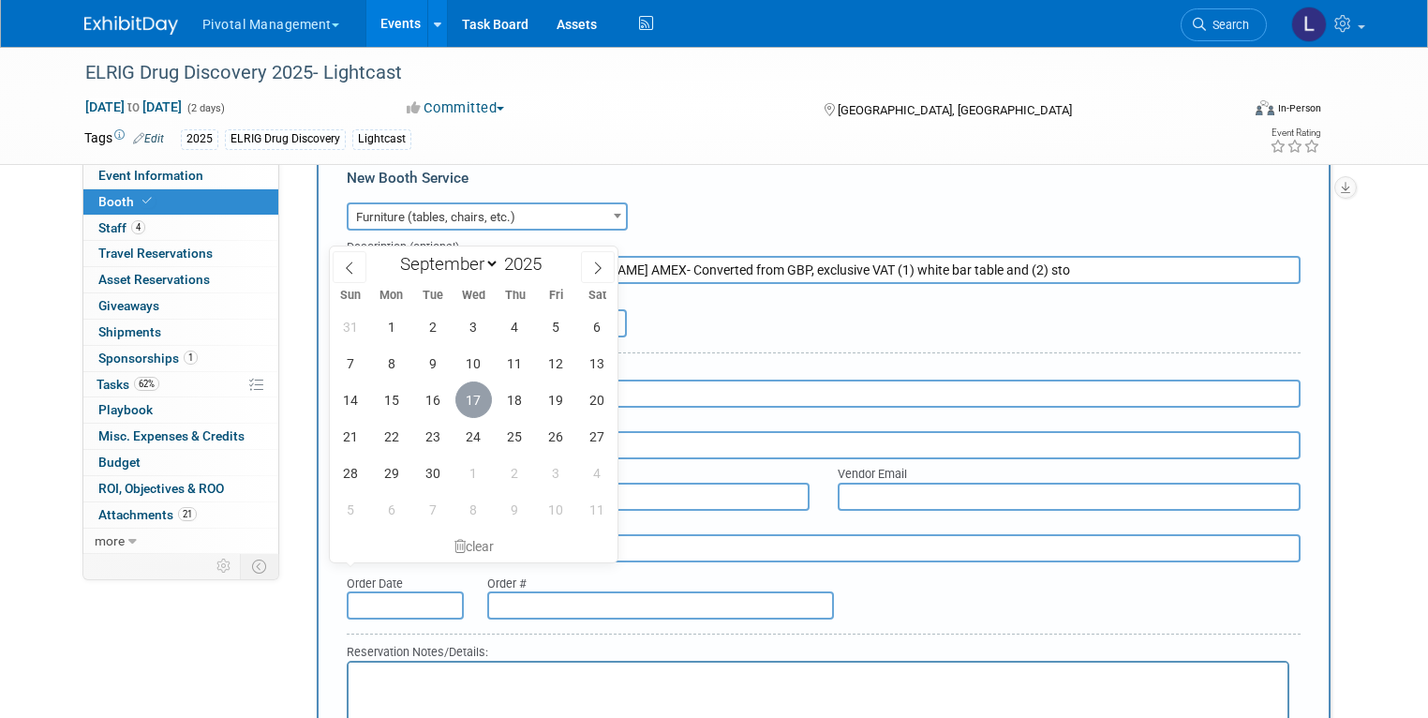
click at [475, 404] on span "17" at bounding box center [473, 399] width 37 height 37
type input "[DATE]"
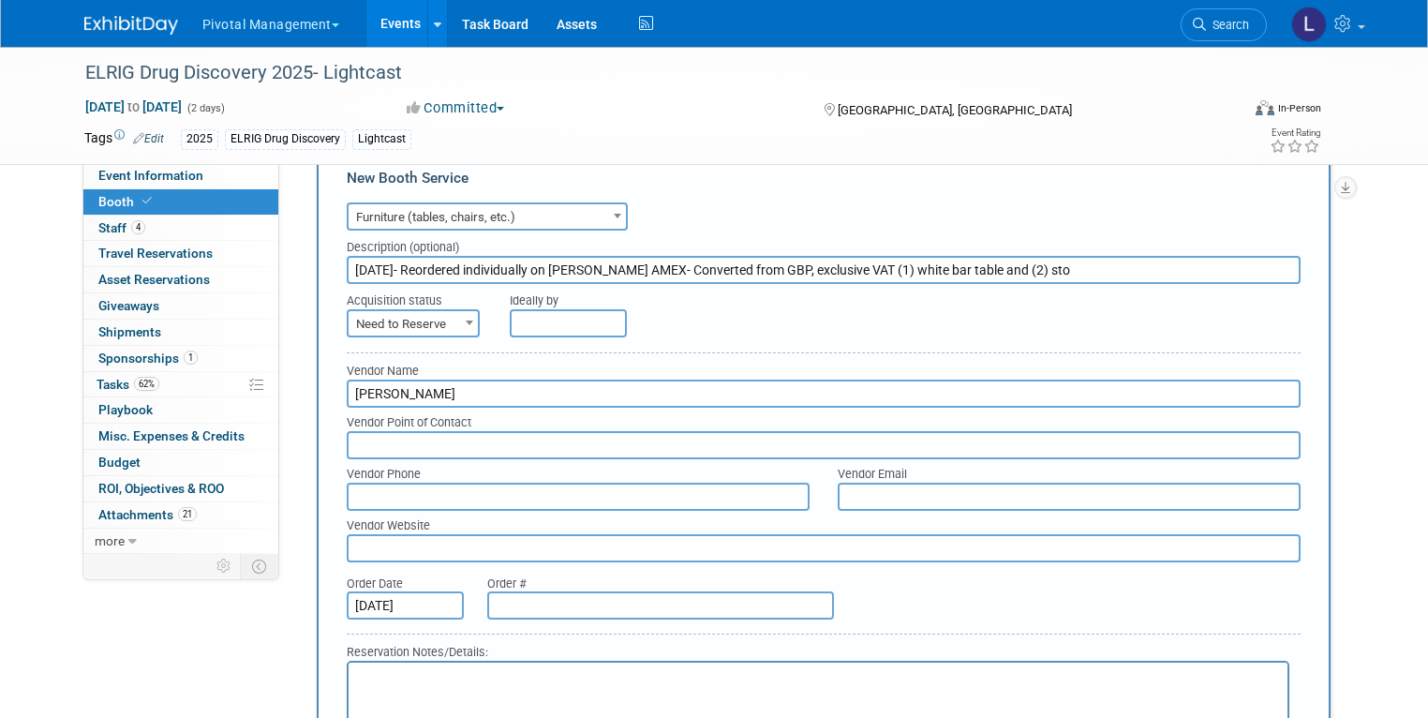
click at [537, 591] on input "text" at bounding box center [660, 605] width 347 height 28
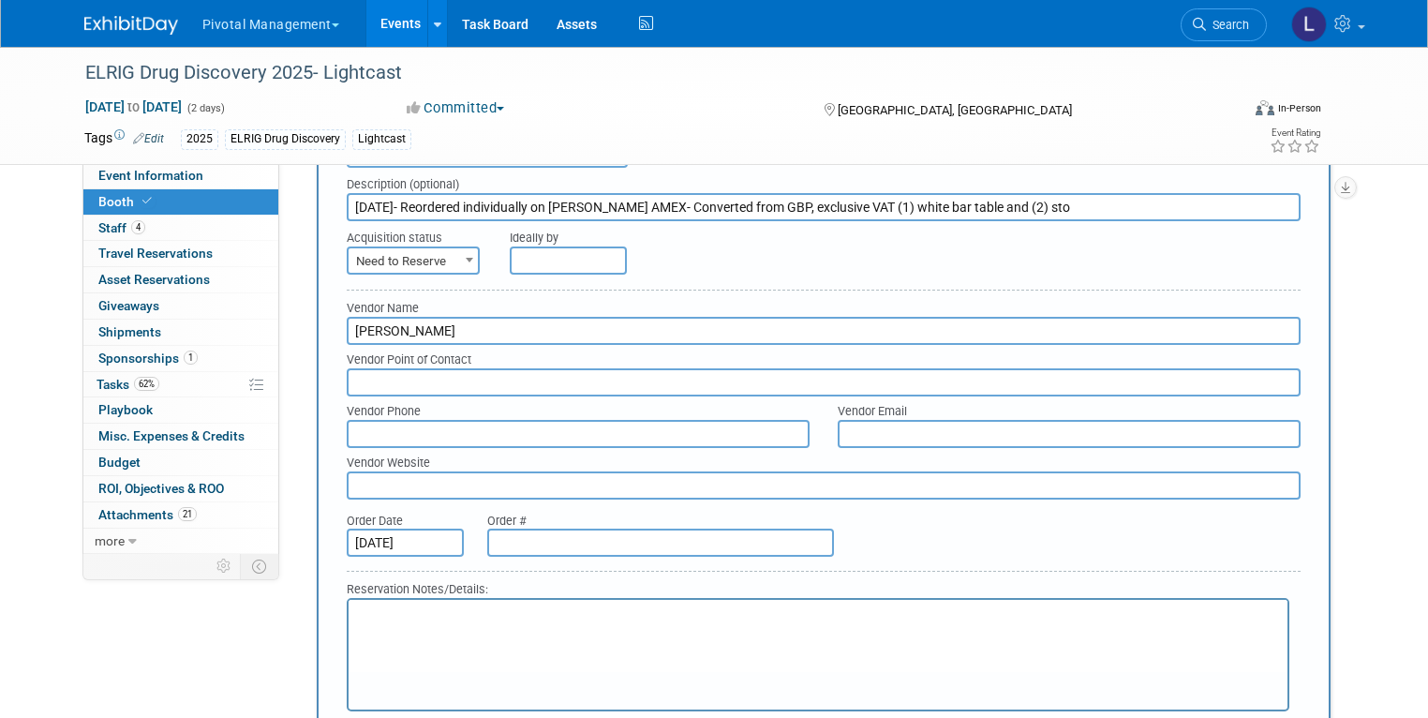
scroll to position [1415, 0]
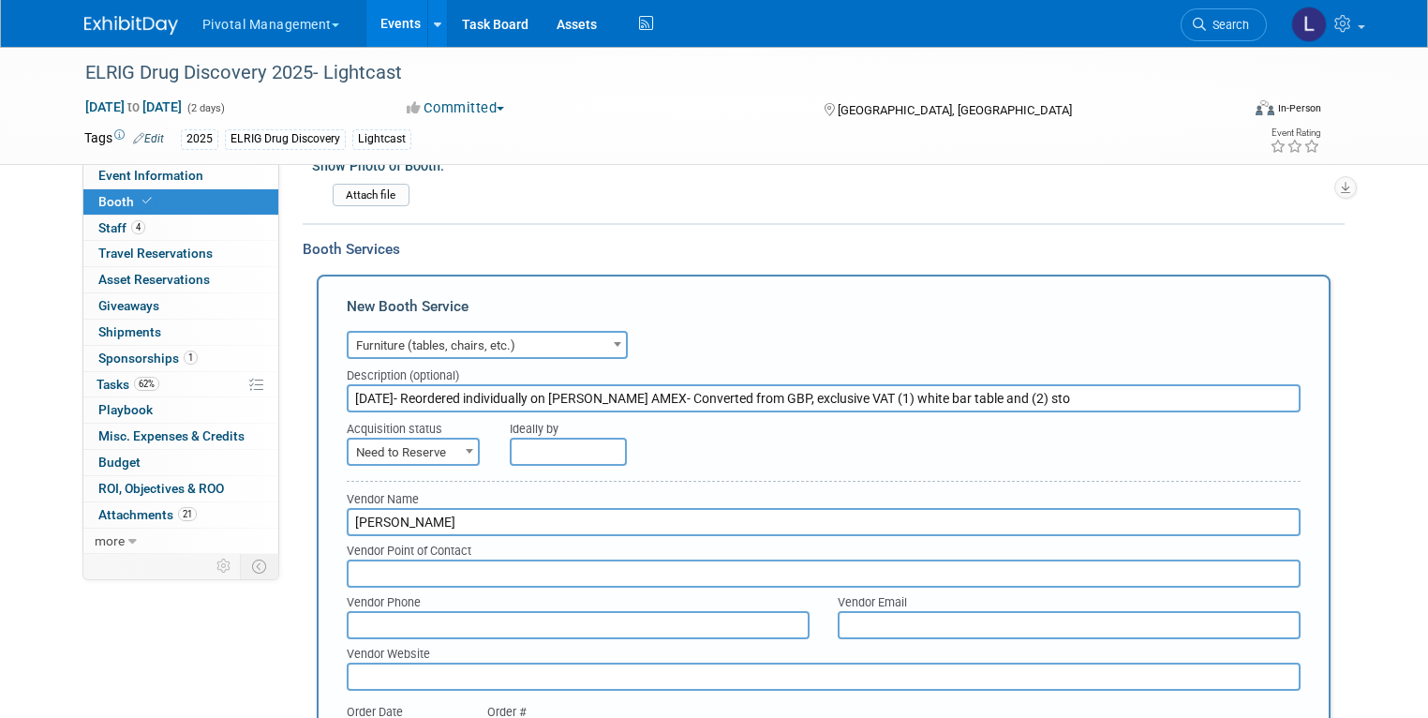
click at [415, 439] on span "Need to Reserve" at bounding box center [412, 452] width 129 height 26
select select "2"
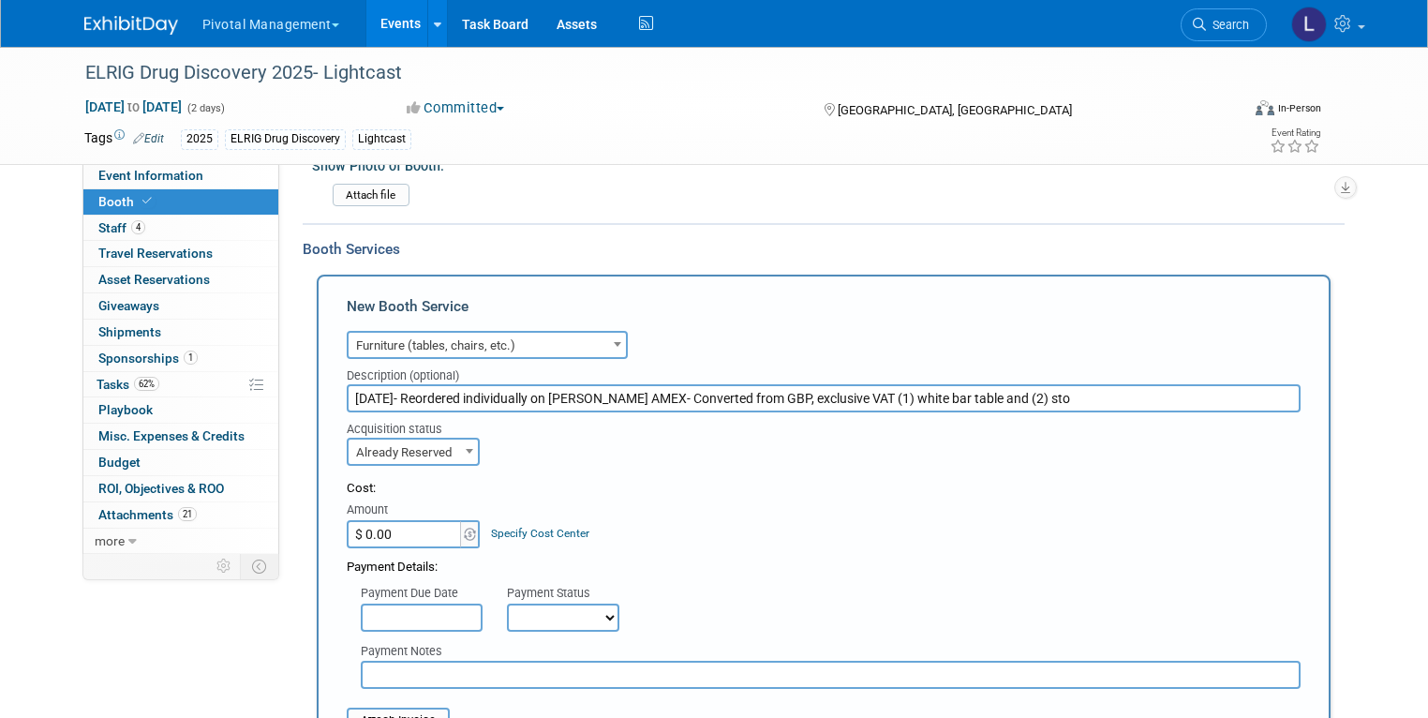
click at [387, 520] on input "$ 0.00" at bounding box center [405, 534] width 117 height 28
type input "$ 224.00"
click at [464, 527] on img at bounding box center [470, 533] width 12 height 13
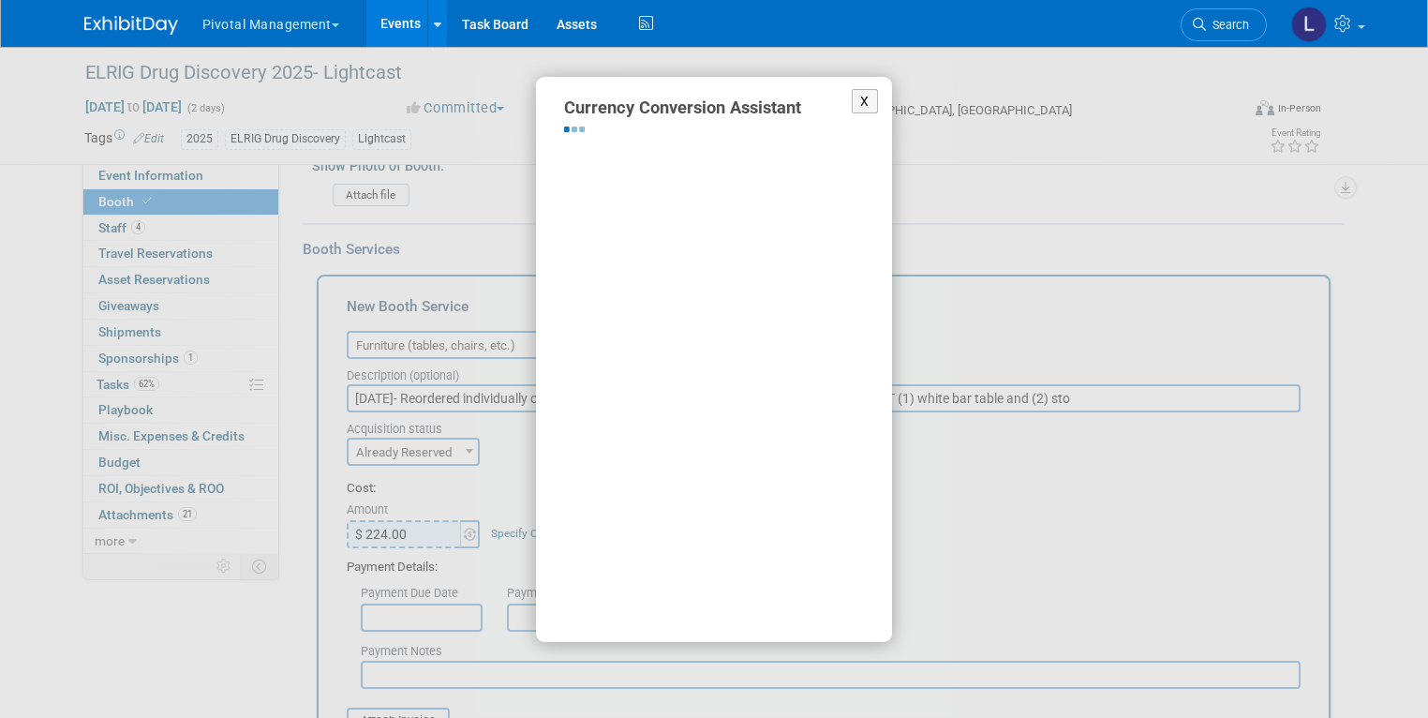
select select "4"
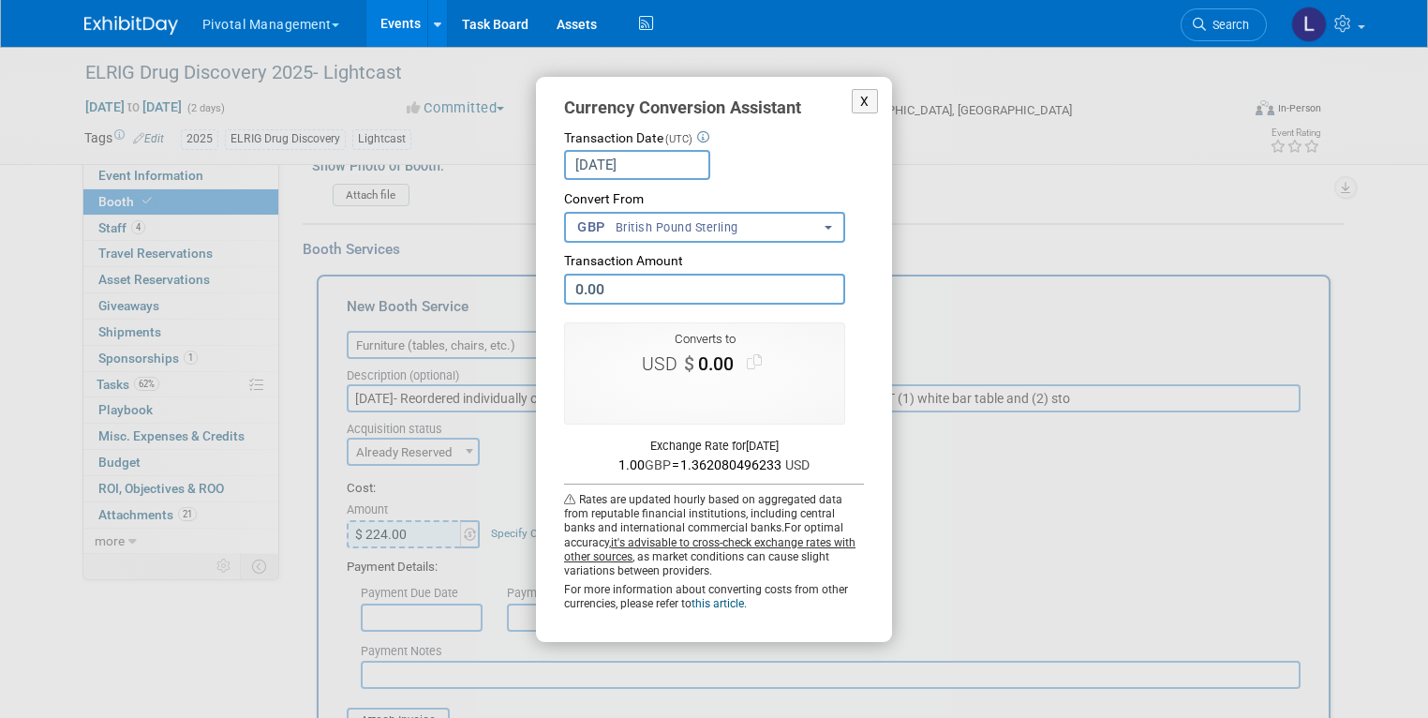
click at [707, 281] on input "0.00" at bounding box center [704, 289] width 281 height 31
drag, startPoint x: 707, startPoint y: 281, endPoint x: 556, endPoint y: 284, distance: 151.8
click at [556, 284] on div "X Currency Conversion Assistant Transaction Date (UTC) Sep 18, 2025 Loading Rat…" at bounding box center [714, 359] width 356 height 565
type input "224.00"
click at [746, 400] on button "Use this amount" at bounding box center [705, 395] width 123 height 25
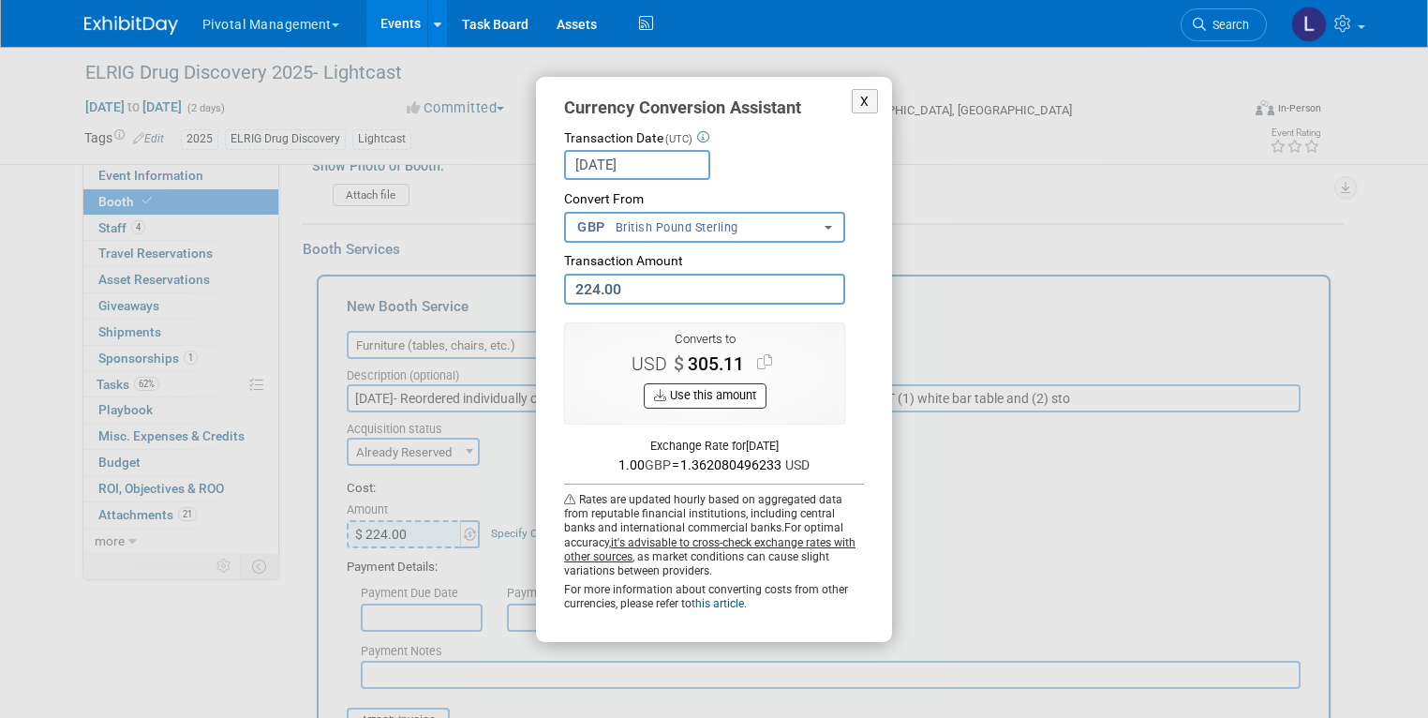
type input "$ 305.11"
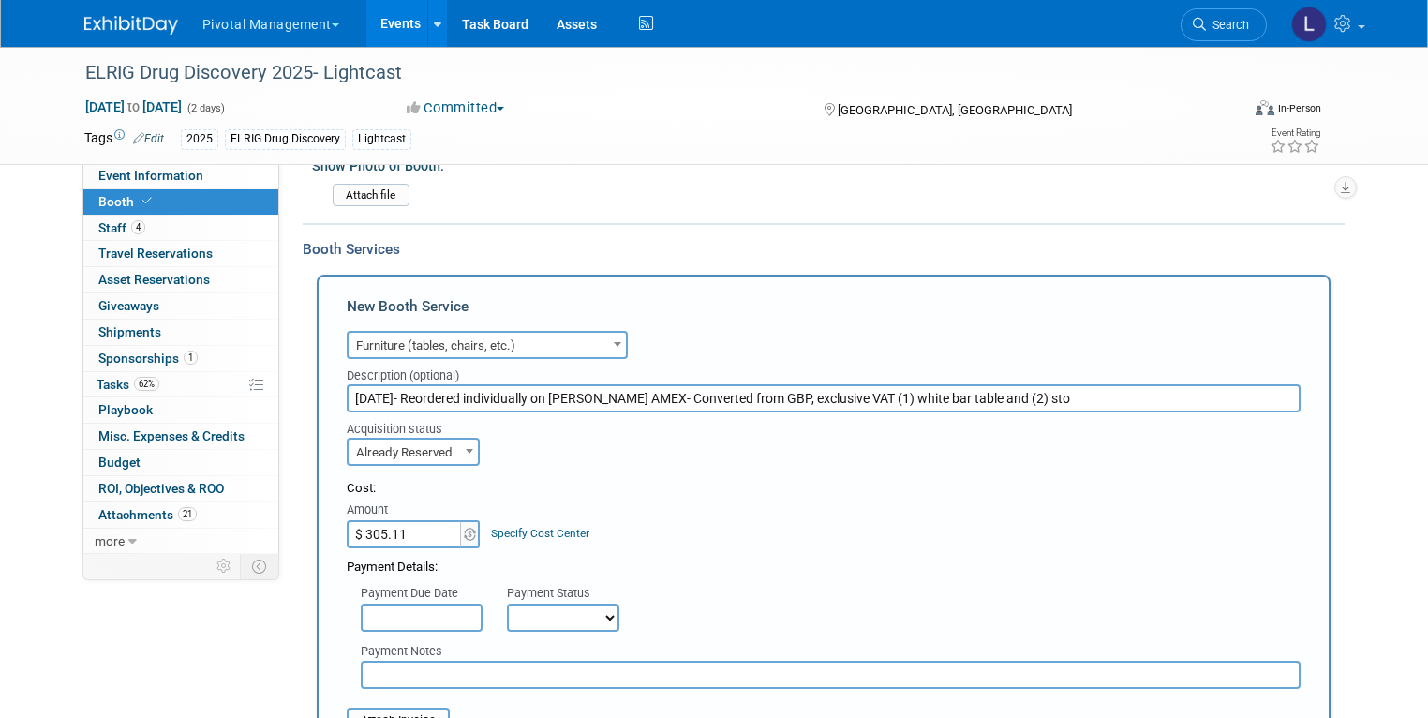
click at [403, 603] on input "text" at bounding box center [422, 617] width 122 height 28
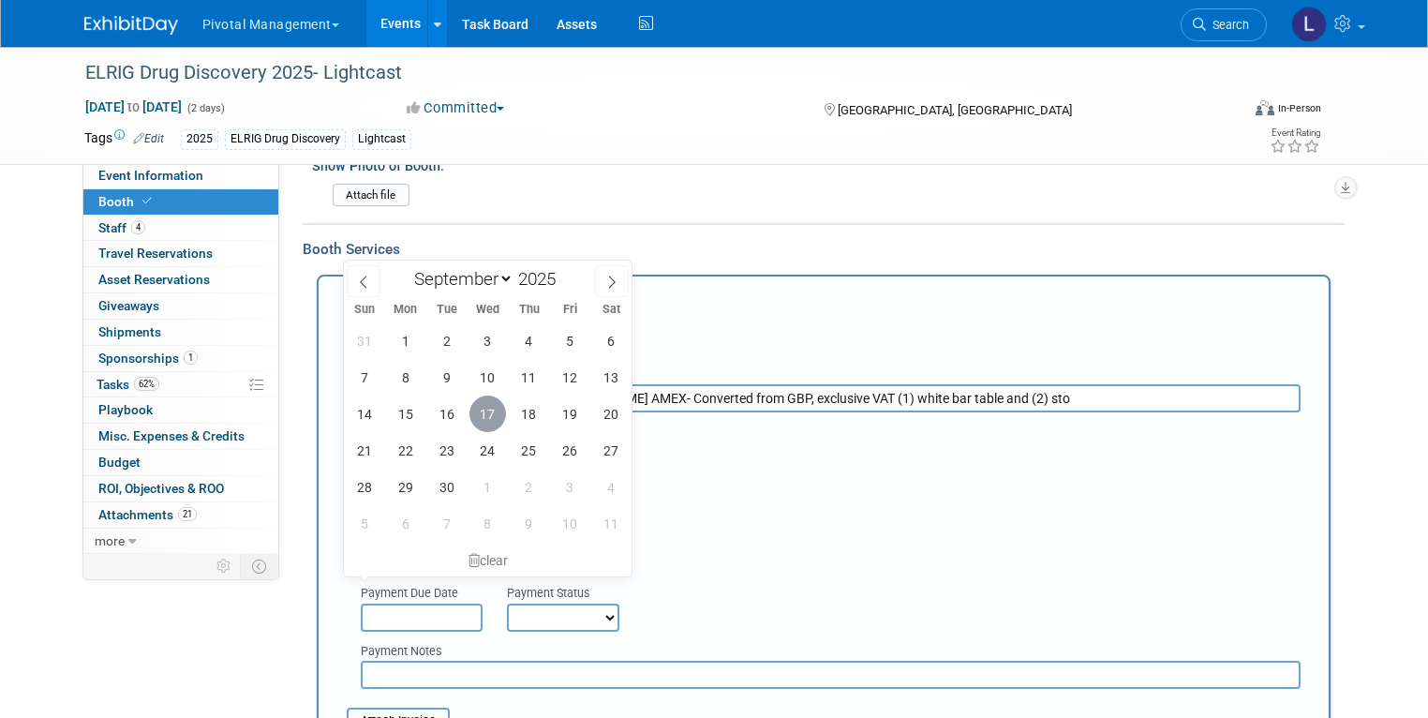
click at [489, 412] on span "17" at bounding box center [487, 413] width 37 height 37
type input "[DATE]"
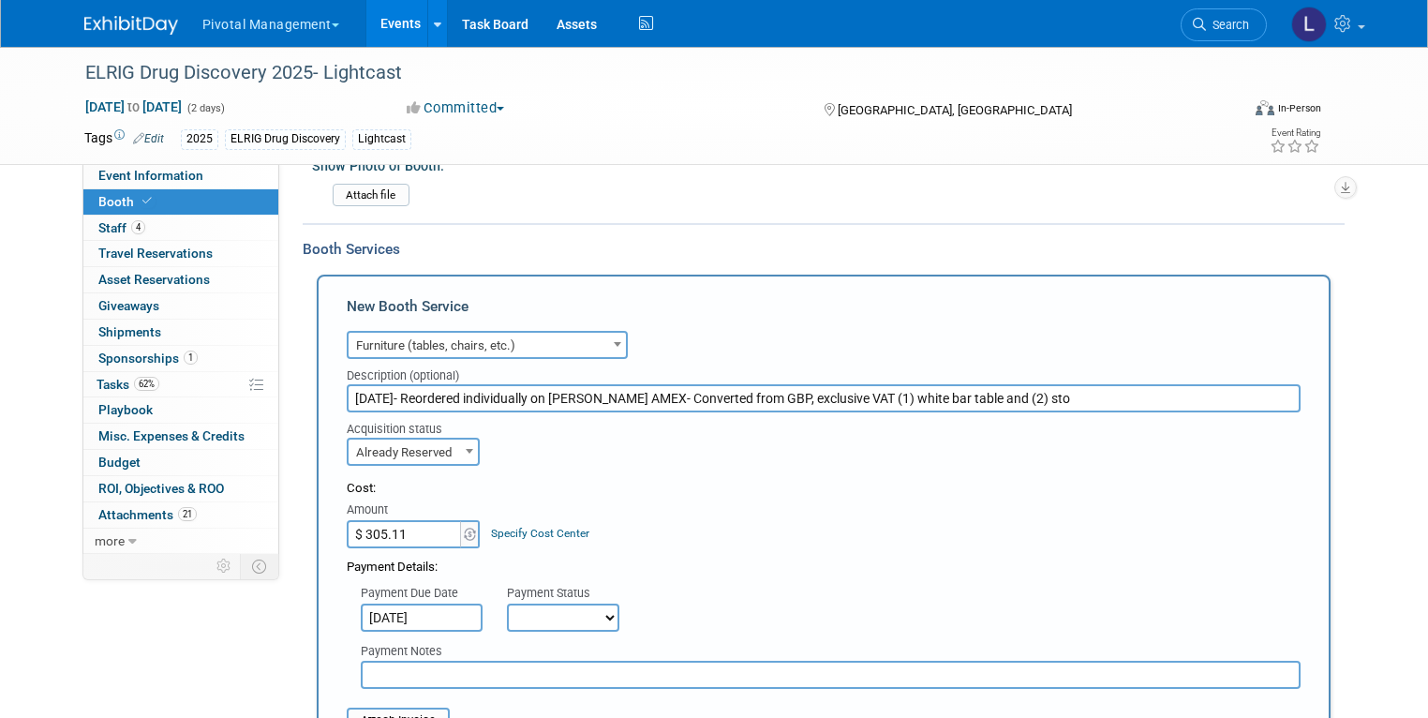
click at [571, 603] on select "Not Paid Yet Partially Paid Paid in Full" at bounding box center [563, 617] width 112 height 28
select select "1"
click at [507, 603] on select "Not Paid Yet Partially Paid Paid in Full" at bounding box center [563, 617] width 112 height 28
click at [735, 384] on input "9/17/25- Reordered individually on Scotts AMEX- Converted from GBP, exclusive V…" at bounding box center [824, 398] width 954 height 28
drag, startPoint x: 831, startPoint y: 370, endPoint x: 287, endPoint y: 354, distance: 544.5
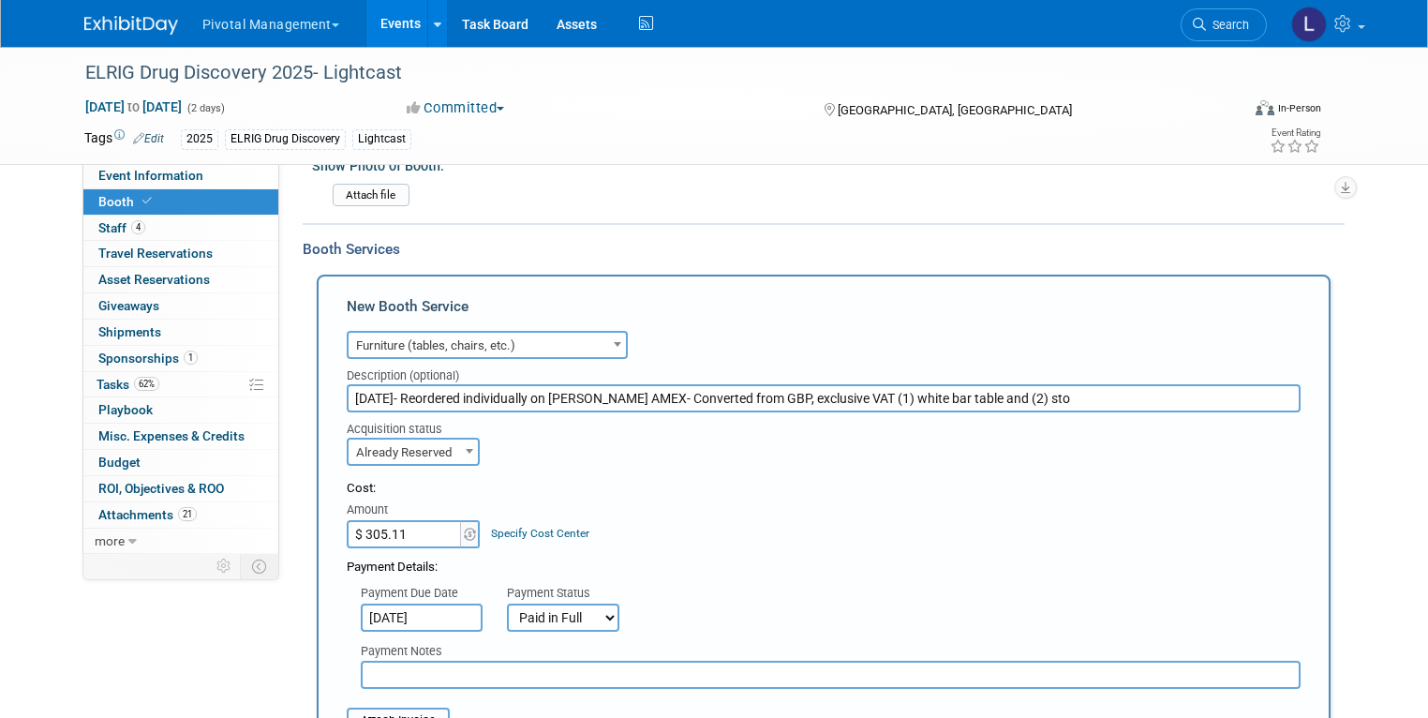
type input "(1) white bar table and (2) sto"
click at [424, 660] on input "text" at bounding box center [831, 674] width 940 height 28
paste input "9/17/25- Reordered individually on Scotts AMEX- Converted from GBP, exclusive V…"
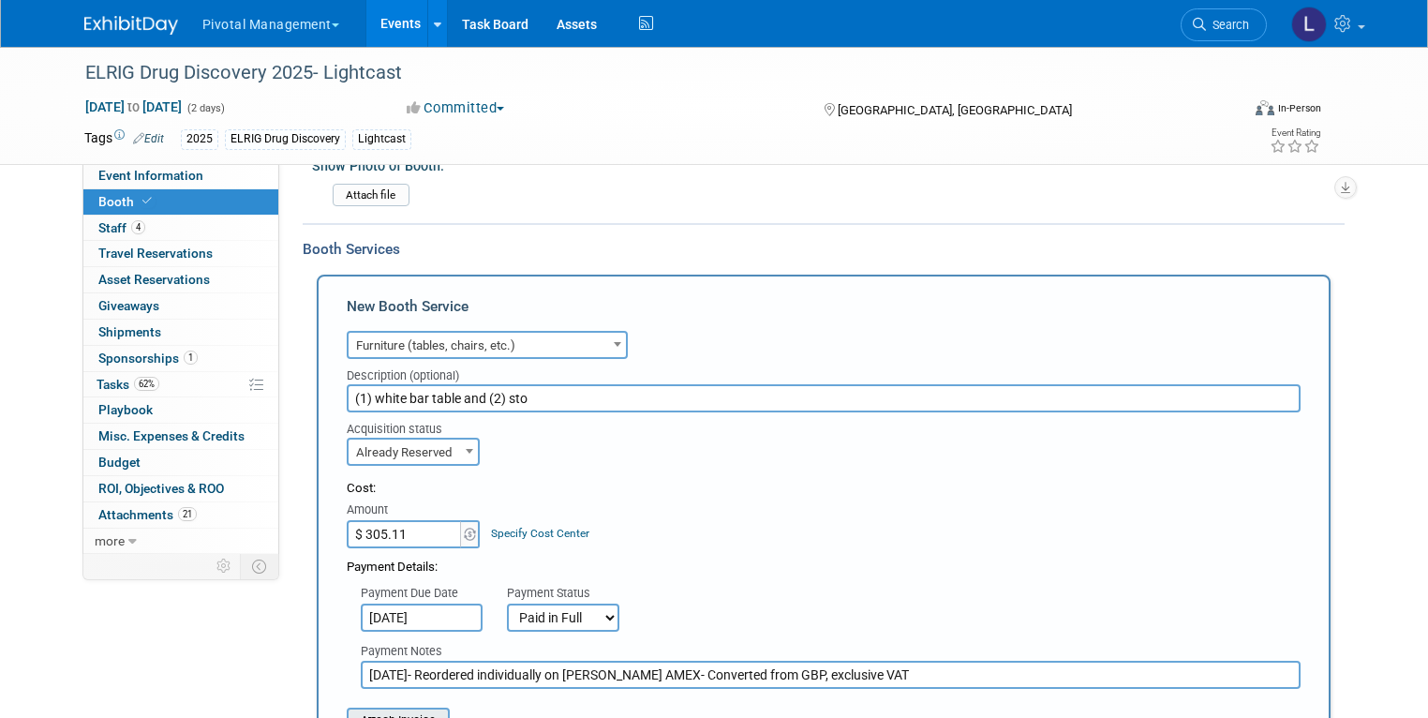
type input "9/17/25- Reordered individually on Scotts AMEX- Converted from GBP, exclusive V…"
click at [378, 709] on input "file" at bounding box center [336, 720] width 223 height 22
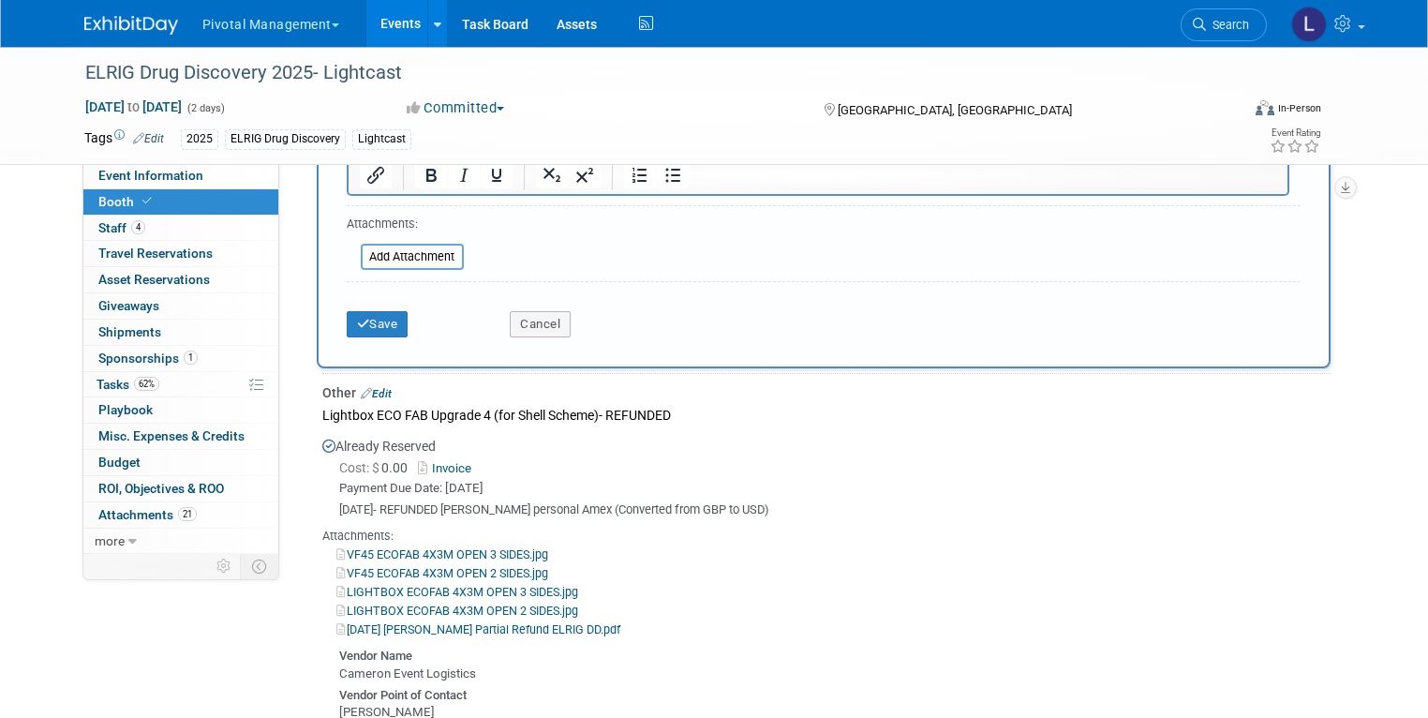
scroll to position [2429, 0]
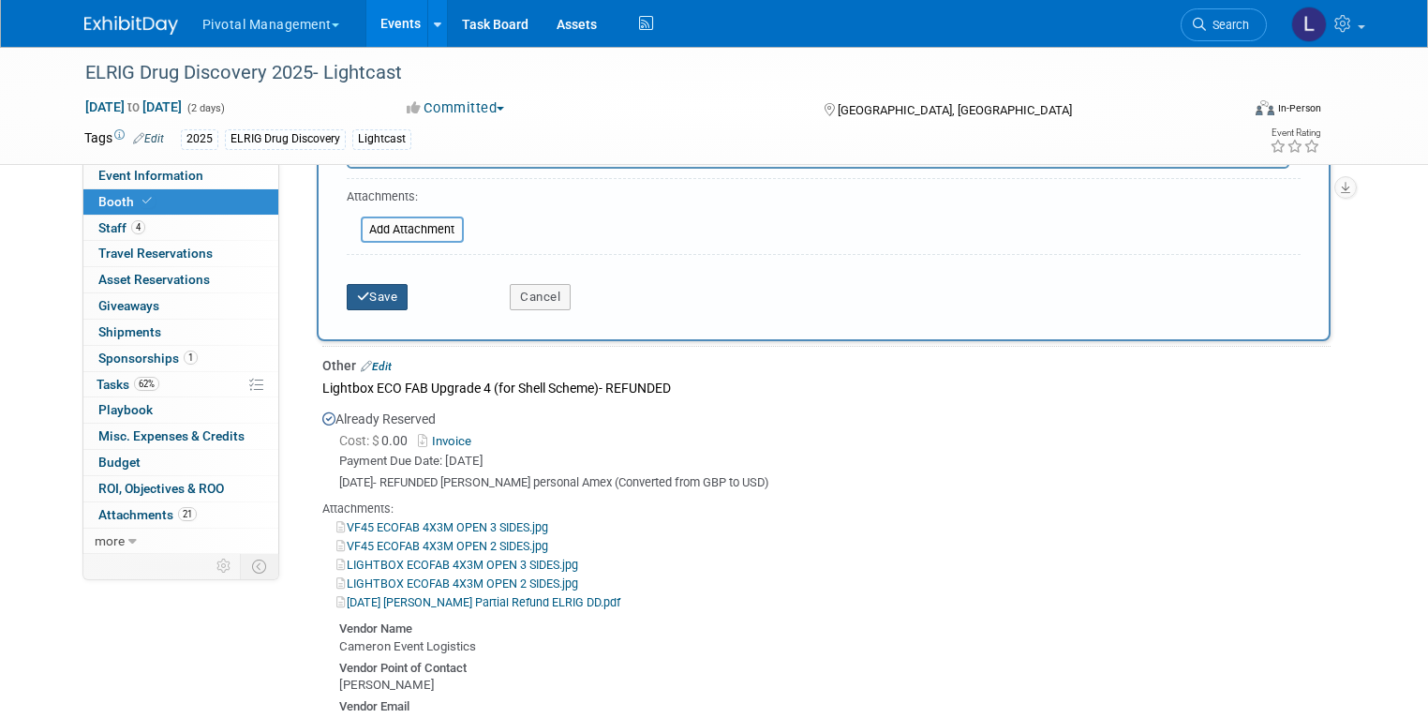
click at [350, 284] on button "Save" at bounding box center [378, 297] width 62 height 26
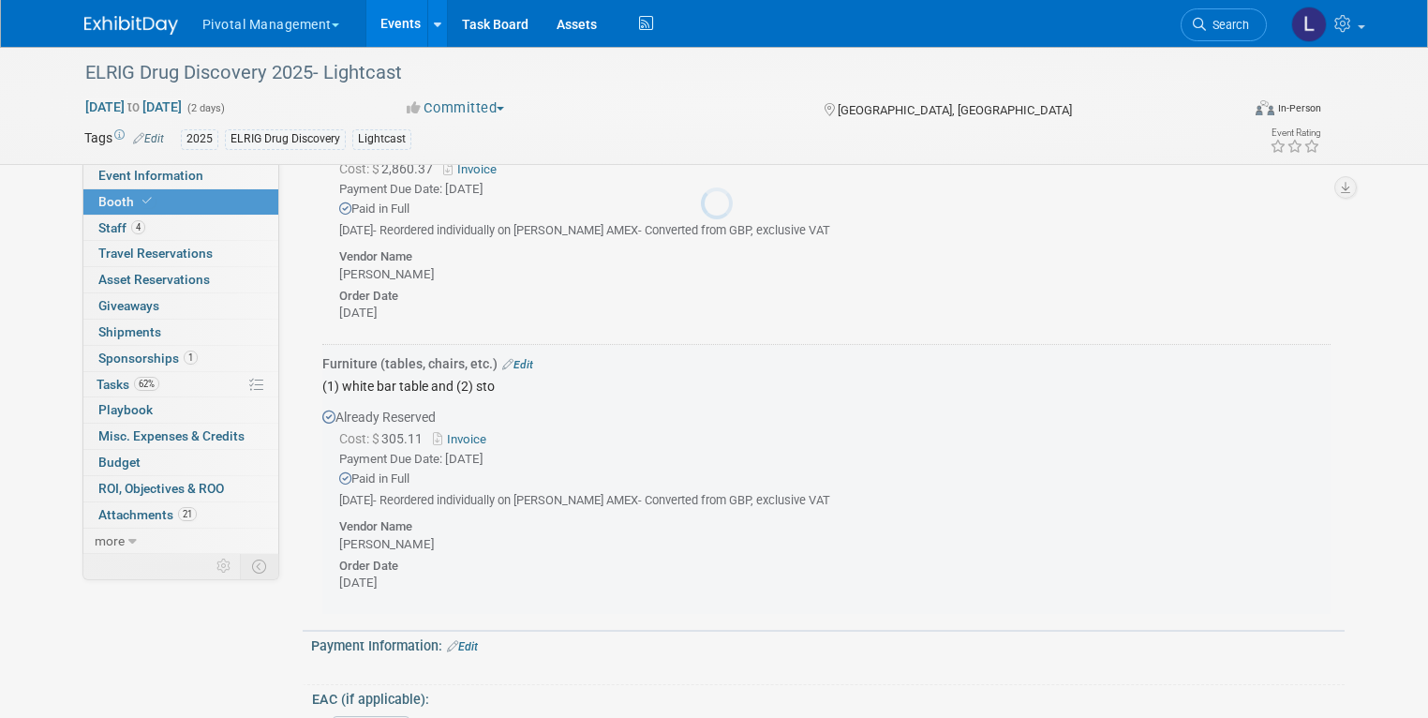
scroll to position [6539, 0]
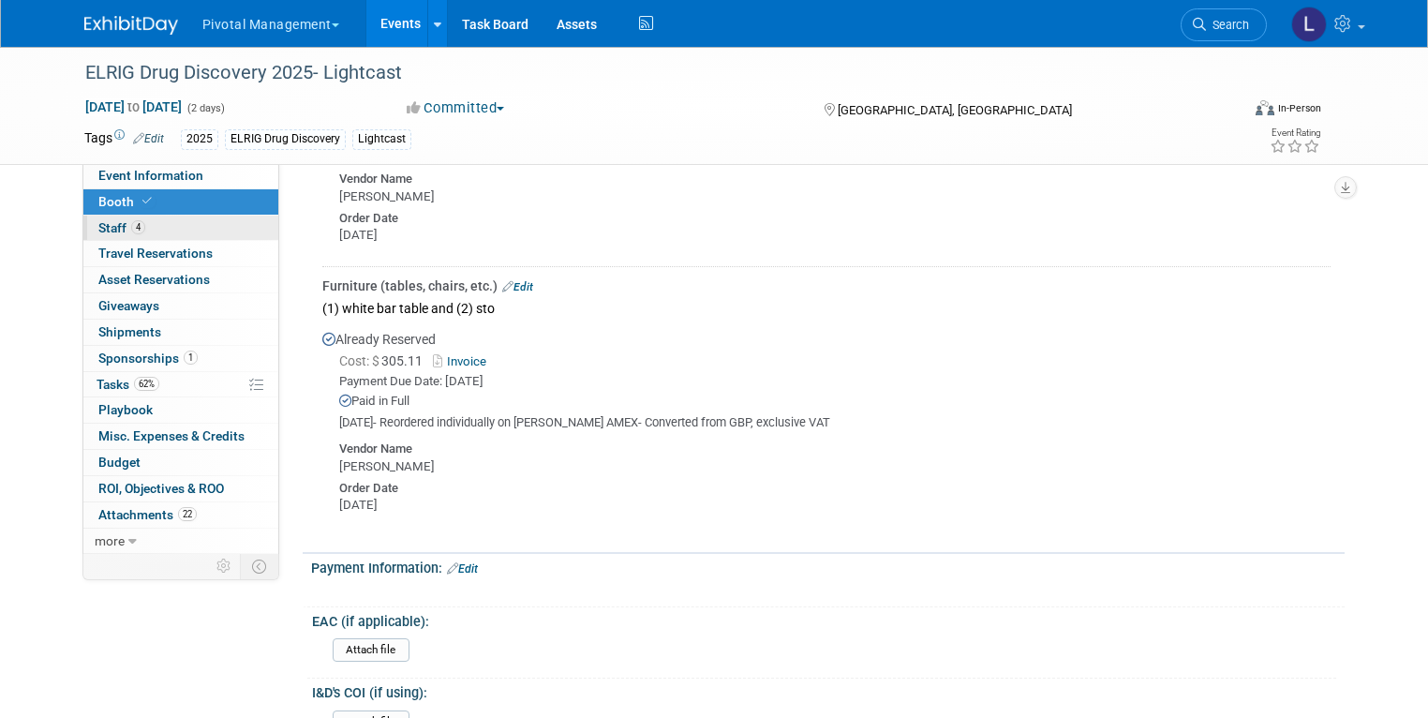
click at [105, 230] on span "Staff 4" at bounding box center [121, 227] width 47 height 15
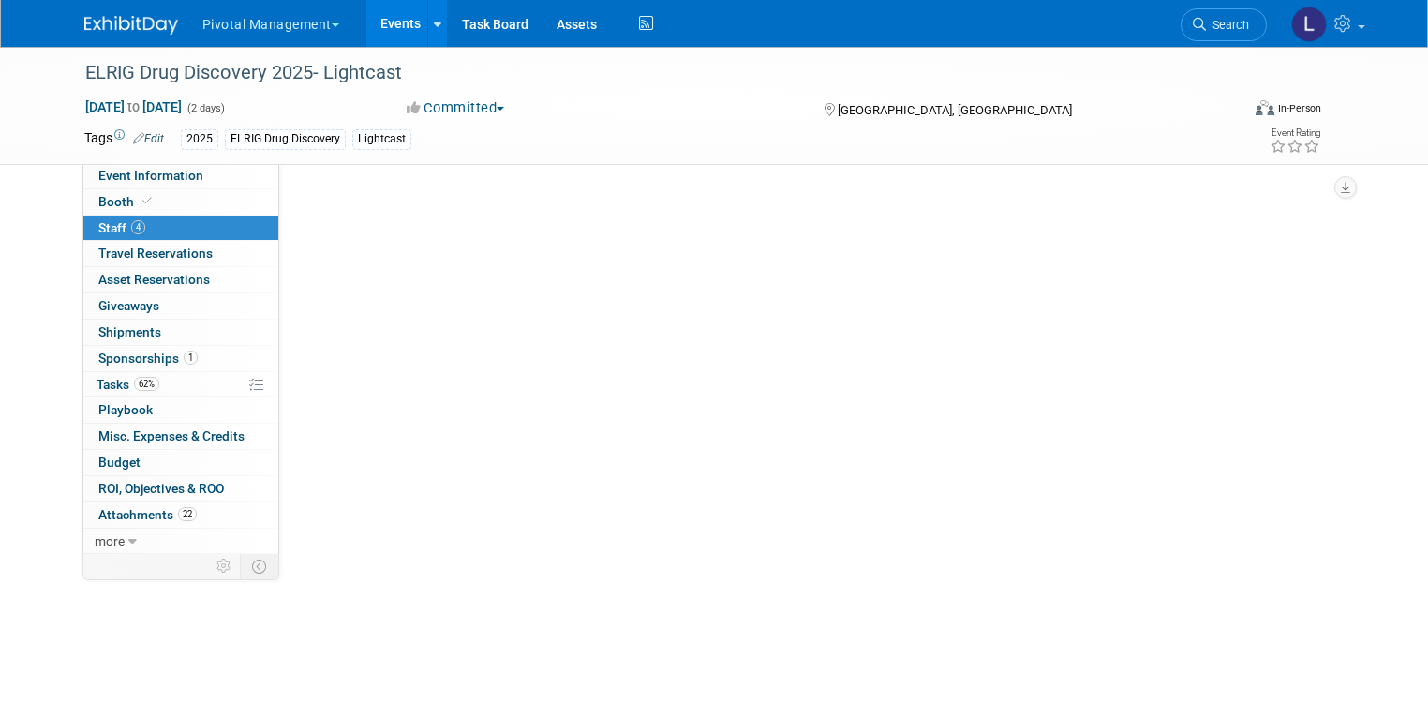
scroll to position [0, 0]
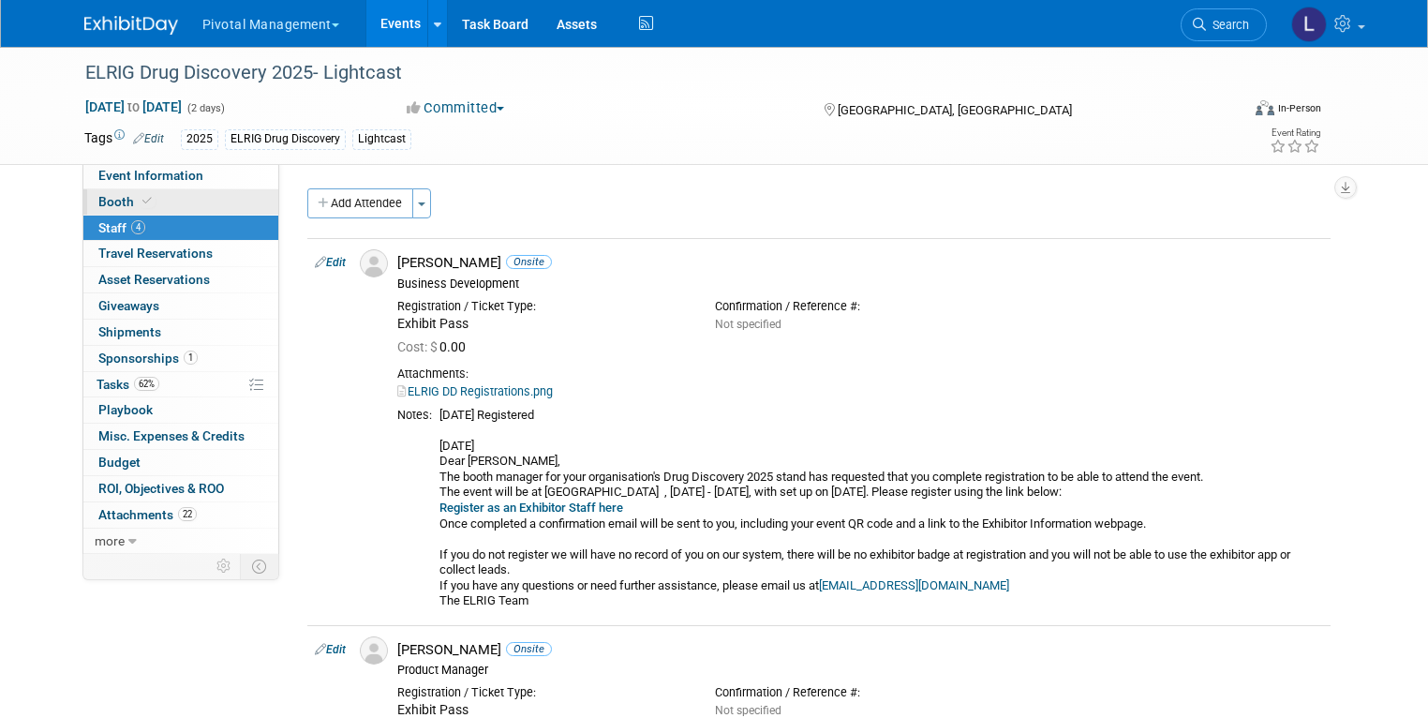
click at [111, 206] on span "Booth" at bounding box center [126, 201] width 57 height 15
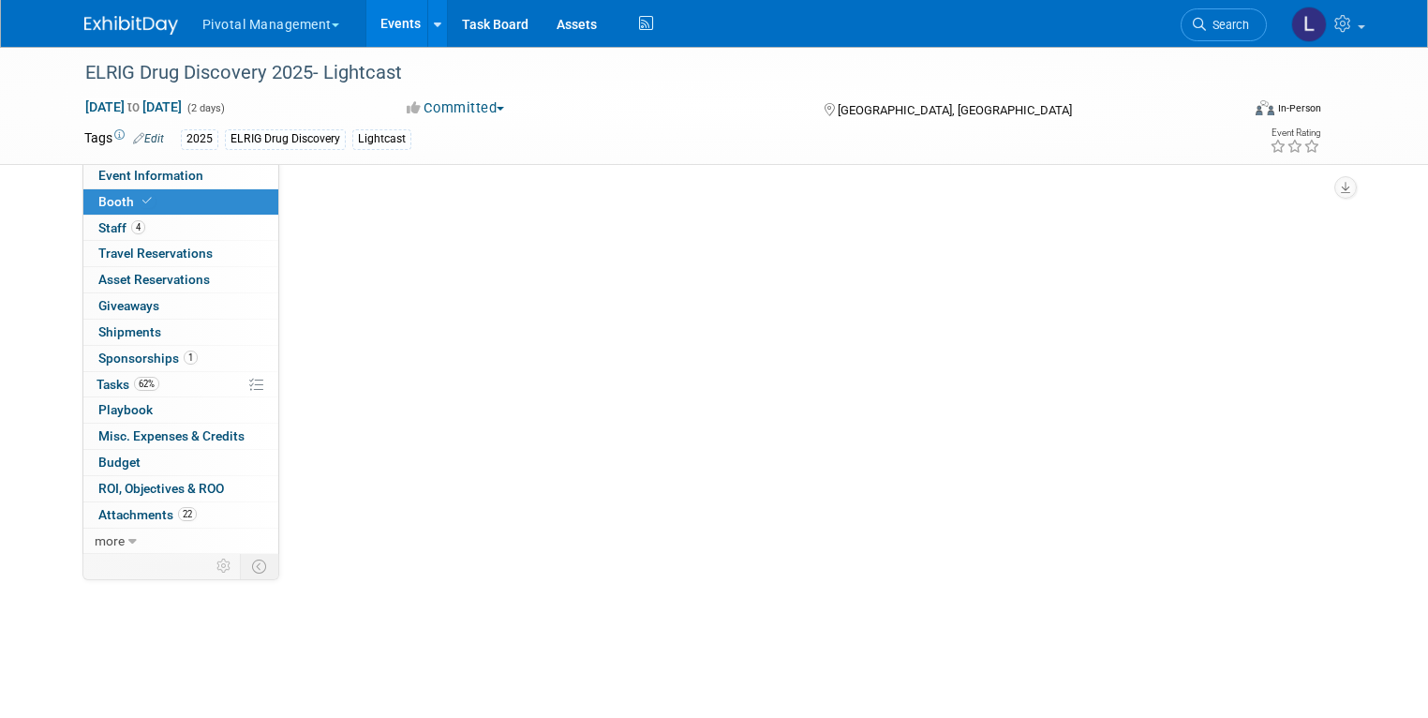
select select "Yes"
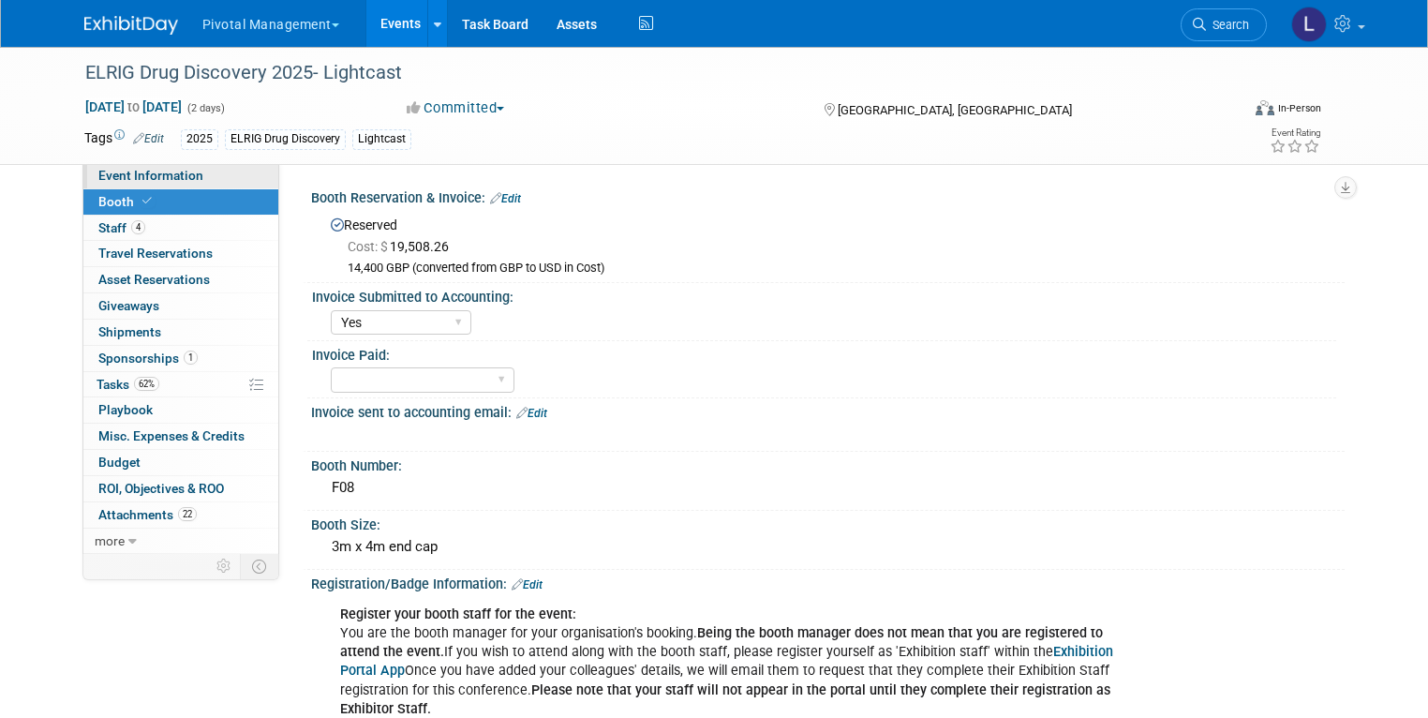
click at [124, 171] on span "Event Information" at bounding box center [150, 175] width 105 height 15
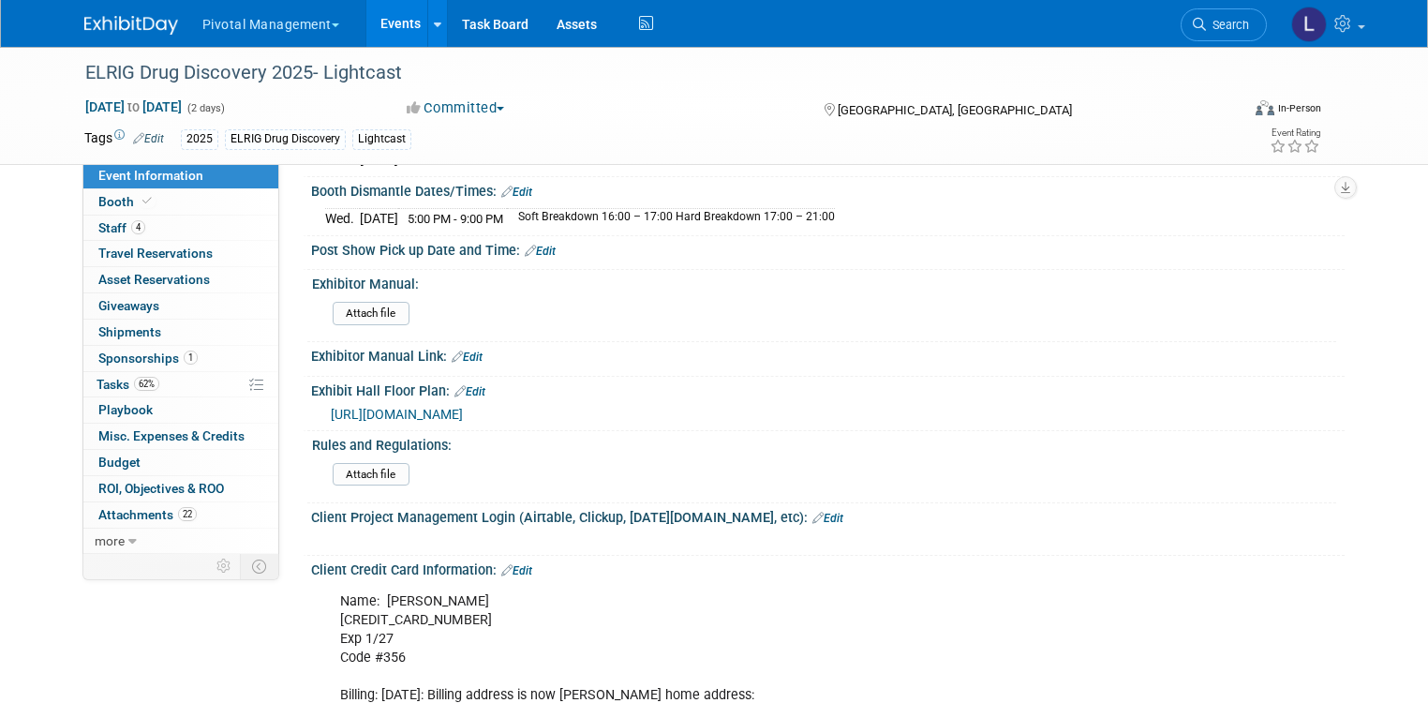
scroll to position [3579, 0]
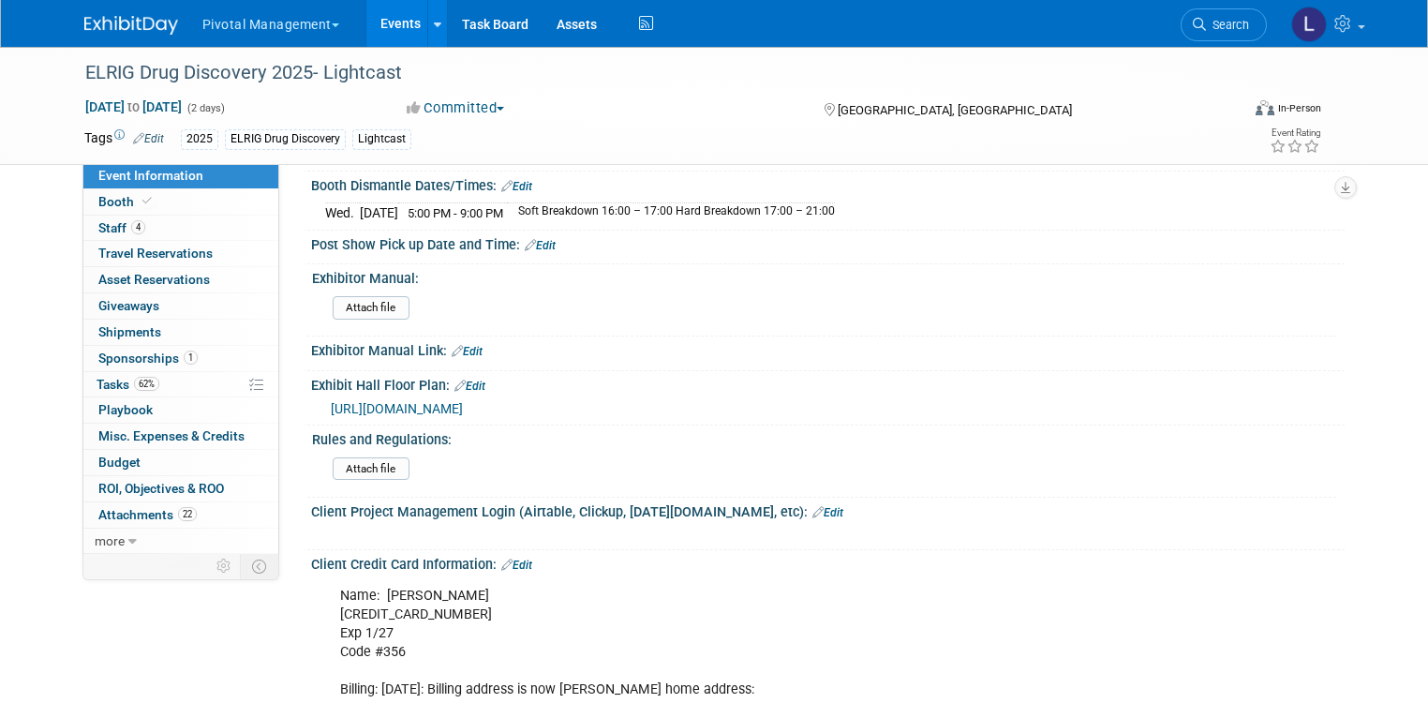
click at [463, 401] on span "https://elrig.eventsair.com/ExhibitionPortal/Account/Login?ReturnUrl=%2FExhibit…" at bounding box center [397, 408] width 132 height 15
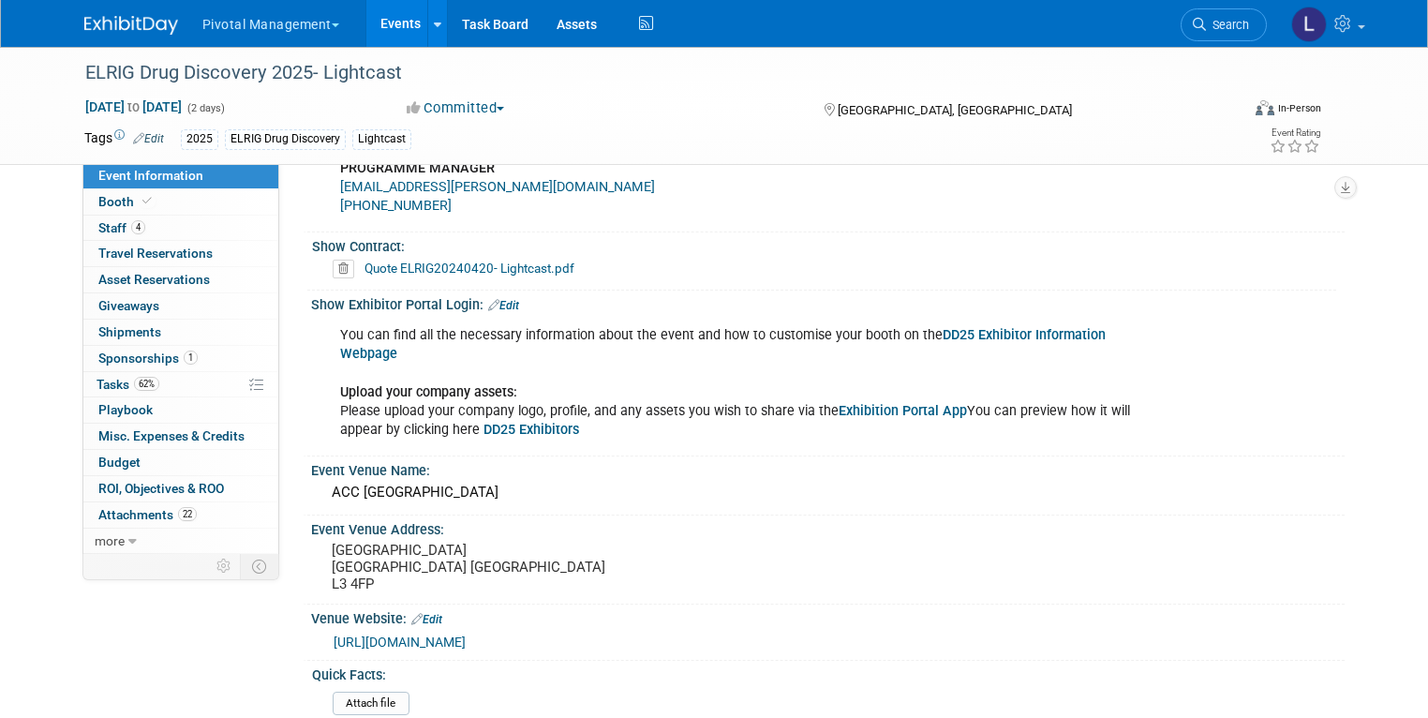
scroll to position [1655, 0]
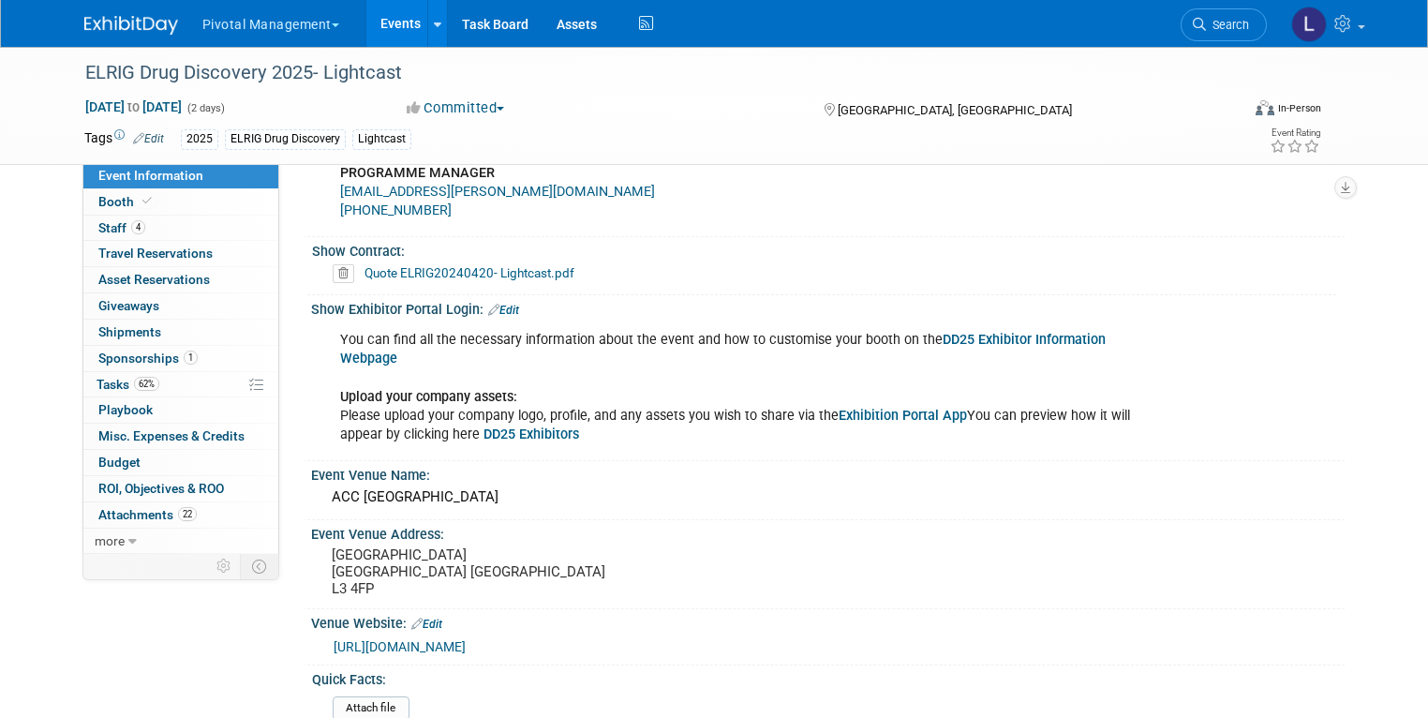
click at [1105, 332] on link "DD25 Exhibitor Information Webpage" at bounding box center [722, 349] width 765 height 35
click at [1223, 28] on span "Search" at bounding box center [1227, 25] width 43 height 14
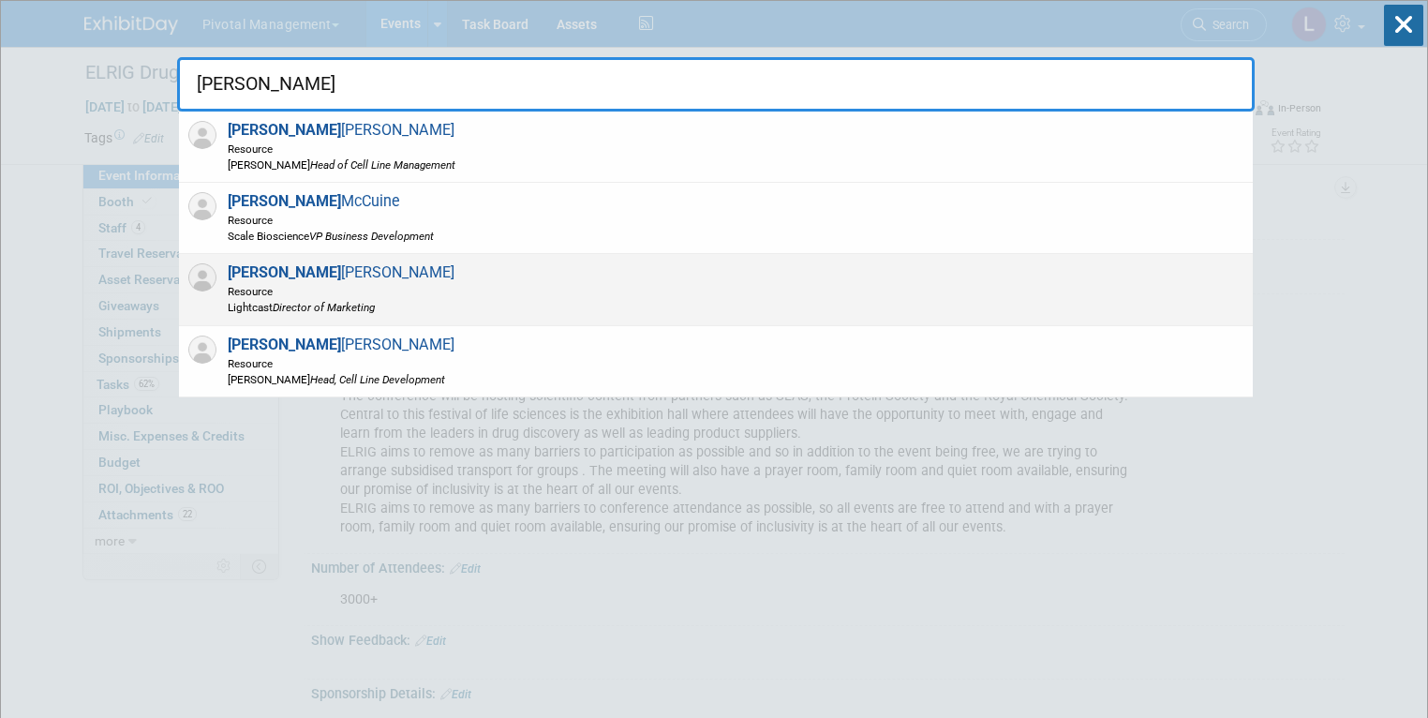
type input "scott"
click at [328, 276] on span "Scott Brouilette Resource Lightcast Director of Marketing" at bounding box center [338, 289] width 232 height 52
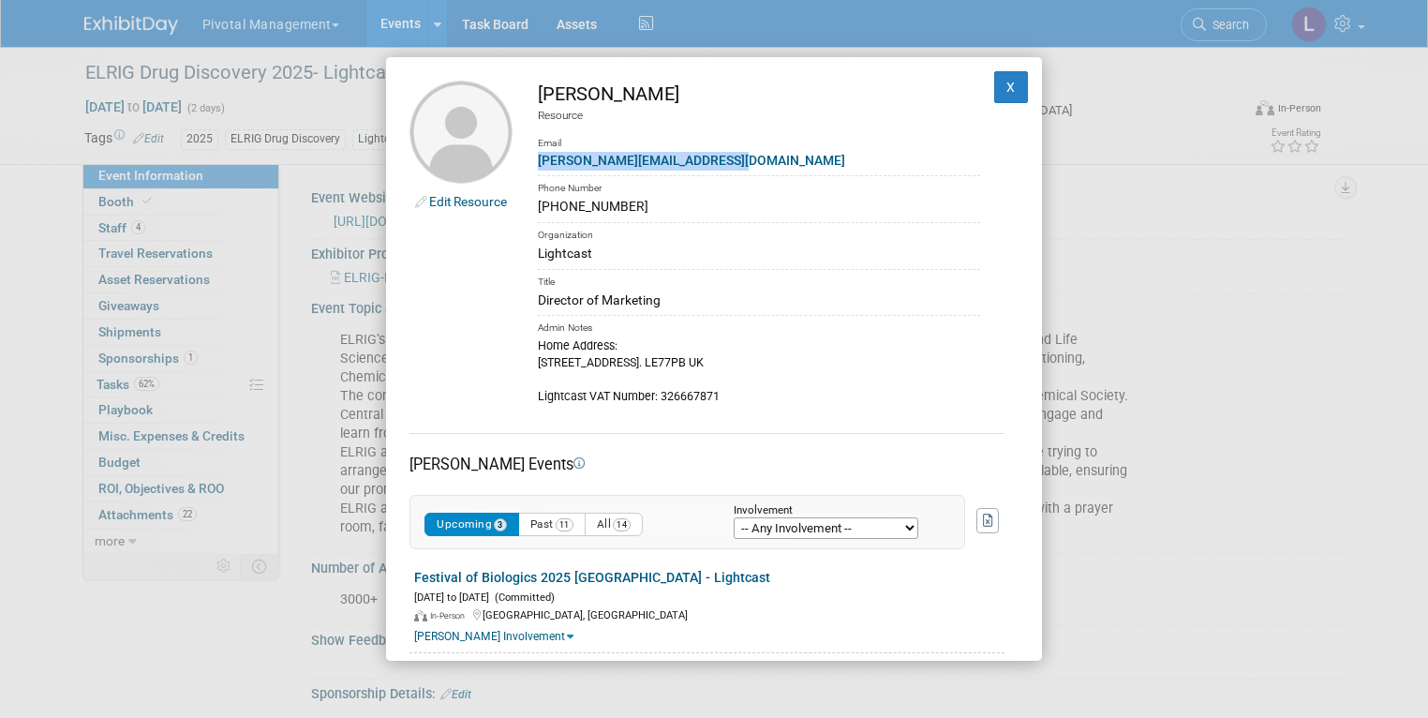
copy link "s.brouilette@lightcastbio.com"
click at [996, 82] on button "X" at bounding box center [1011, 87] width 34 height 32
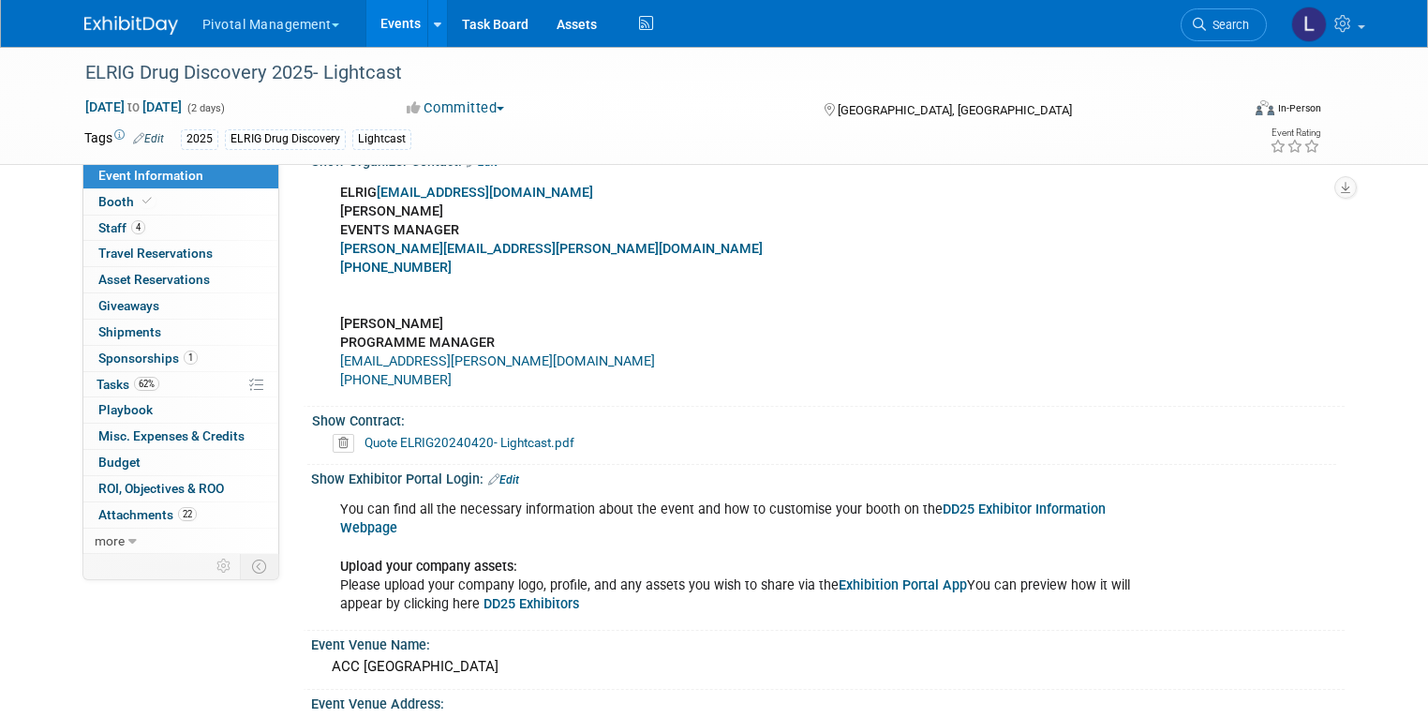
scroll to position [1480, 0]
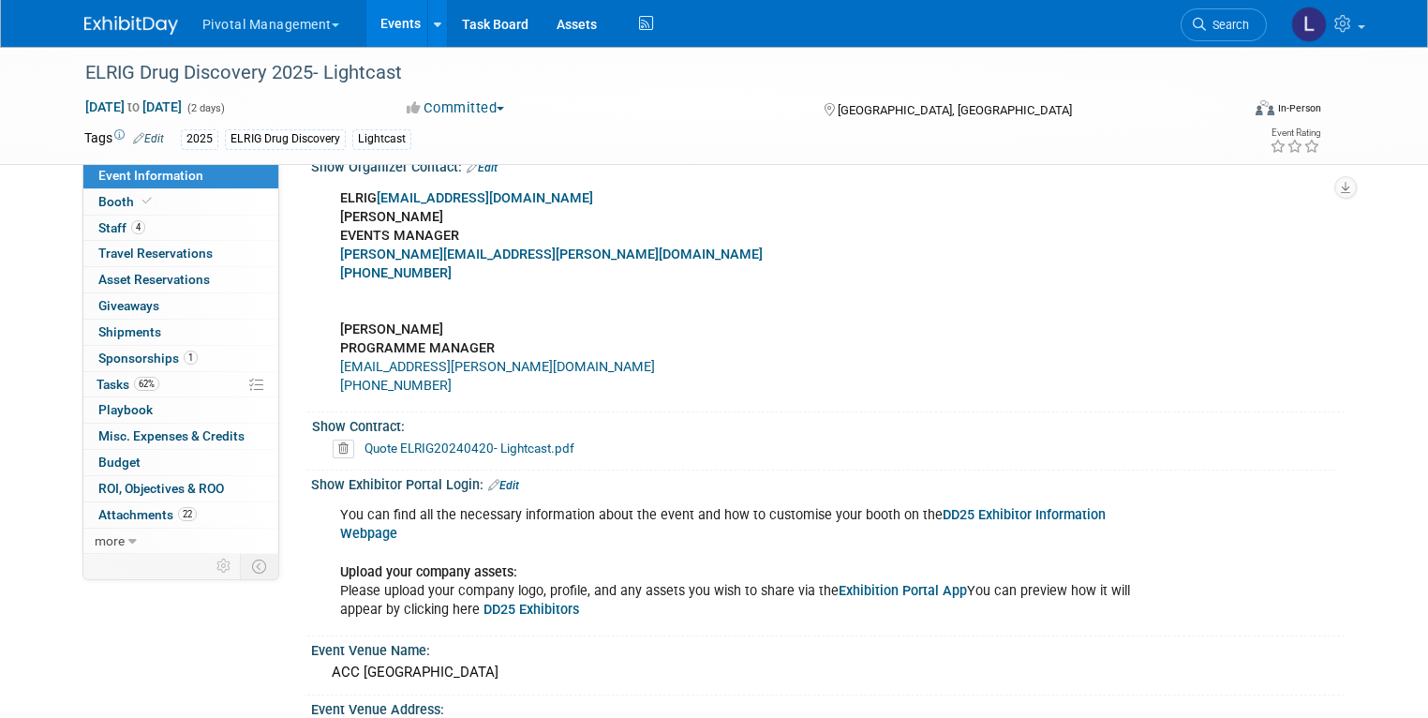
click at [891, 583] on link "Exhibition Portal App" at bounding box center [902, 591] width 128 height 16
